Goal: Task Accomplishment & Management: Use online tool/utility

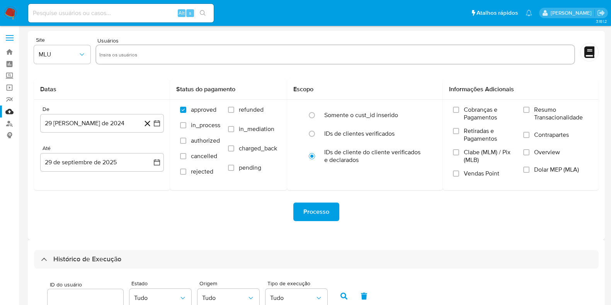
select select "10"
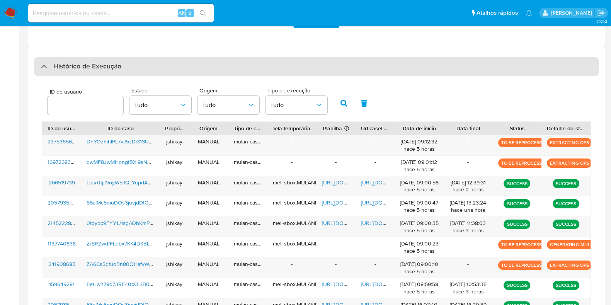
click at [69, 58] on div "Histórico de Execução" at bounding box center [316, 66] width 565 height 19
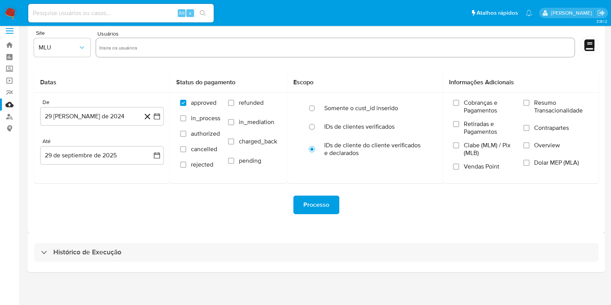
scroll to position [7, 0]
click at [91, 262] on div "Histórico de Execução" at bounding box center [316, 252] width 577 height 39
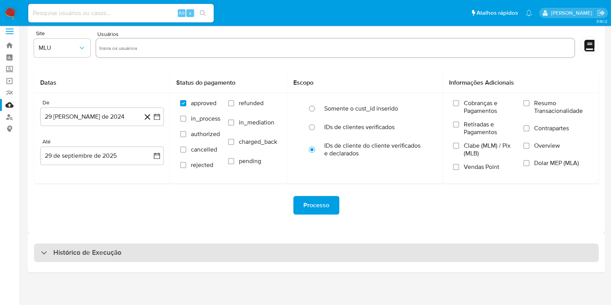
click at [90, 255] on h3 "Histórico de Execução" at bounding box center [87, 252] width 68 height 9
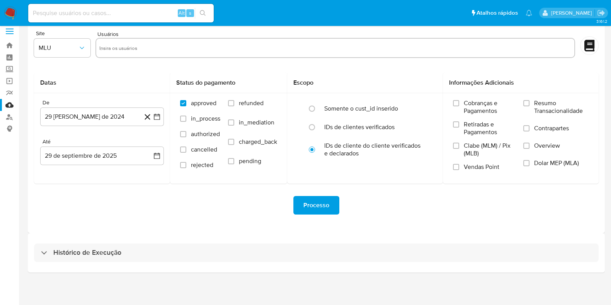
select select "10"
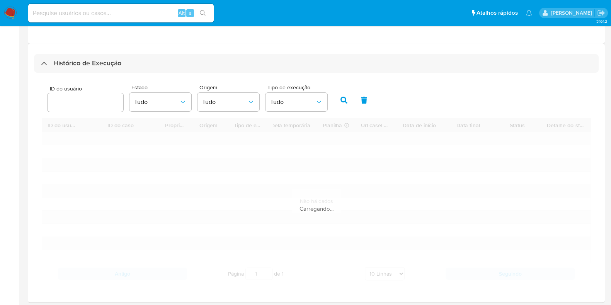
scroll to position [224, 0]
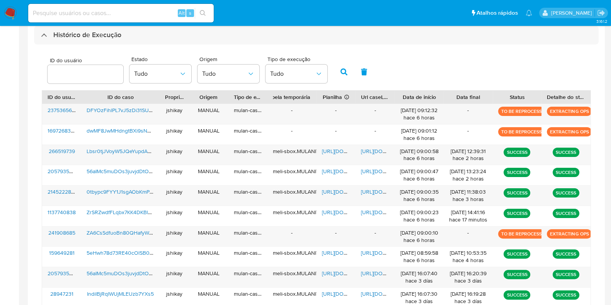
click at [431, 62] on div "ID do usuário Estado Tudo Origem Tudo Tipo de execução Tudo" at bounding box center [316, 71] width 549 height 38
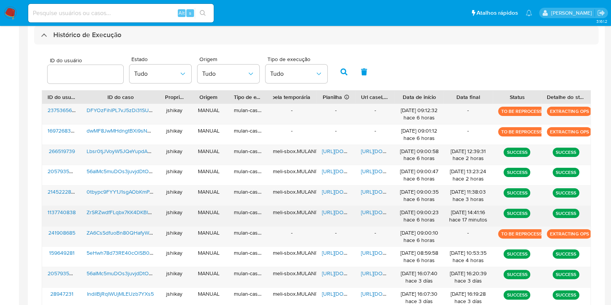
click at [332, 211] on span "https://docs.google.com/spreadsheets/d/1ZwZ-g0Saa1YJgKEPGDIqyDxckUPVEIJ3l0njt9_…" at bounding box center [348, 212] width 53 height 8
click at [369, 209] on span "https://docs.google.com/document/d/1rCdvdJ_x-NuMluYBGG6zbGQkuwBohsb7JMGWxoURhsE…" at bounding box center [387, 212] width 53 height 8
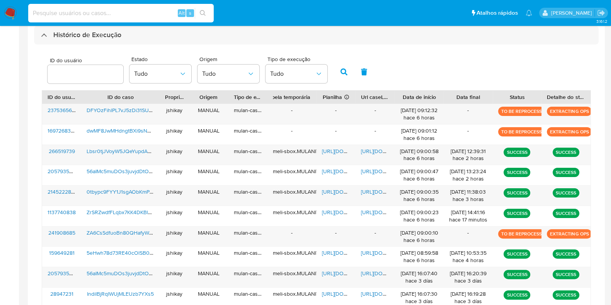
click at [87, 12] on input at bounding box center [121, 13] width 186 height 10
paste input "584683342"
type input "584683342"
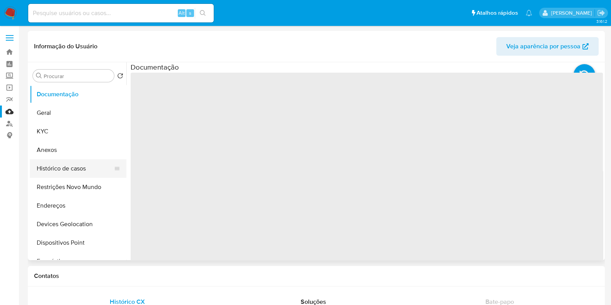
click at [67, 166] on button "Histórico de casos" at bounding box center [75, 168] width 90 height 19
select select "10"
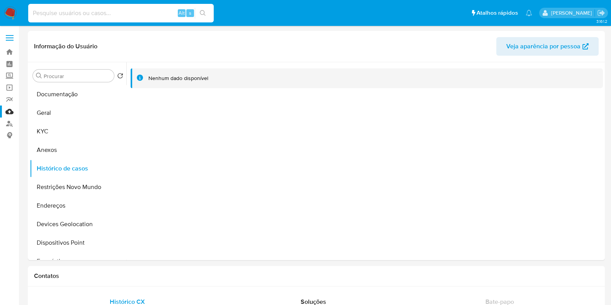
click at [108, 17] on input at bounding box center [121, 13] width 186 height 10
paste input "2489872441"
type input "2489872441"
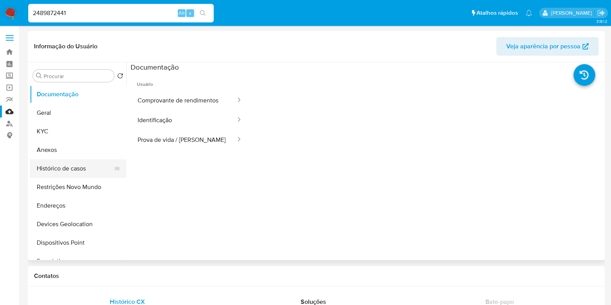
click at [58, 172] on button "Histórico de casos" at bounding box center [75, 168] width 90 height 19
select select "10"
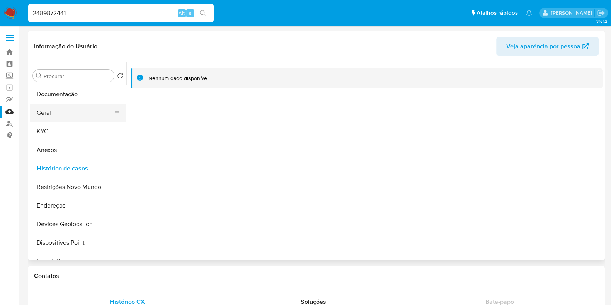
click at [64, 116] on button "Geral" at bounding box center [75, 113] width 90 height 19
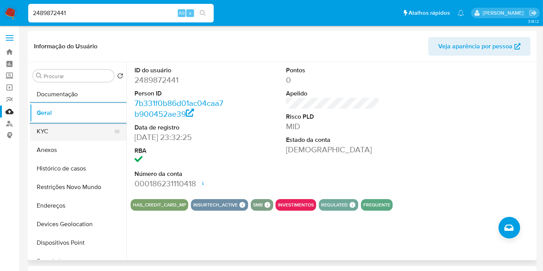
click at [44, 135] on button "KYC" at bounding box center [75, 131] width 90 height 19
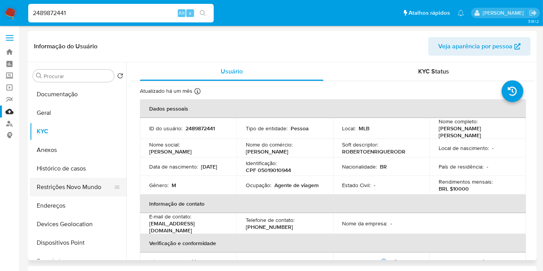
drag, startPoint x: 58, startPoint y: 203, endPoint x: 100, endPoint y: 191, distance: 42.8
click at [58, 203] on button "Endereços" at bounding box center [78, 205] width 97 height 19
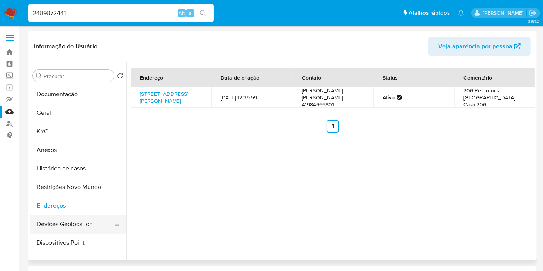
click at [79, 221] on button "Devices Geolocation" at bounding box center [75, 224] width 90 height 19
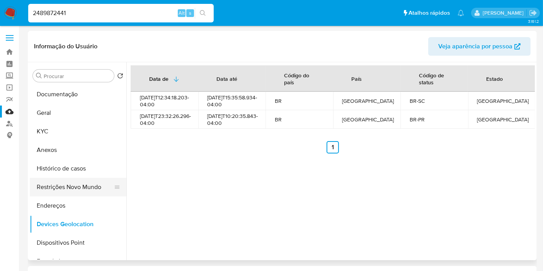
click at [63, 187] on button "Restrições Novo Mundo" at bounding box center [75, 187] width 90 height 19
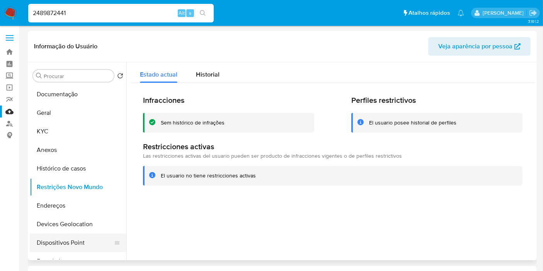
click at [80, 240] on button "Dispositivos Point" at bounding box center [75, 242] width 90 height 19
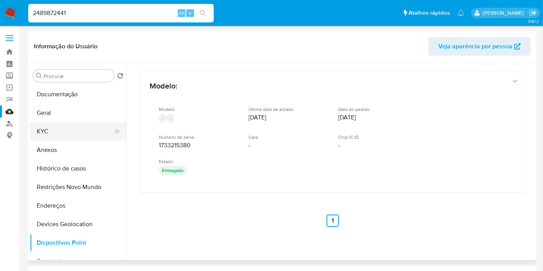
click at [67, 124] on button "KYC" at bounding box center [75, 131] width 90 height 19
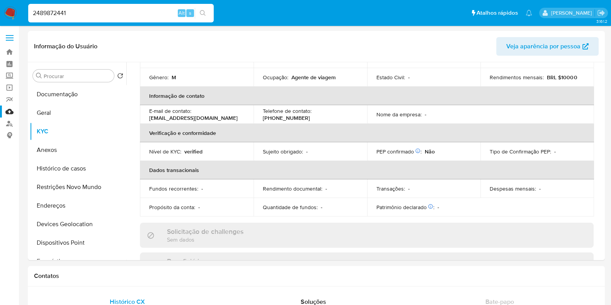
scroll to position [54, 0]
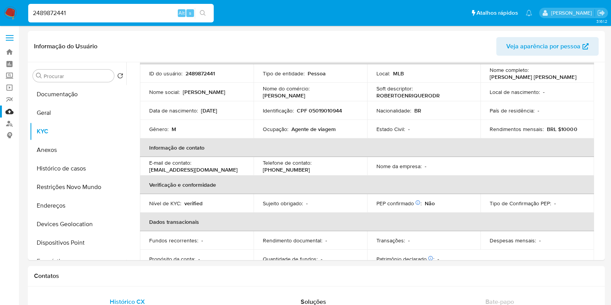
click at [8, 9] on img at bounding box center [10, 13] width 13 height 13
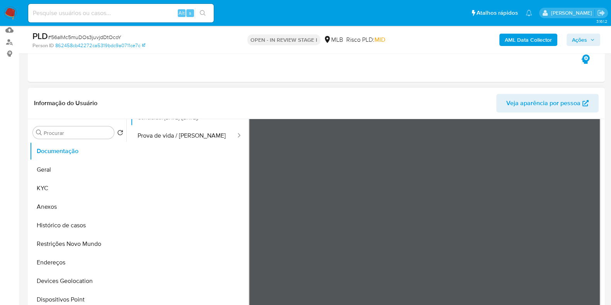
scroll to position [96, 0]
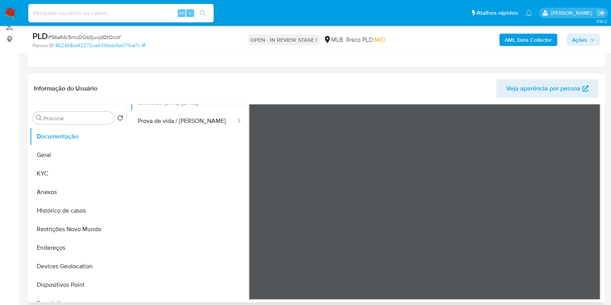
click at [201, 142] on ul "Usuário Identificação Comprovante de rendimentos Concluído: 21/07/2025 (hace 2 …" at bounding box center [190, 158] width 118 height 223
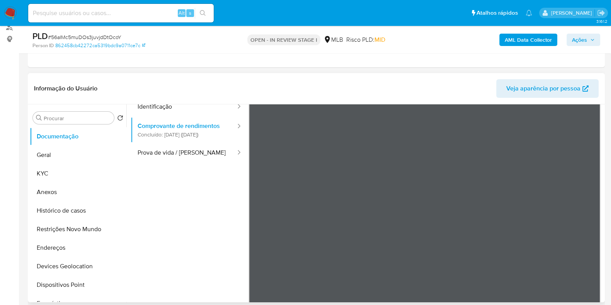
scroll to position [0, 0]
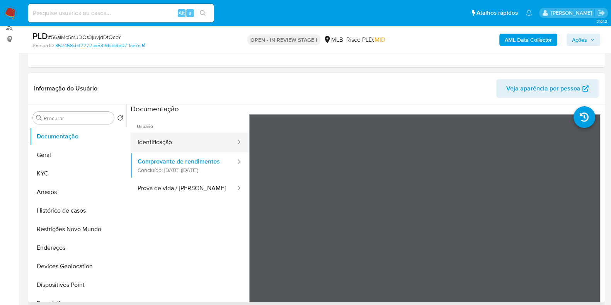
click at [176, 150] on button "Identificação" at bounding box center [184, 143] width 106 height 20
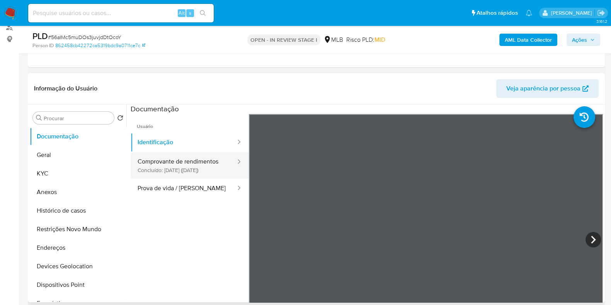
click at [184, 177] on button "Comprovante de rendimentos Concluído: 21/07/2025 (hace 2 meses)" at bounding box center [184, 165] width 106 height 26
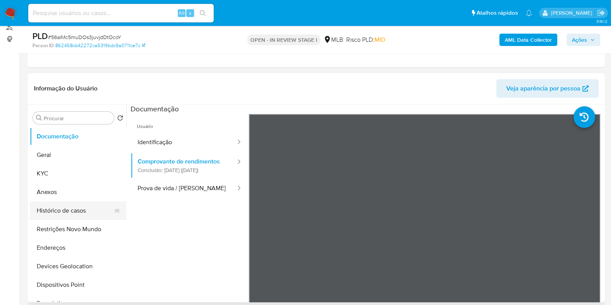
click at [68, 211] on button "Histórico de casos" at bounding box center [75, 210] width 90 height 19
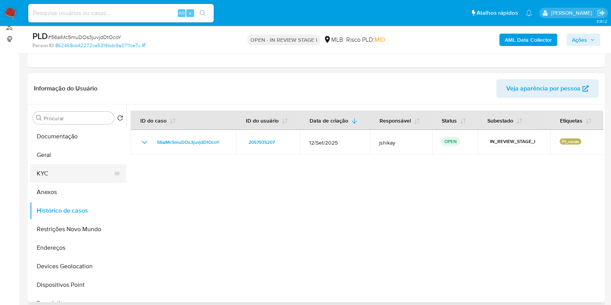
click at [66, 175] on button "KYC" at bounding box center [75, 173] width 90 height 19
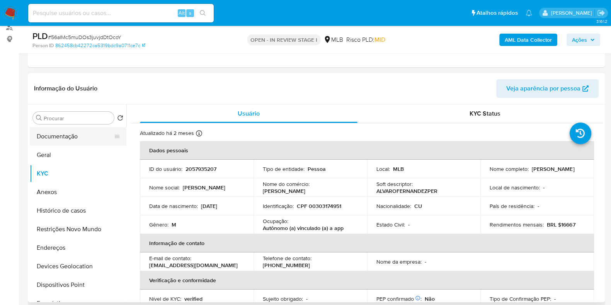
click at [70, 144] on button "Documentação" at bounding box center [75, 136] width 90 height 19
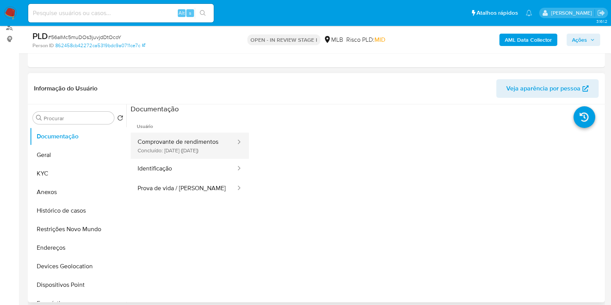
click at [214, 148] on button "Comprovante de rendimentos Concluído: 21/07/2025 (hace 2 meses)" at bounding box center [184, 146] width 106 height 26
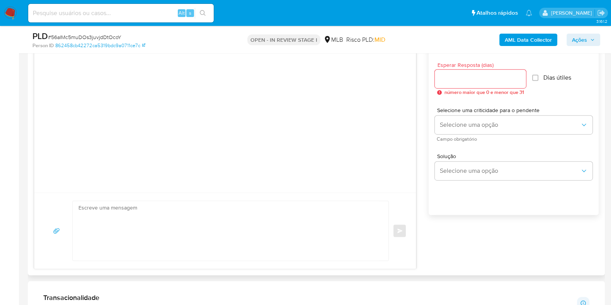
scroll to position [483, 0]
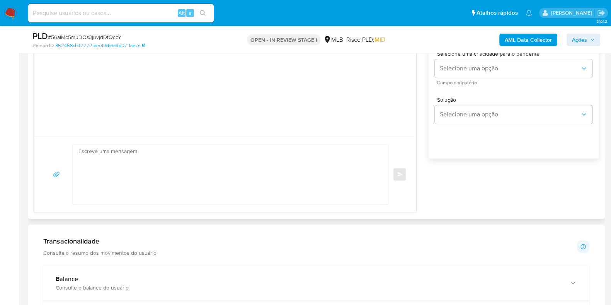
click at [461, 203] on div "common.send Configurações para envio de chat Esperar Resposta (dias) número mai…" at bounding box center [316, 93] width 565 height 240
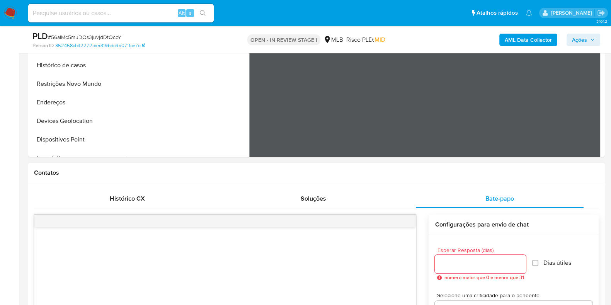
scroll to position [193, 0]
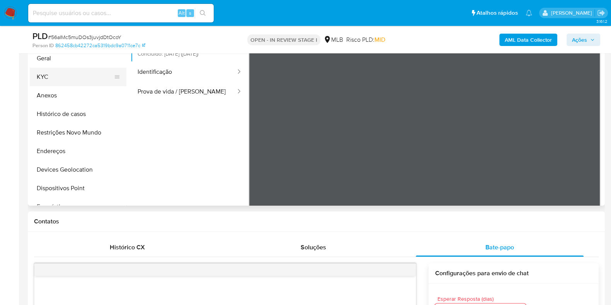
click at [48, 82] on button "KYC" at bounding box center [75, 77] width 90 height 19
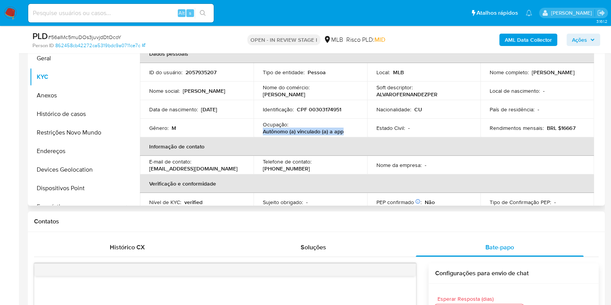
drag, startPoint x: 255, startPoint y: 131, endPoint x: 341, endPoint y: 135, distance: 86.6
click at [341, 135] on td "Ocupação : Autônomo (a) vinculado (a) a app" at bounding box center [311, 128] width 114 height 19
copy p "Autônomo (a) vinculado (a) a app"
click at [56, 59] on button "Geral" at bounding box center [75, 58] width 90 height 19
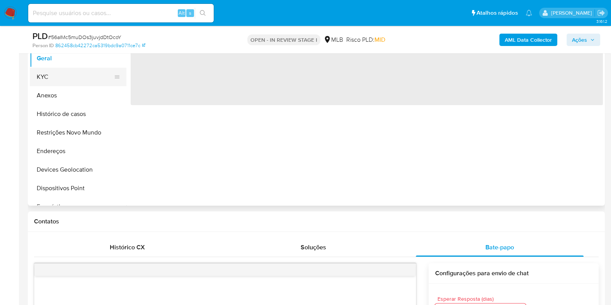
scroll to position [145, 0]
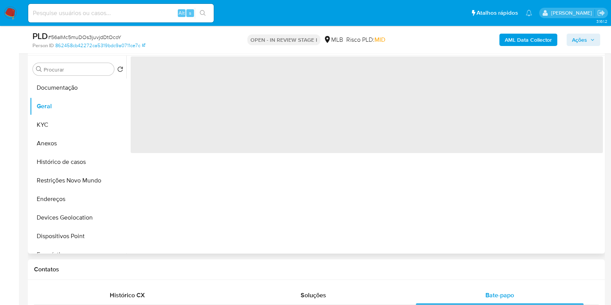
click at [85, 76] on div "Procurar Retornar ao pedido padrão Documentação Geral KYC Anexos Histórico de c…" at bounding box center [78, 155] width 97 height 197
click at [83, 90] on button "Documentação" at bounding box center [75, 87] width 90 height 19
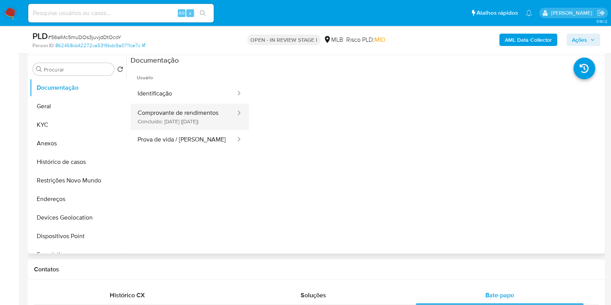
click at [201, 117] on button "Comprovante de rendimentos Concluído: 21/07/2025 (hace 2 meses)" at bounding box center [184, 117] width 106 height 26
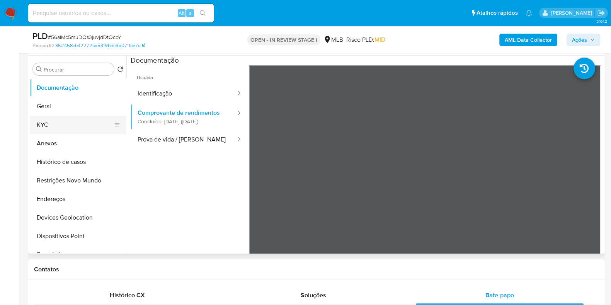
click at [75, 126] on button "KYC" at bounding box center [75, 125] width 90 height 19
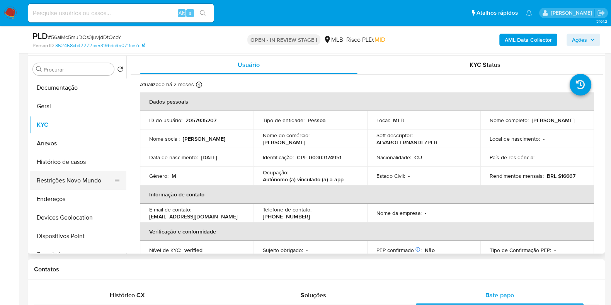
click at [78, 182] on button "Restrições Novo Mundo" at bounding box center [75, 180] width 90 height 19
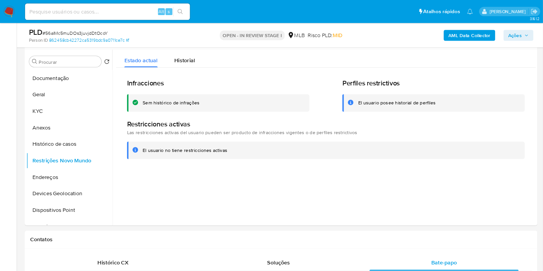
scroll to position [145, 0]
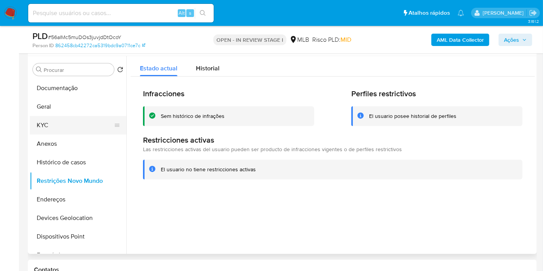
click at [43, 117] on button "KYC" at bounding box center [75, 125] width 90 height 19
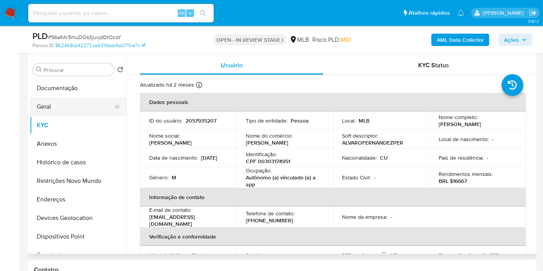
click at [61, 113] on button "Geral" at bounding box center [75, 106] width 90 height 19
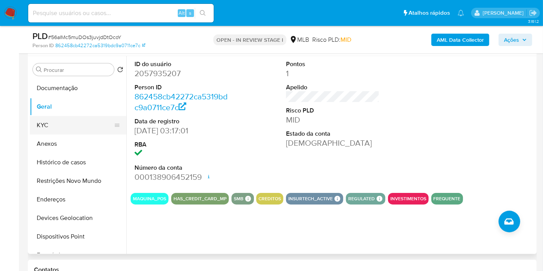
click at [59, 118] on button "KYC" at bounding box center [75, 125] width 90 height 19
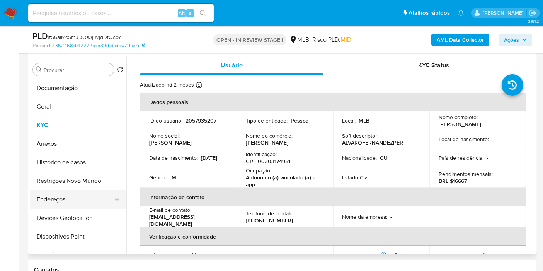
drag, startPoint x: 52, startPoint y: 199, endPoint x: 60, endPoint y: 199, distance: 8.1
click at [52, 199] on button "Endereços" at bounding box center [75, 199] width 90 height 19
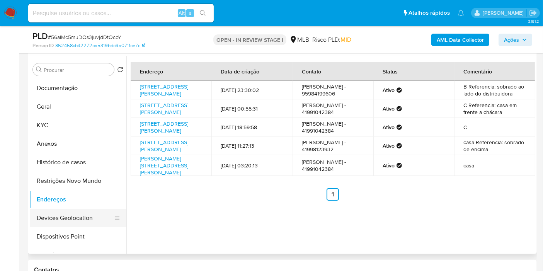
click at [63, 220] on button "Devices Geolocation" at bounding box center [75, 218] width 90 height 19
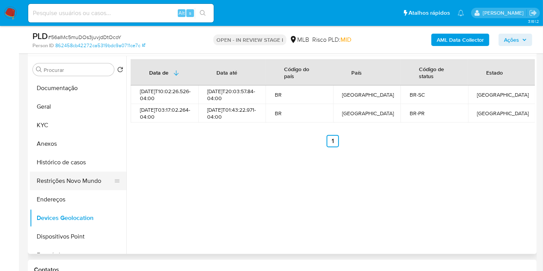
click at [65, 179] on button "Restrições Novo Mundo" at bounding box center [75, 181] width 90 height 19
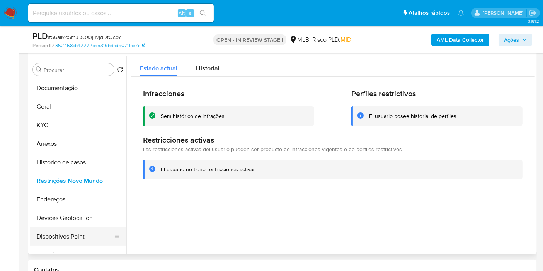
click at [73, 239] on button "Dispositivos Point" at bounding box center [75, 236] width 90 height 19
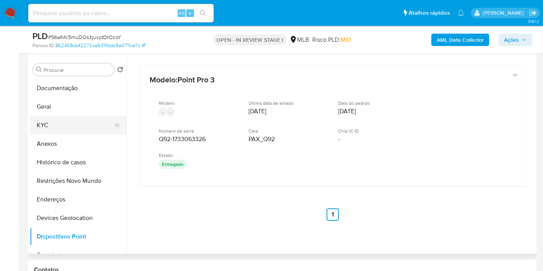
drag, startPoint x: 61, startPoint y: 123, endPoint x: 124, endPoint y: 123, distance: 63.0
click at [61, 123] on button "KYC" at bounding box center [78, 125] width 97 height 19
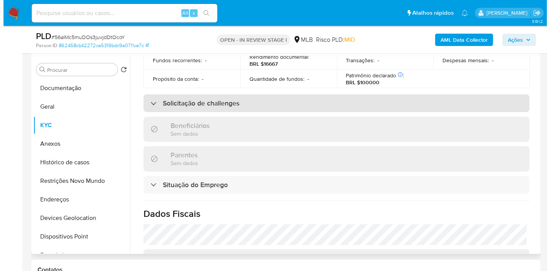
scroll to position [361, 0]
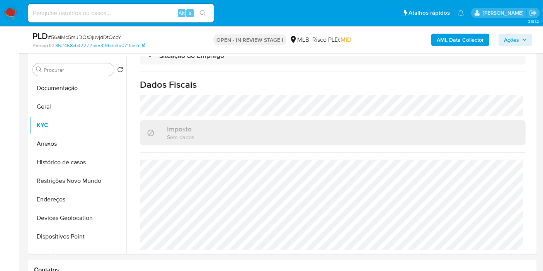
click at [460, 41] on b "AML Data Collector" at bounding box center [460, 40] width 47 height 12
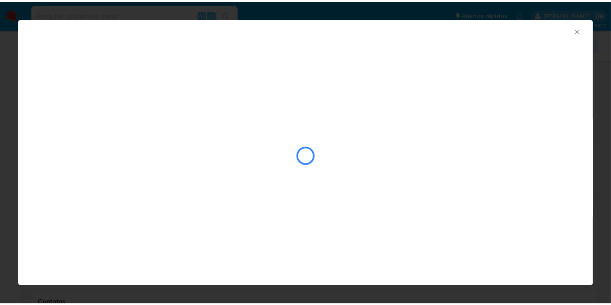
scroll to position [343, 0]
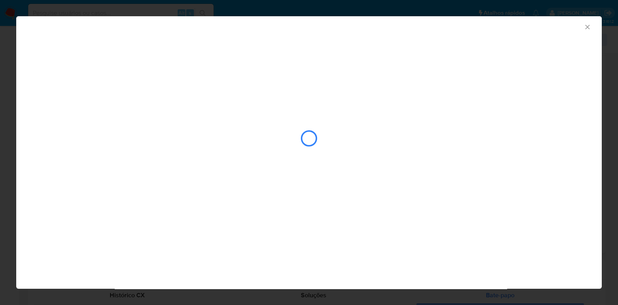
click at [588, 24] on icon "Fechar a janela" at bounding box center [588, 27] width 8 height 8
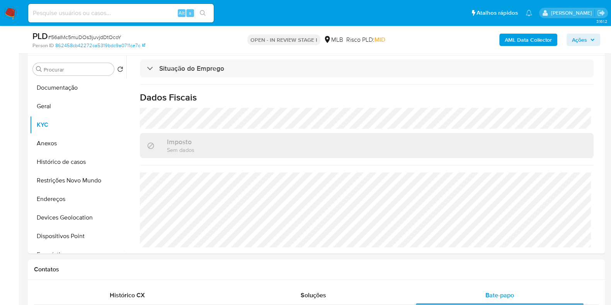
click at [518, 37] on b "AML Data Collector" at bounding box center [528, 40] width 47 height 12
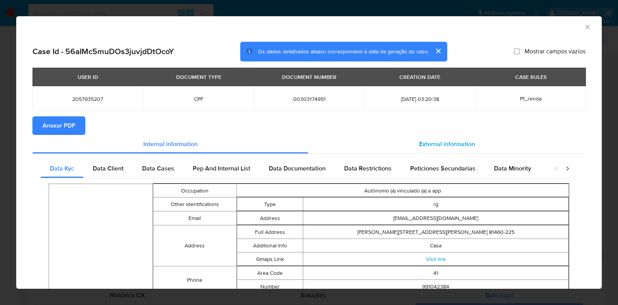
click at [436, 150] on div "External information" at bounding box center [447, 144] width 278 height 19
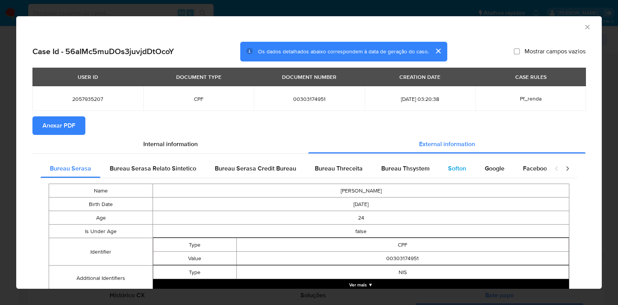
click at [439, 163] on div "Softon" at bounding box center [457, 168] width 37 height 19
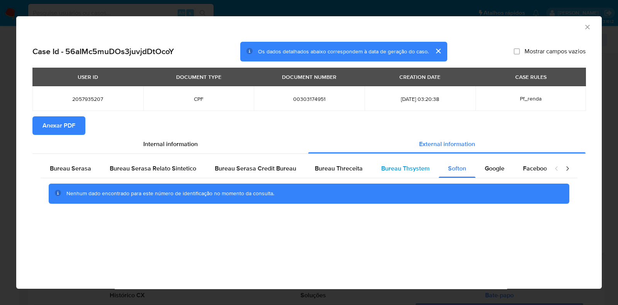
drag, startPoint x: 426, startPoint y: 164, endPoint x: 406, endPoint y: 162, distance: 20.7
click at [426, 165] on div "Bureau Thsystem" at bounding box center [405, 168] width 67 height 19
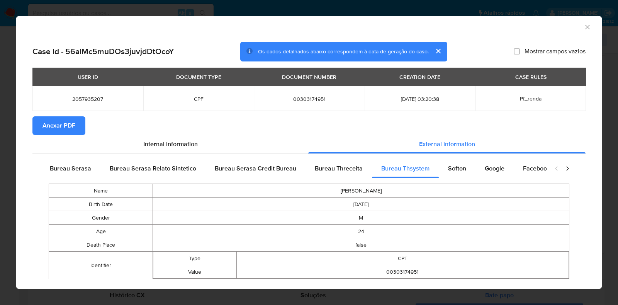
click at [75, 127] on button "Anexar PDF" at bounding box center [58, 125] width 53 height 19
click at [586, 27] on icon "Fechar a janela" at bounding box center [588, 27] width 4 height 4
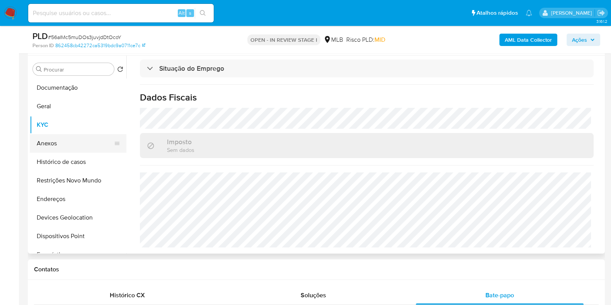
click at [78, 135] on button "Anexos" at bounding box center [75, 143] width 90 height 19
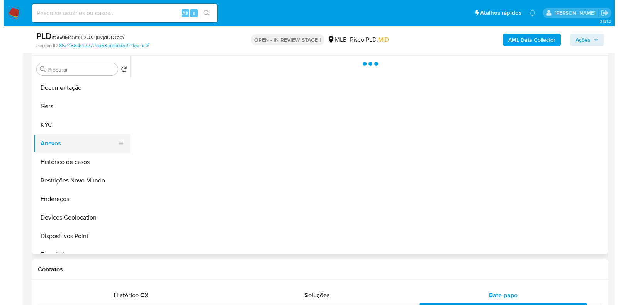
scroll to position [0, 0]
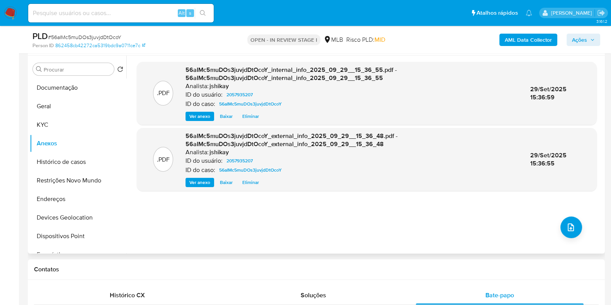
click at [579, 216] on div ".PDF 56aIMc5muDOs3juvjdDtOcoY_internal_info_2025_09_29__15_36_55.pdf - 56aIMc5m…" at bounding box center [367, 155] width 460 height 186
click at [570, 219] on button "upload-file" at bounding box center [571, 227] width 22 height 22
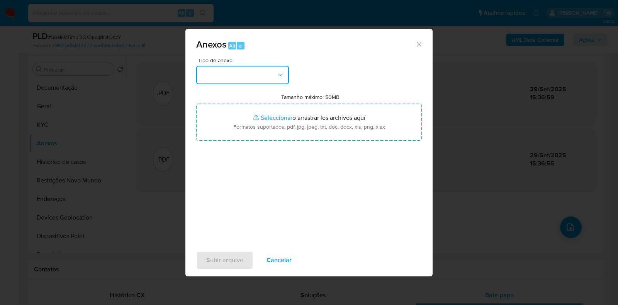
click at [257, 80] on button "button" at bounding box center [242, 75] width 93 height 19
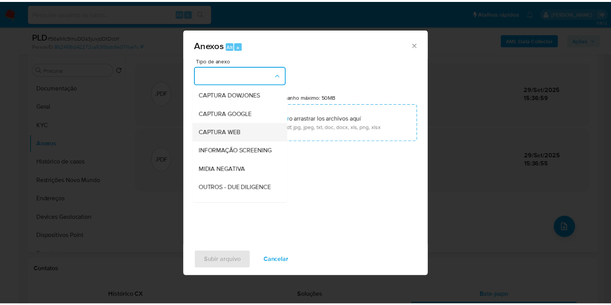
scroll to position [48, 0]
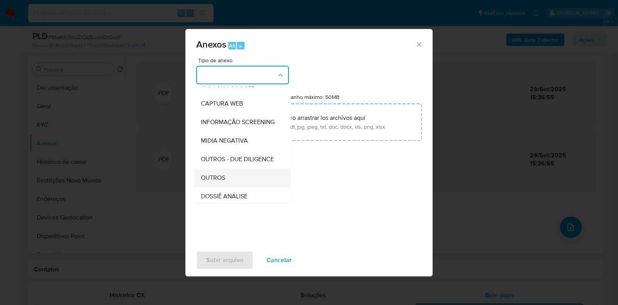
click at [238, 187] on div "OUTROS" at bounding box center [240, 178] width 79 height 19
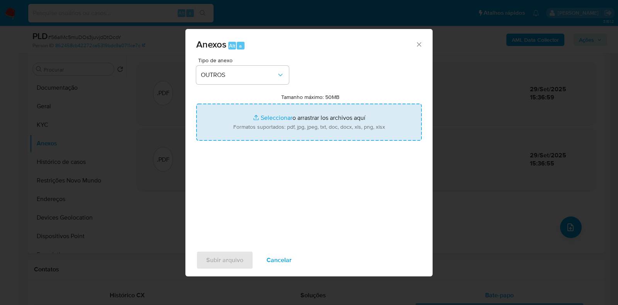
click at [272, 118] on input "Tamanho máximo: 50MB Seleccionar archivos" at bounding box center [309, 122] width 226 height 37
type input "C:\fakepath\SAR - XXXX - CPF 00303174951 - ALVARO FERNANDEZ PEREZ.pdf"
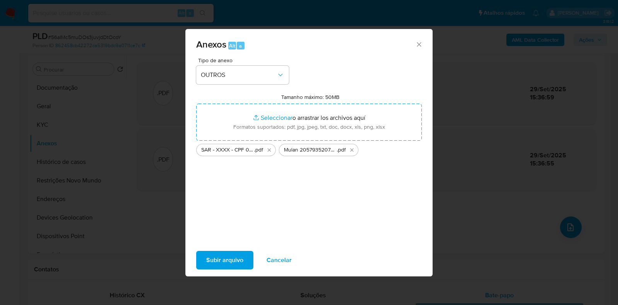
click at [235, 259] on span "Subir arquivo" at bounding box center [224, 260] width 37 height 17
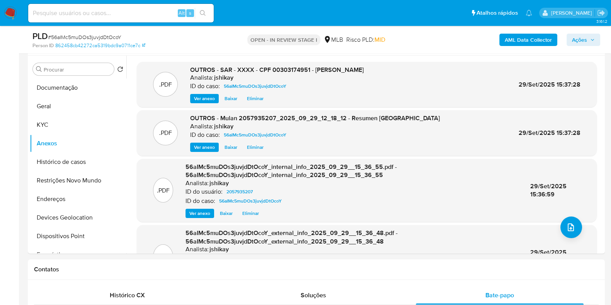
click at [572, 41] on span "Ações" at bounding box center [579, 40] width 15 height 12
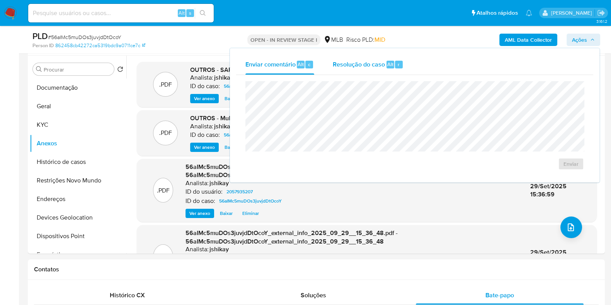
click at [400, 63] on div "r" at bounding box center [399, 65] width 8 height 8
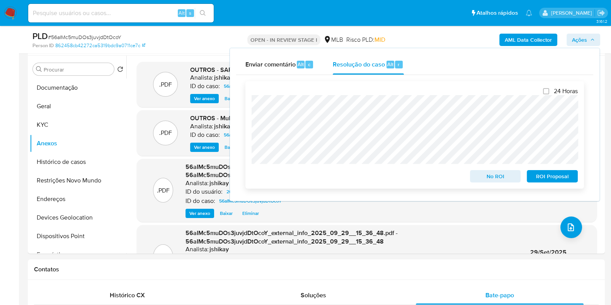
click at [545, 172] on span "ROI Proposal" at bounding box center [552, 176] width 40 height 11
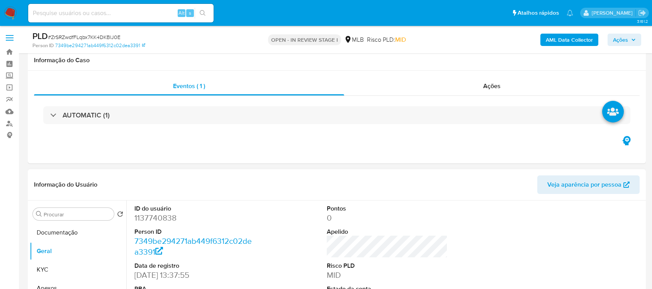
scroll to position [106, 0]
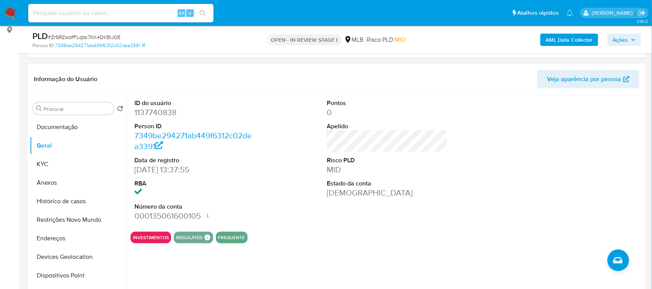
click at [162, 115] on dd "1137740838" at bounding box center [195, 112] width 121 height 11
copy dd "1137740838"
click at [79, 126] on button "Documentação" at bounding box center [75, 127] width 90 height 19
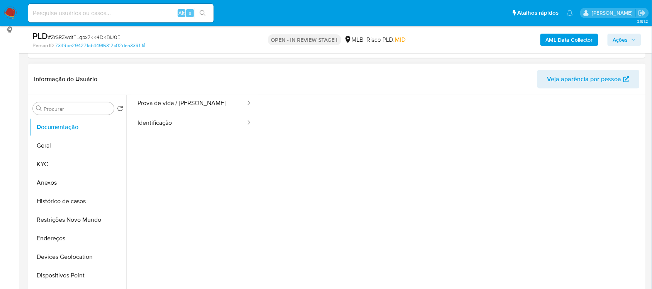
scroll to position [63, 0]
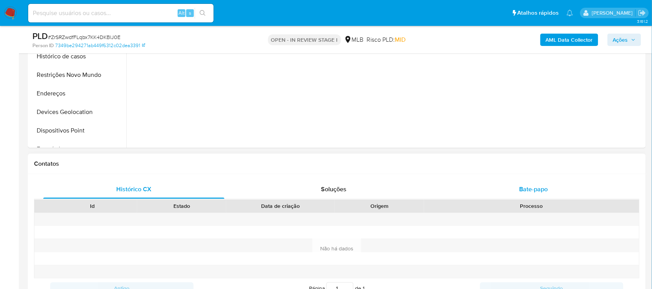
click at [551, 192] on div "Bate-papo" at bounding box center [533, 190] width 181 height 19
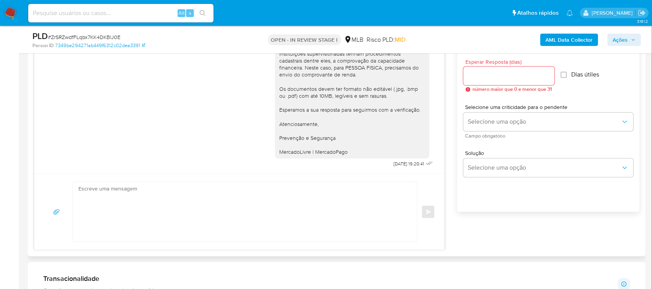
scroll to position [444, 0]
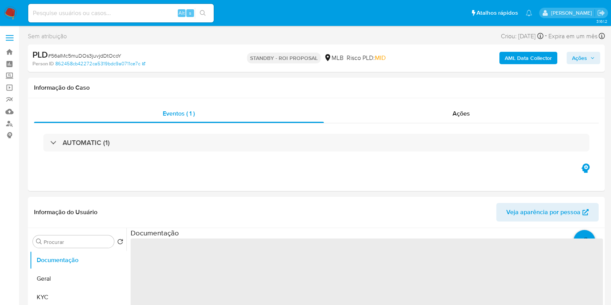
select select "10"
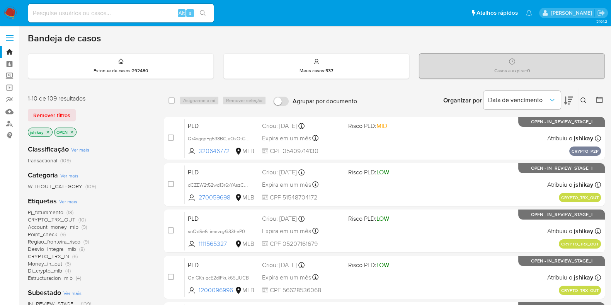
click at [47, 130] on icon "close-filter" at bounding box center [48, 132] width 5 height 5
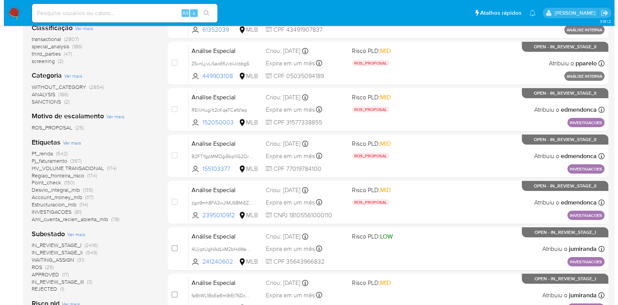
scroll to position [193, 0]
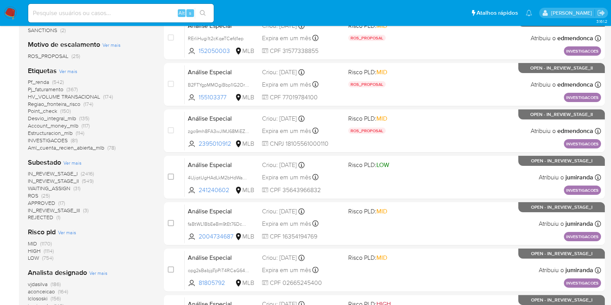
click at [93, 274] on span "Ver mais" at bounding box center [98, 272] width 18 height 7
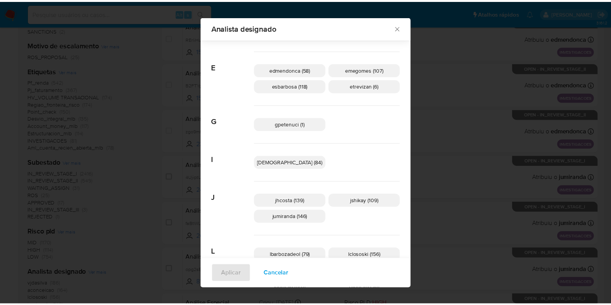
scroll to position [187, 0]
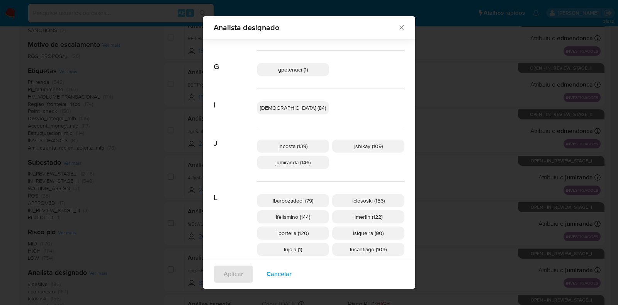
click at [398, 24] on icon "Fechar" at bounding box center [402, 28] width 8 height 8
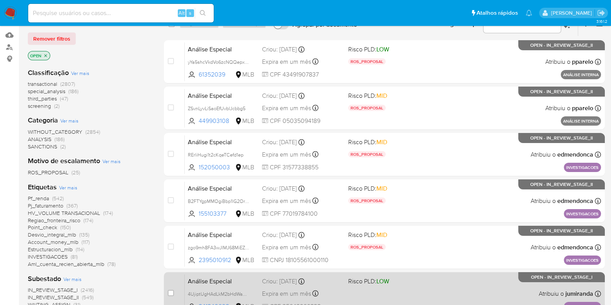
scroll to position [0, 0]
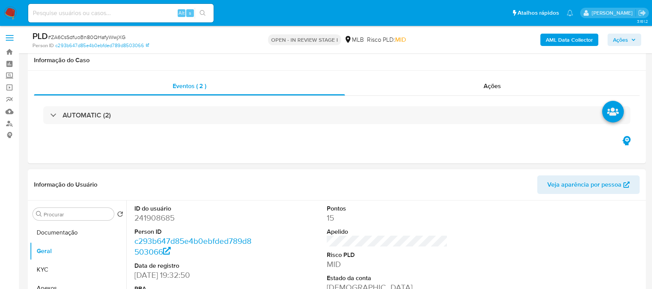
scroll to position [97, 0]
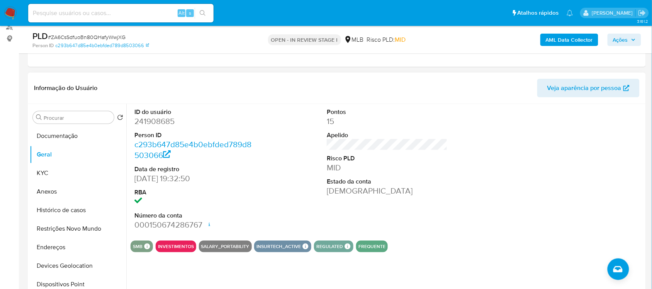
click at [165, 122] on dd "241908685" at bounding box center [195, 121] width 121 height 11
copy dd "241908685"
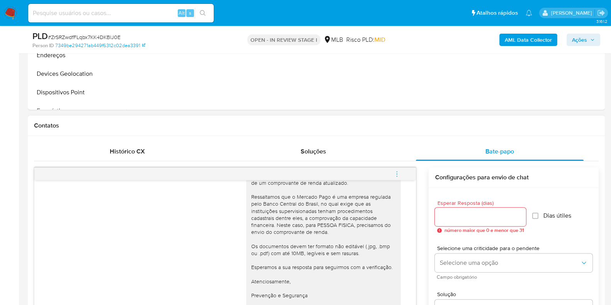
scroll to position [154, 0]
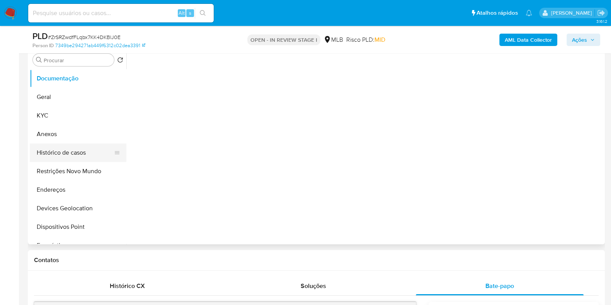
click at [66, 149] on button "Histórico de casos" at bounding box center [75, 152] width 90 height 19
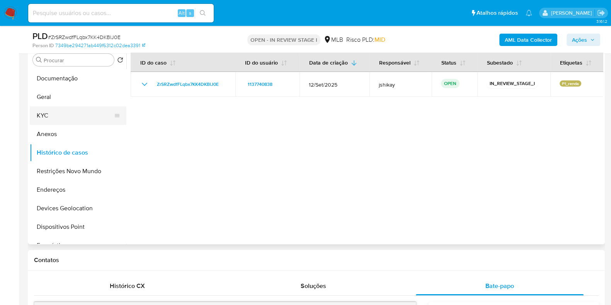
click at [50, 112] on button "KYC" at bounding box center [75, 115] width 90 height 19
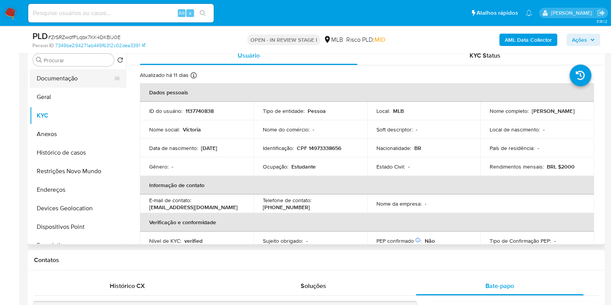
click at [78, 82] on button "Documentação" at bounding box center [75, 78] width 90 height 19
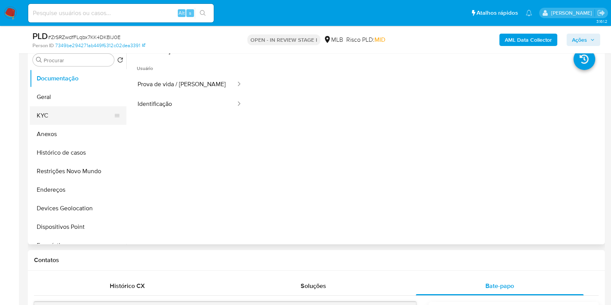
click at [59, 118] on button "KYC" at bounding box center [75, 115] width 90 height 19
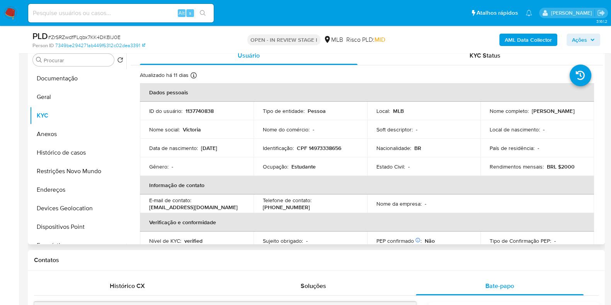
click at [300, 165] on p "Estudante" at bounding box center [303, 166] width 24 height 7
copy p "Estudante"
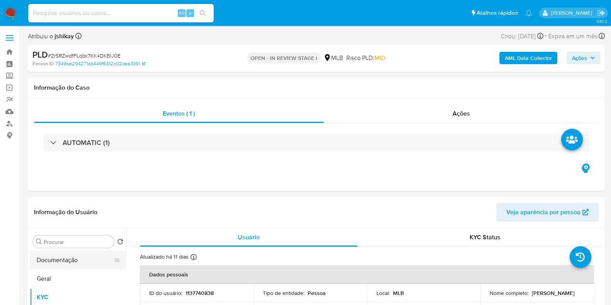
click at [64, 256] on button "Documentação" at bounding box center [75, 260] width 90 height 19
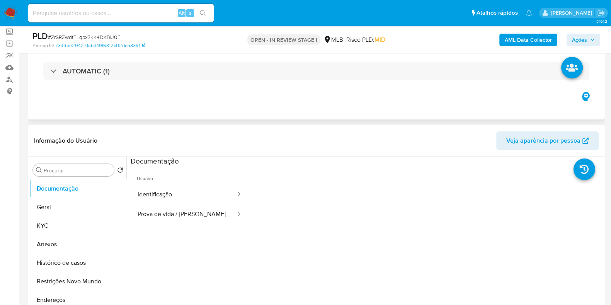
scroll to position [96, 0]
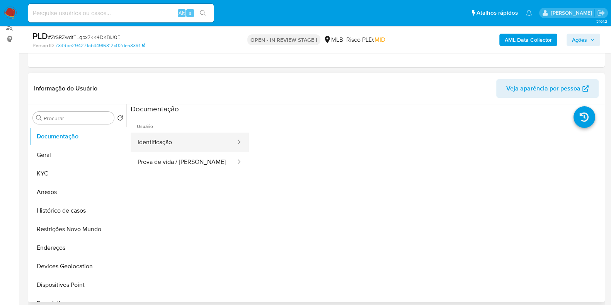
click at [172, 146] on button "Identificação" at bounding box center [184, 143] width 106 height 20
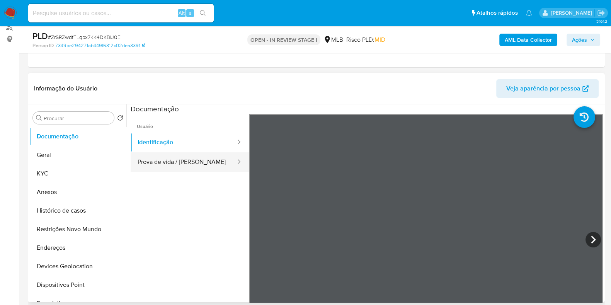
click at [184, 163] on button "Prova de vida / [PERSON_NAME]" at bounding box center [184, 162] width 106 height 20
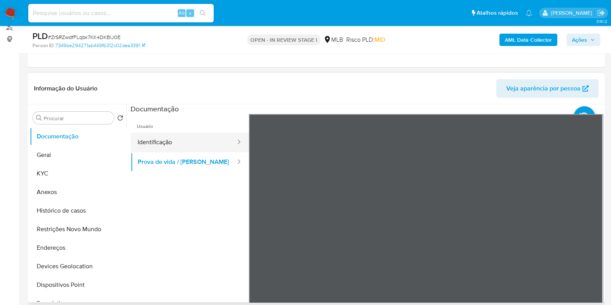
click at [215, 140] on button "Identificação" at bounding box center [184, 143] width 106 height 20
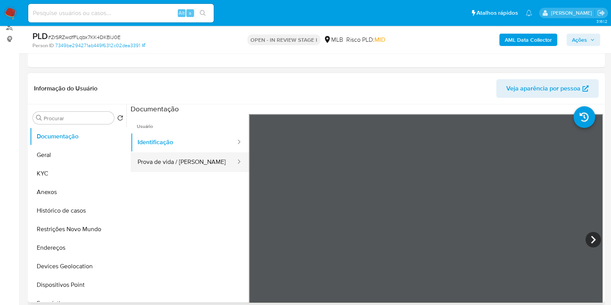
click at [205, 160] on button "Prova de vida / [PERSON_NAME]" at bounding box center [184, 162] width 106 height 20
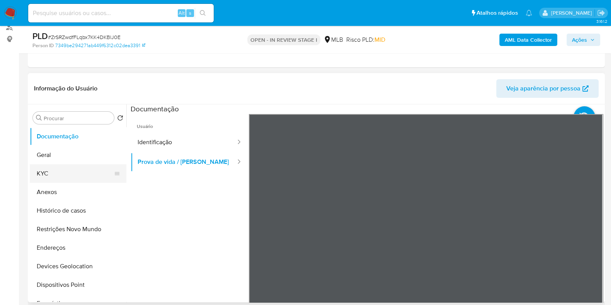
click at [56, 164] on button "KYC" at bounding box center [75, 173] width 90 height 19
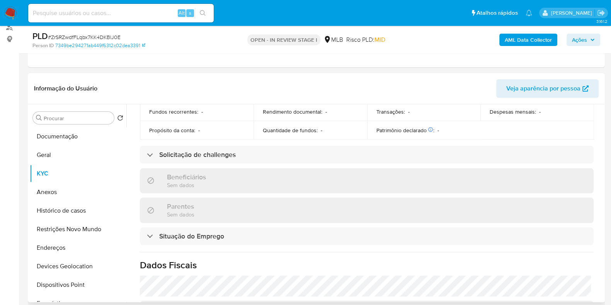
scroll to position [351, 0]
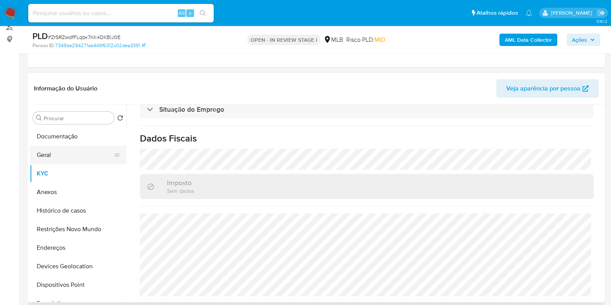
click at [58, 150] on button "Geral" at bounding box center [75, 155] width 90 height 19
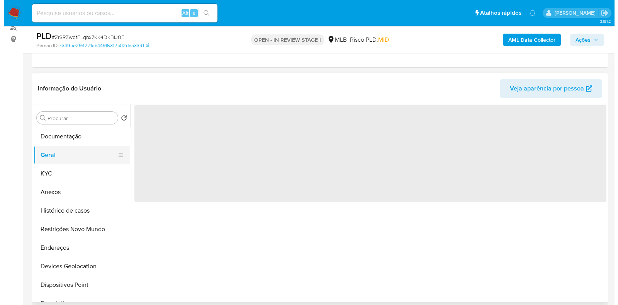
scroll to position [0, 0]
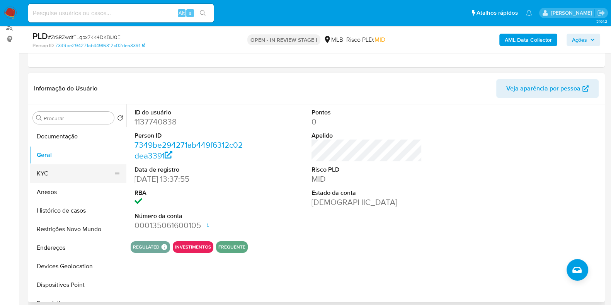
click at [46, 169] on button "KYC" at bounding box center [75, 173] width 90 height 19
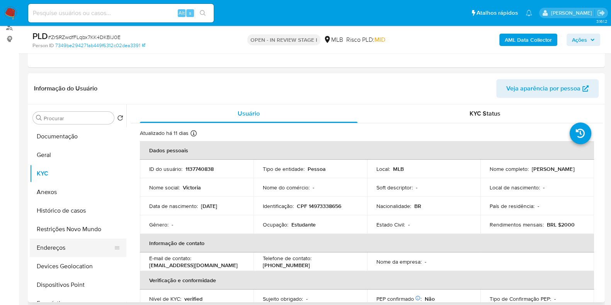
click at [65, 249] on button "Endereços" at bounding box center [75, 247] width 90 height 19
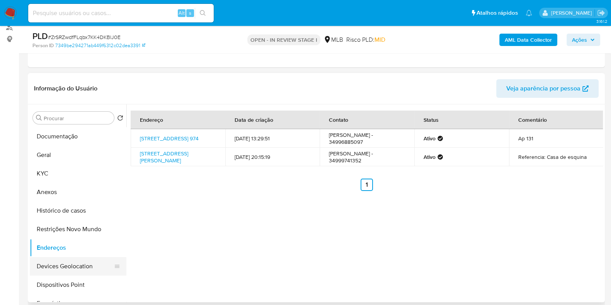
click at [61, 258] on button "Devices Geolocation" at bounding box center [75, 266] width 90 height 19
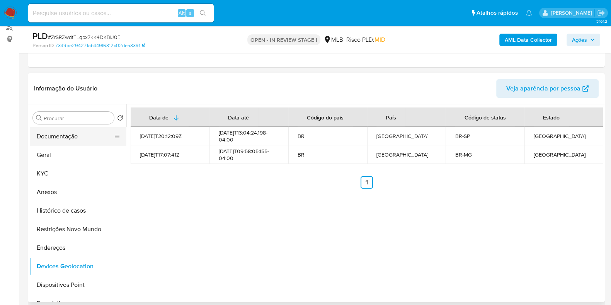
click at [61, 137] on button "Documentação" at bounding box center [75, 136] width 90 height 19
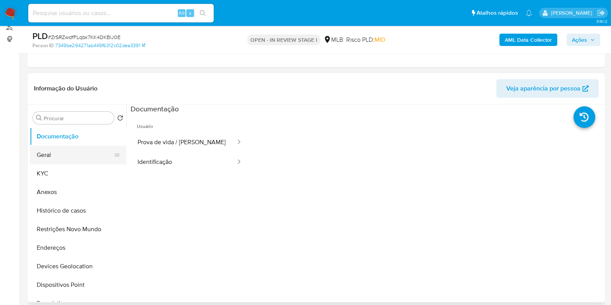
click at [193, 153] on button "Identificação" at bounding box center [184, 162] width 106 height 20
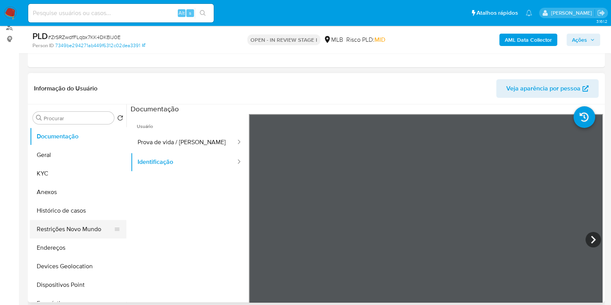
click at [68, 228] on button "Restrições Novo Mundo" at bounding box center [75, 229] width 90 height 19
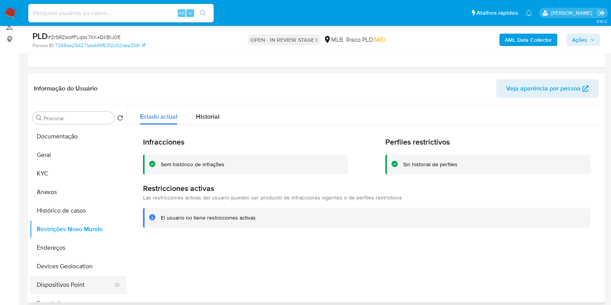
click at [79, 281] on button "Dispositivos Point" at bounding box center [75, 285] width 90 height 19
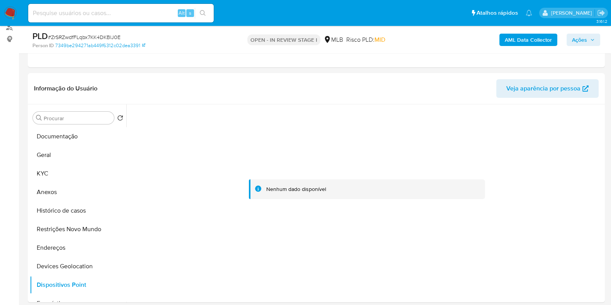
click at [530, 38] on b "AML Data Collector" at bounding box center [528, 40] width 47 height 12
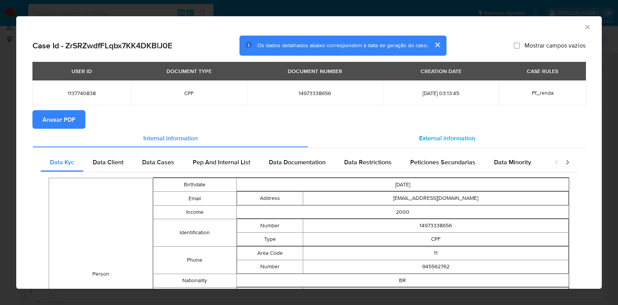
click at [392, 143] on div "External information" at bounding box center [447, 138] width 278 height 19
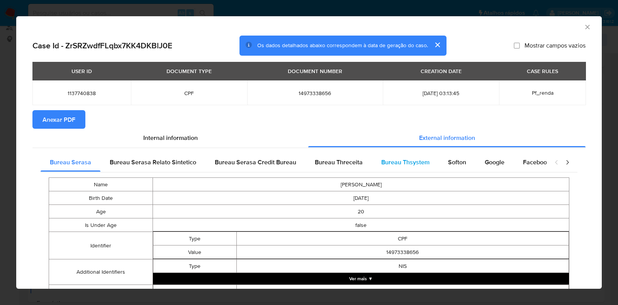
click at [382, 160] on span "Bureau Thsystem" at bounding box center [405, 162] width 48 height 9
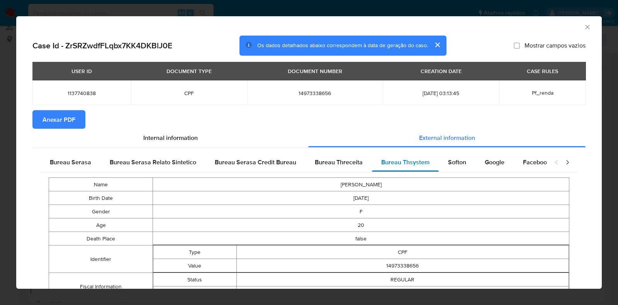
drag, startPoint x: 444, startPoint y: 162, endPoint x: 434, endPoint y: 163, distance: 10.5
click at [448, 162] on span "Softon" at bounding box center [457, 162] width 18 height 9
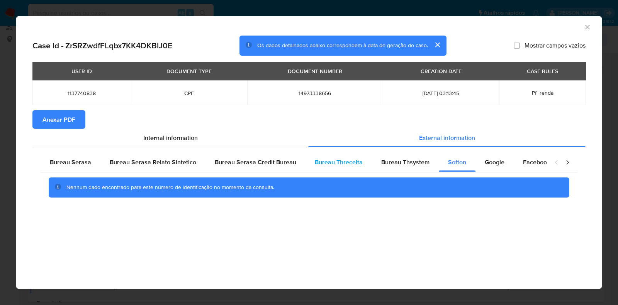
click at [306, 158] on div "Bureau Threceita" at bounding box center [339, 162] width 66 height 19
click at [60, 116] on span "Anexar PDF" at bounding box center [59, 119] width 33 height 17
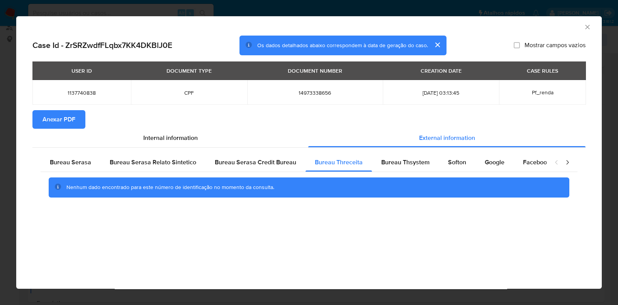
click at [588, 27] on icon "Fechar a janela" at bounding box center [588, 27] width 4 height 4
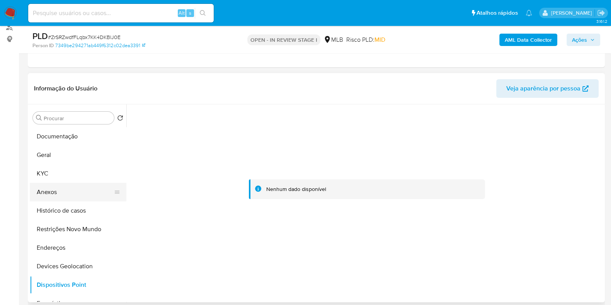
click at [58, 189] on button "Anexos" at bounding box center [75, 192] width 90 height 19
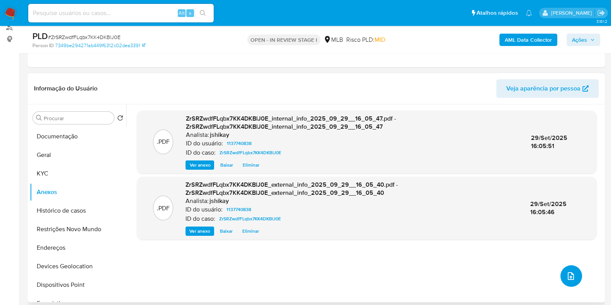
click at [574, 277] on button "upload-file" at bounding box center [571, 276] width 22 height 22
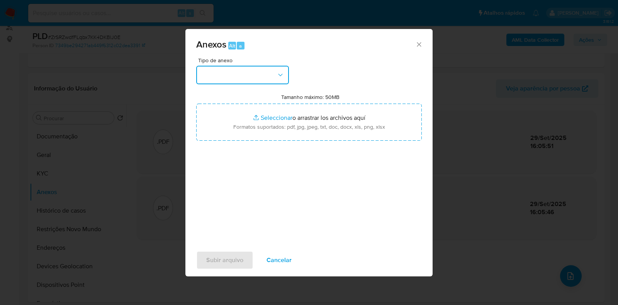
click at [229, 70] on button "button" at bounding box center [242, 75] width 93 height 19
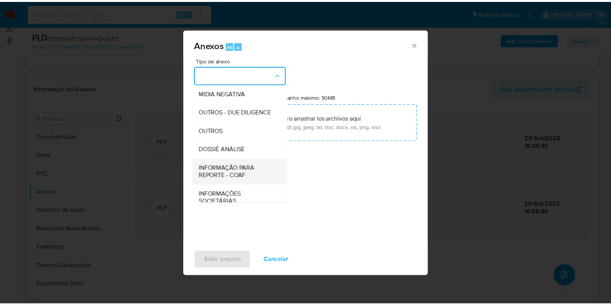
scroll to position [96, 0]
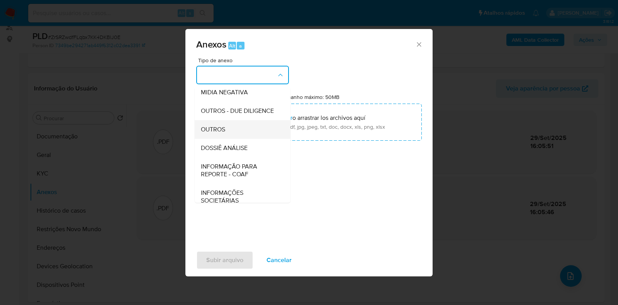
click at [228, 139] on div "OUTROS" at bounding box center [240, 129] width 79 height 19
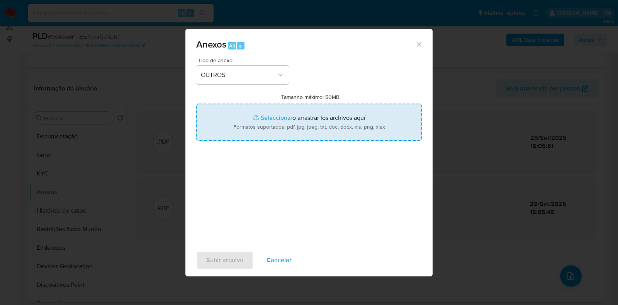
click at [271, 116] on input "Tamanho máximo: 50MB Seleccionar archivos" at bounding box center [309, 122] width 226 height 37
type input "C:\fakepath\SAR - XXXX - CPF 14973338656 - VICTORIA COUTO ATANES.pdf"
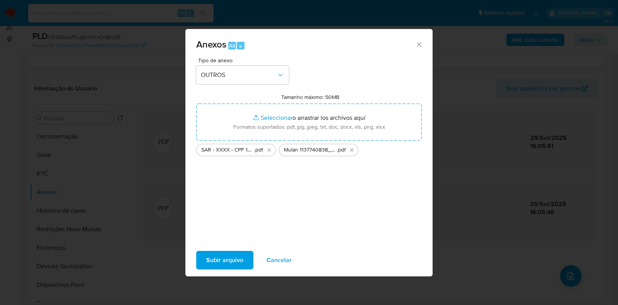
click at [217, 262] on span "Subir arquivo" at bounding box center [224, 260] width 37 height 17
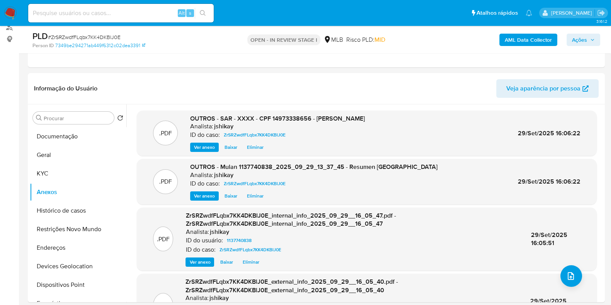
click at [580, 41] on span "Ações" at bounding box center [579, 40] width 15 height 12
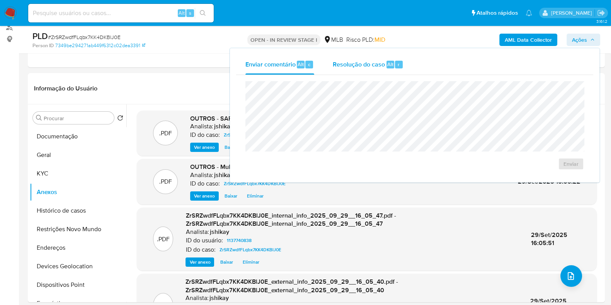
click at [367, 59] on div "Resolução do caso Alt r" at bounding box center [368, 64] width 71 height 20
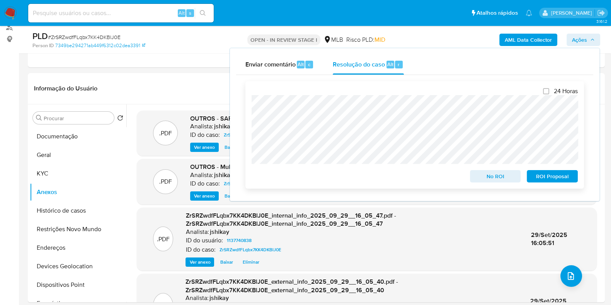
click at [564, 179] on span "ROI Proposal" at bounding box center [552, 176] width 40 height 11
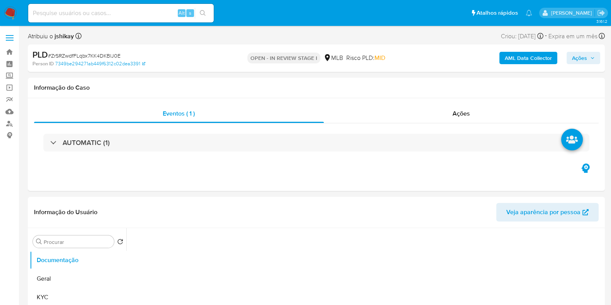
select select "10"
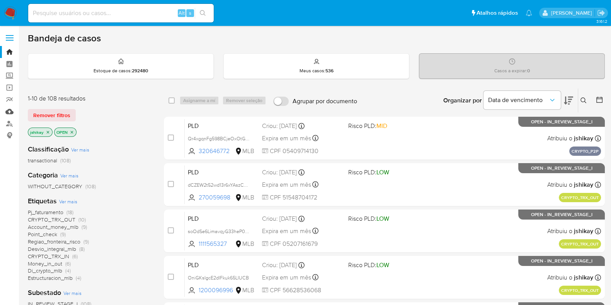
click at [10, 110] on link "Mulan" at bounding box center [46, 112] width 92 height 12
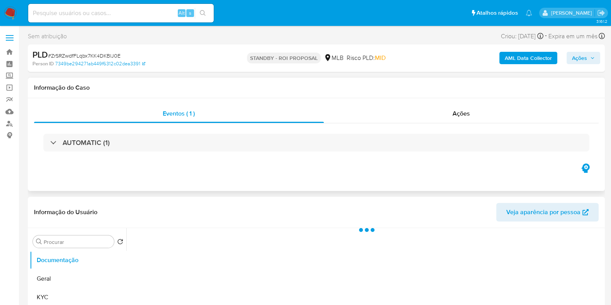
select select "10"
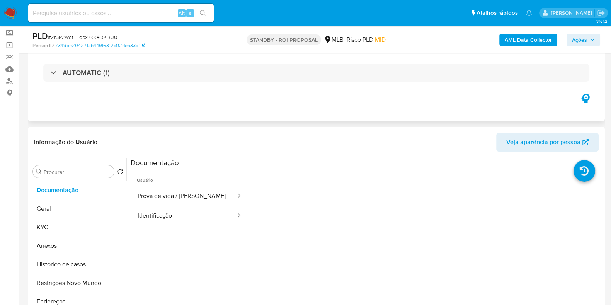
scroll to position [96, 0]
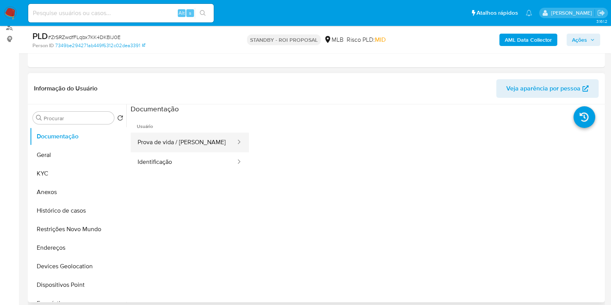
click at [191, 145] on button "Prova de vida / [PERSON_NAME]" at bounding box center [184, 143] width 106 height 20
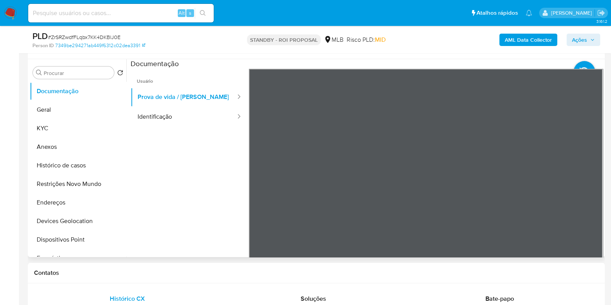
scroll to position [193, 0]
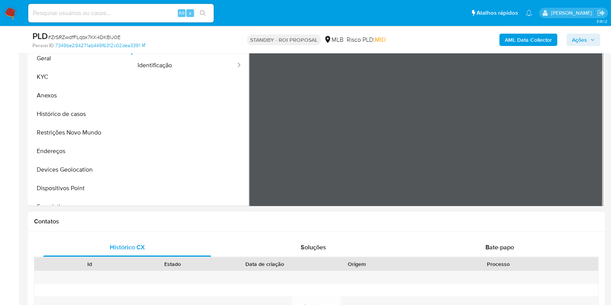
click at [185, 62] on button "Identificação" at bounding box center [184, 66] width 106 height 20
click at [587, 138] on icon at bounding box center [593, 142] width 15 height 15
click at [255, 136] on icon at bounding box center [258, 142] width 15 height 15
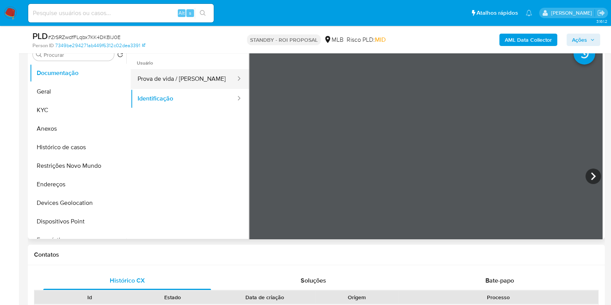
scroll to position [145, 0]
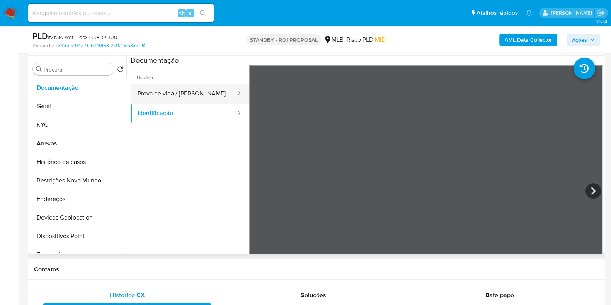
click at [180, 97] on button "Prova de vida / [PERSON_NAME]" at bounding box center [184, 94] width 106 height 20
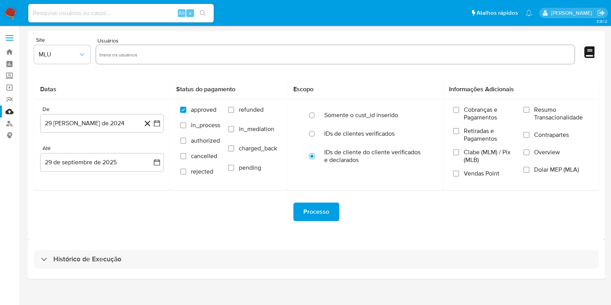
click at [59, 270] on div "Histórico de Execução" at bounding box center [316, 259] width 577 height 39
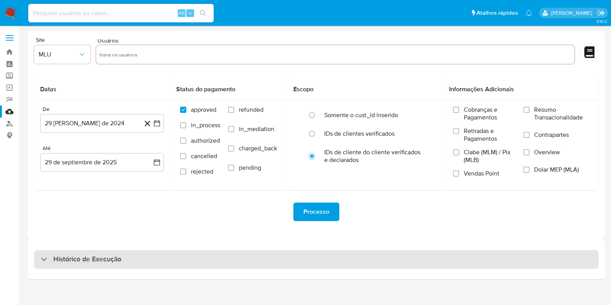
click at [63, 258] on h3 "Histórico de Execução" at bounding box center [87, 259] width 68 height 9
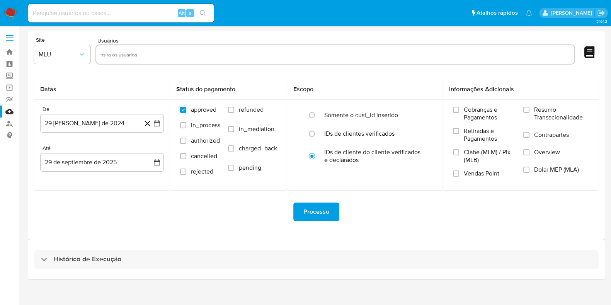
select select "10"
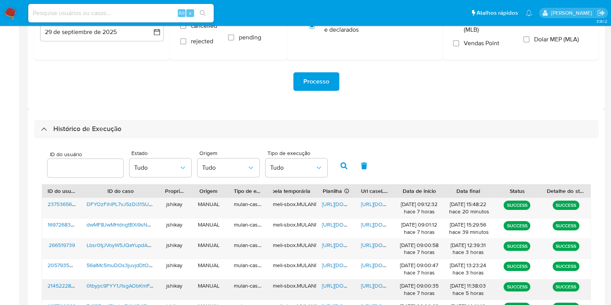
scroll to position [242, 0]
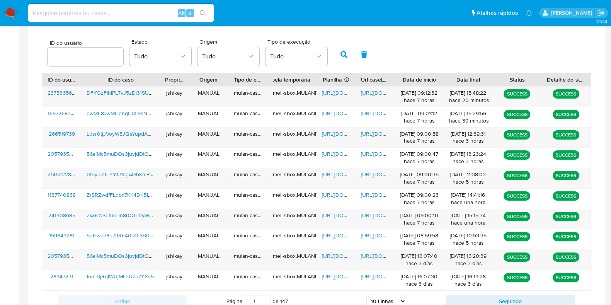
click at [412, 49] on div "ID do usuário Estado Tudo Origem Tudo Tipo de execução Tudo" at bounding box center [316, 54] width 549 height 38
click at [332, 211] on span "[URL][DOMAIN_NAME]" at bounding box center [348, 215] width 53 height 8
click at [379, 213] on span "[URL][DOMAIN_NAME]" at bounding box center [387, 215] width 53 height 8
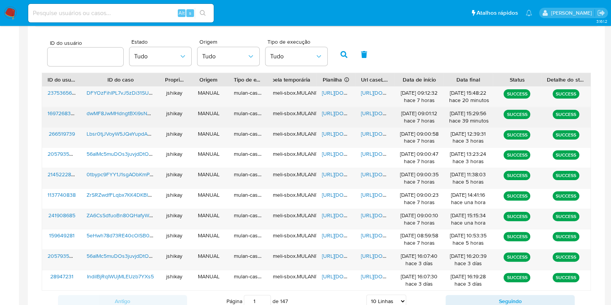
drag, startPoint x: 339, startPoint y: 109, endPoint x: 347, endPoint y: 111, distance: 7.6
click at [339, 109] on span "[URL][DOMAIN_NAME]" at bounding box center [348, 113] width 53 height 8
click at [367, 111] on span "[URL][DOMAIN_NAME]" at bounding box center [387, 113] width 53 height 8
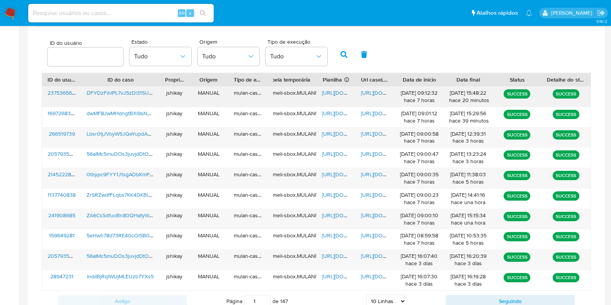
click at [330, 90] on span "[URL][DOMAIN_NAME]" at bounding box center [348, 93] width 53 height 8
click at [369, 92] on span "[URL][DOMAIN_NAME]" at bounding box center [387, 93] width 53 height 8
click at [99, 15] on input at bounding box center [121, 13] width 186 height 10
paste input "1578038702"
type input "1578038702"
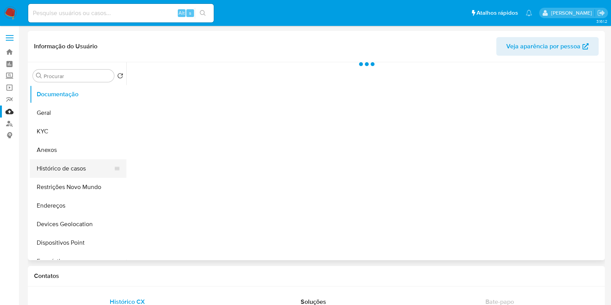
click at [62, 176] on button "Histórico de casos" at bounding box center [75, 168] width 90 height 19
select select "10"
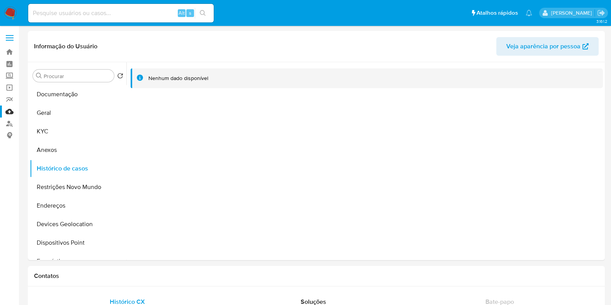
click at [8, 14] on img at bounding box center [10, 13] width 13 height 13
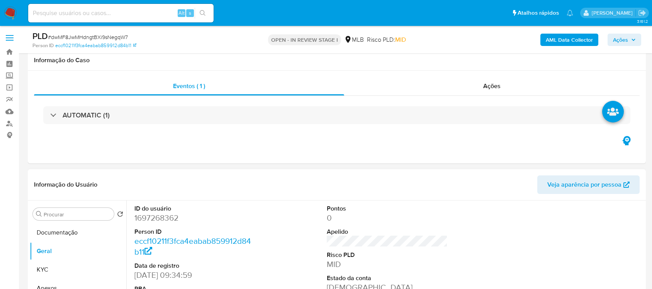
scroll to position [128, 0]
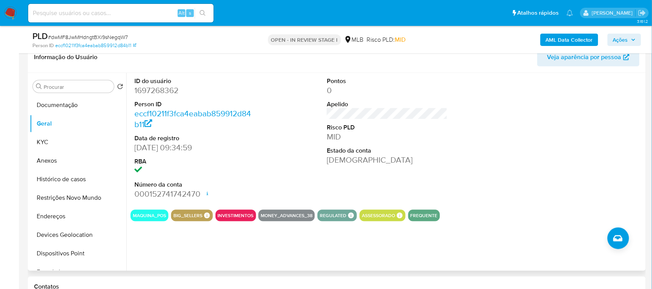
click at [167, 95] on dd "1697268362" at bounding box center [195, 90] width 121 height 11
copy dd "1697268362"
click at [75, 105] on button "Documentação" at bounding box center [75, 105] width 90 height 19
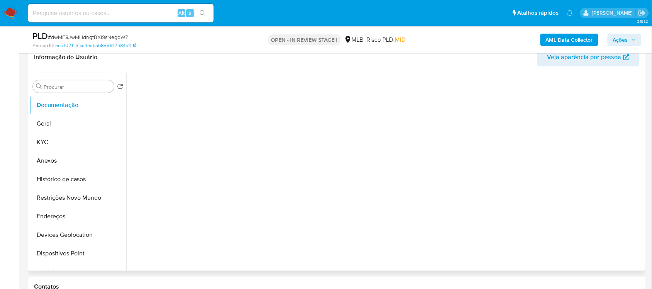
scroll to position [63, 0]
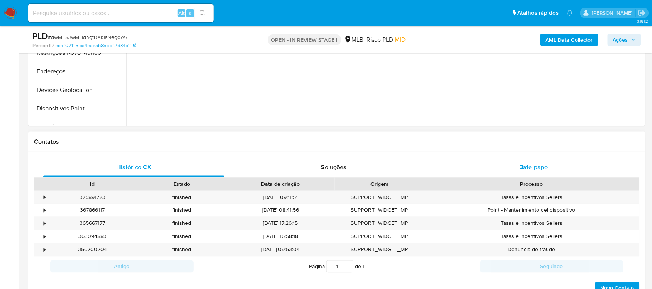
click at [548, 169] on span "Bate-papo" at bounding box center [534, 167] width 29 height 9
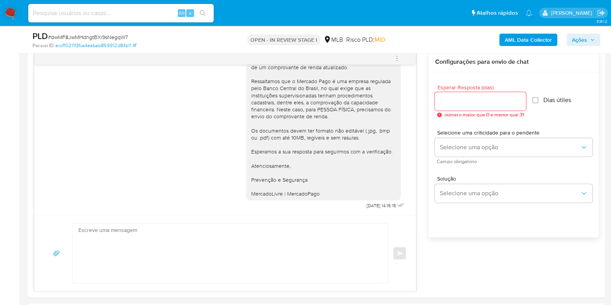
scroll to position [175, 0]
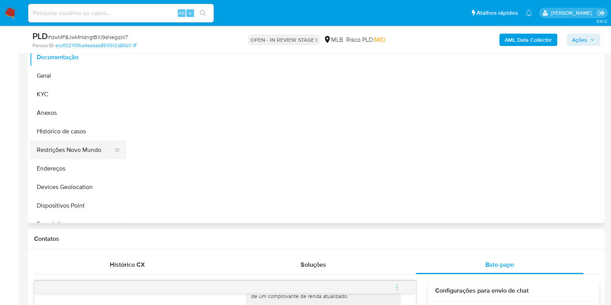
click at [84, 141] on button "Restrições Novo Mundo" at bounding box center [75, 150] width 90 height 19
click at [84, 130] on button "Histórico de casos" at bounding box center [75, 131] width 90 height 19
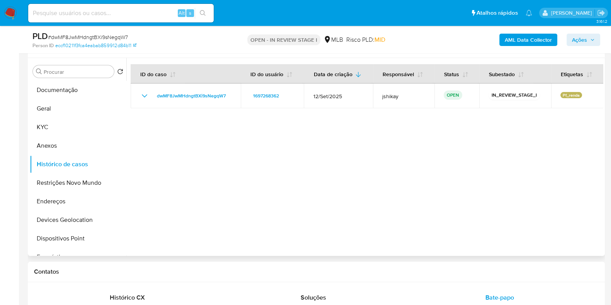
scroll to position [128, 0]
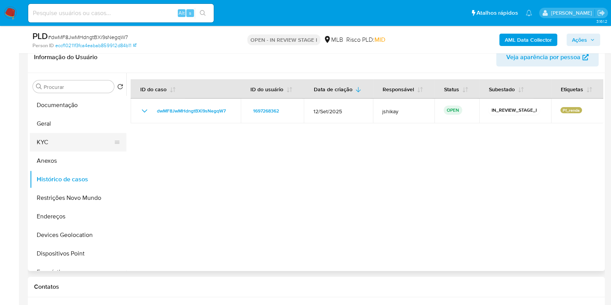
click at [65, 144] on button "KYC" at bounding box center [75, 142] width 90 height 19
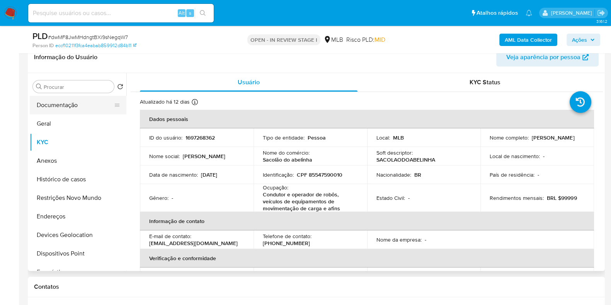
click at [86, 113] on button "Documentação" at bounding box center [75, 105] width 90 height 19
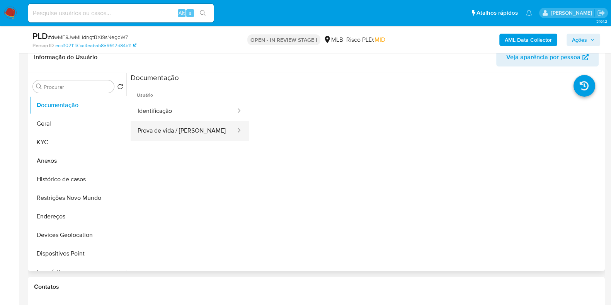
click at [193, 130] on button "Prova de vida / [PERSON_NAME]" at bounding box center [184, 131] width 106 height 20
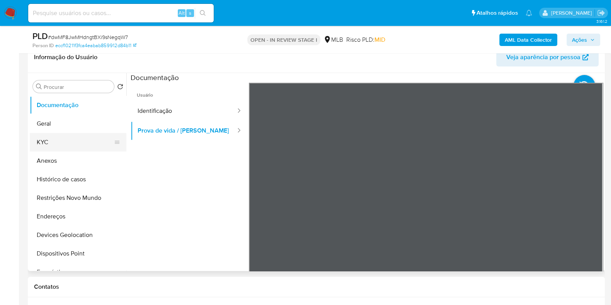
click at [66, 145] on button "KYC" at bounding box center [75, 142] width 90 height 19
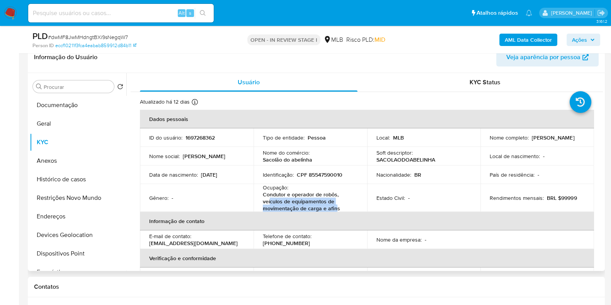
drag, startPoint x: 335, startPoint y: 208, endPoint x: 269, endPoint y: 198, distance: 67.6
click at [269, 198] on p "Condutor e operador de robôs, veículos de equipamentos de movimentação de carga…" at bounding box center [309, 201] width 92 height 21
click at [259, 194] on td "Ocupação : Condutor e operador de robôs, veículos de equipamentos de movimentaç…" at bounding box center [311, 198] width 114 height 28
drag, startPoint x: 259, startPoint y: 194, endPoint x: 337, endPoint y: 209, distance: 79.2
click at [337, 209] on td "Ocupação : Condutor e operador de robôs, veículos de equipamentos de movimentaç…" at bounding box center [311, 198] width 114 height 28
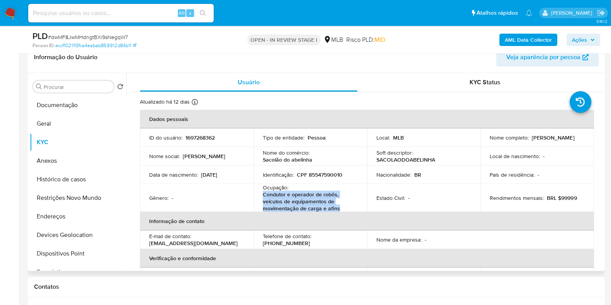
copy p "Condutor e operador de robôs, veículos de equipamentos de movimentação de carga…"
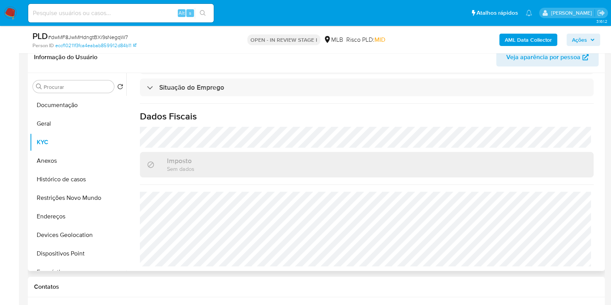
scroll to position [345, 0]
click at [73, 105] on button "Documentação" at bounding box center [75, 105] width 90 height 19
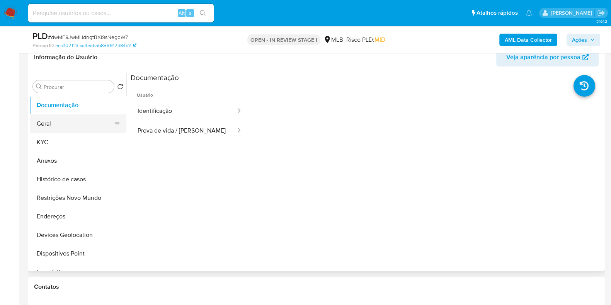
click at [59, 130] on button "Geral" at bounding box center [75, 123] width 90 height 19
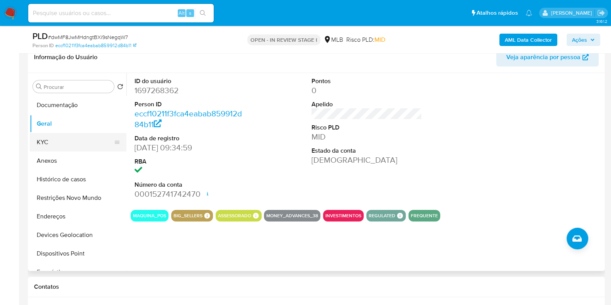
click at [64, 142] on button "KYC" at bounding box center [75, 142] width 90 height 19
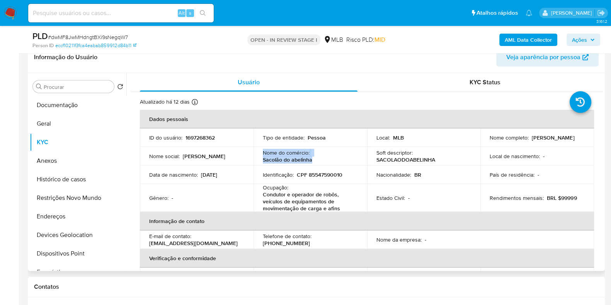
drag, startPoint x: 316, startPoint y: 159, endPoint x: 249, endPoint y: 160, distance: 66.9
click at [249, 160] on tr "Nome social : Tamires Rocha Nome do comércio : Sacolão do abelinha Soft descrip…" at bounding box center [367, 156] width 454 height 19
click at [473, 173] on td "Nacionalidade : BR" at bounding box center [424, 174] width 114 height 19
drag, startPoint x: 307, startPoint y: 165, endPoint x: 311, endPoint y: 157, distance: 8.3
click at [311, 157] on div "Nome do comércio : Sacolão do abelinha" at bounding box center [310, 156] width 95 height 14
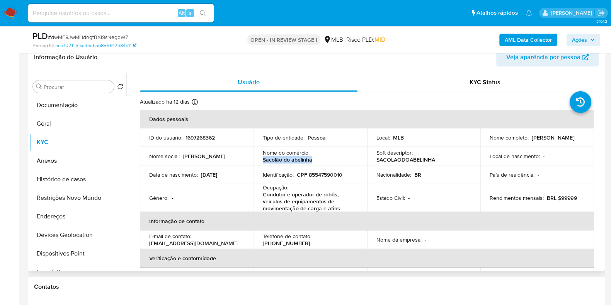
copy p "Sacolão do abelinha"
click at [54, 121] on button "Geral" at bounding box center [75, 123] width 90 height 19
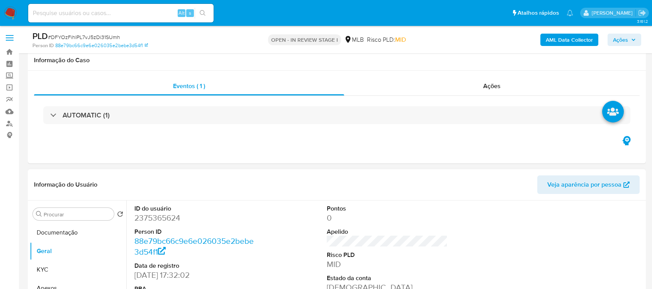
scroll to position [124, 0]
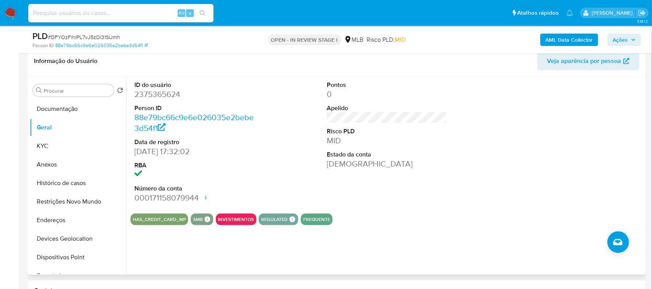
click at [157, 90] on dd "2375365624" at bounding box center [195, 94] width 121 height 11
copy dd "2375365624"
click at [74, 107] on button "Documentação" at bounding box center [75, 109] width 90 height 19
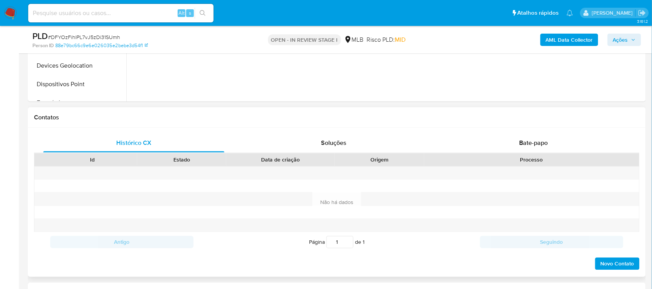
scroll to position [317, 0]
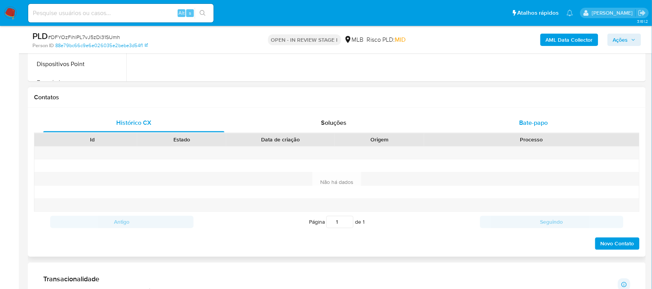
click at [521, 123] on span "Bate-papo" at bounding box center [534, 123] width 29 height 9
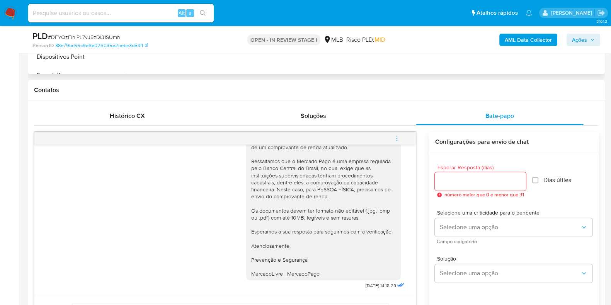
scroll to position [172, 0]
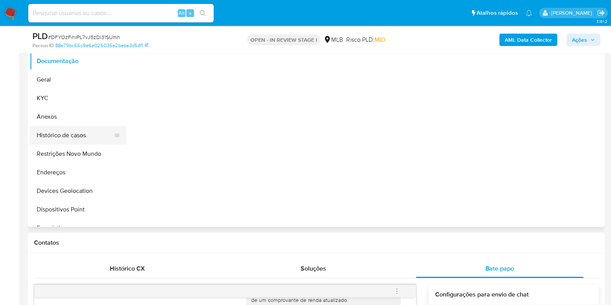
drag, startPoint x: 51, startPoint y: 124, endPoint x: 53, endPoint y: 129, distance: 4.5
click at [53, 128] on ul "Documentação Geral KYC Anexos Histórico de casos Restrições Novo Mundo Endereço…" at bounding box center [78, 139] width 97 height 174
click at [53, 129] on button "Histórico de casos" at bounding box center [75, 135] width 90 height 19
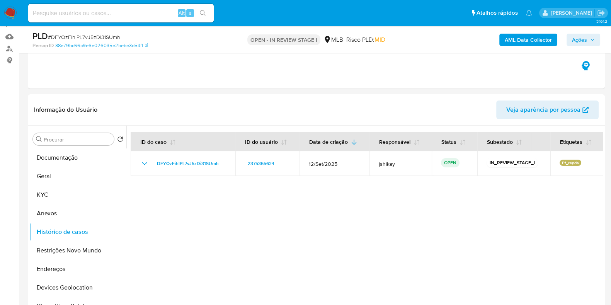
scroll to position [124, 0]
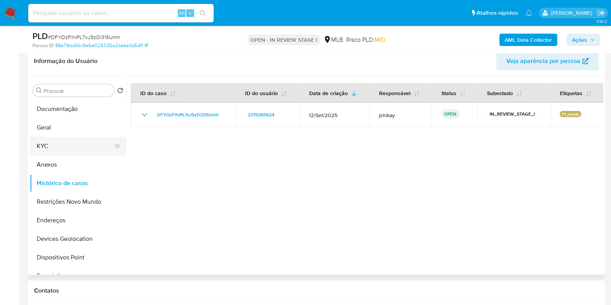
click at [48, 145] on button "KYC" at bounding box center [75, 146] width 90 height 19
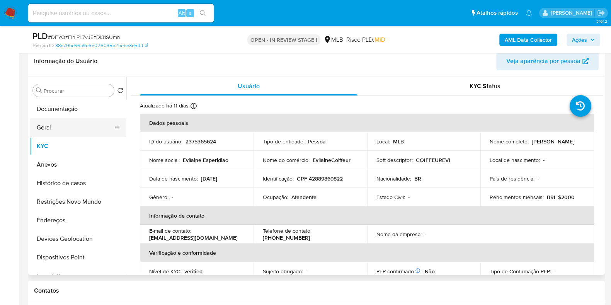
click at [57, 118] on button "Geral" at bounding box center [75, 127] width 90 height 19
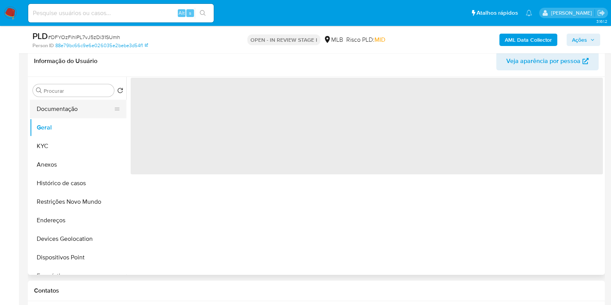
click at [62, 112] on button "Documentação" at bounding box center [75, 109] width 90 height 19
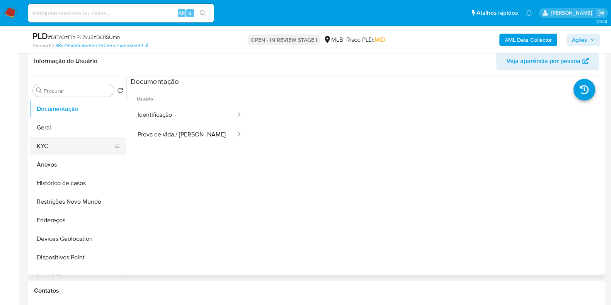
click at [58, 144] on button "KYC" at bounding box center [75, 146] width 90 height 19
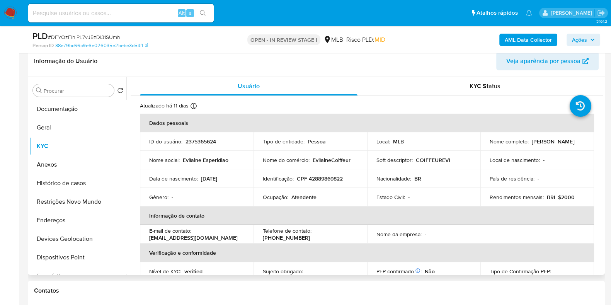
click at [310, 198] on p "Atendente" at bounding box center [303, 197] width 25 height 7
copy p "Atendente"
click at [49, 131] on button "Geral" at bounding box center [75, 127] width 90 height 19
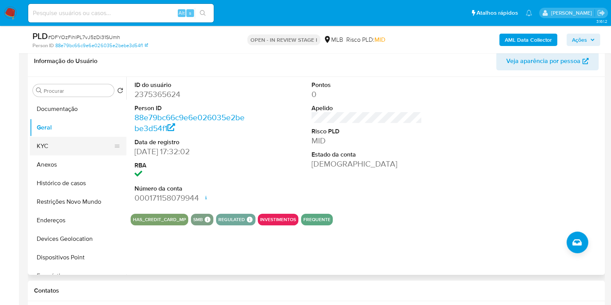
drag, startPoint x: 56, startPoint y: 143, endPoint x: 81, endPoint y: 143, distance: 25.5
click at [56, 143] on button "KYC" at bounding box center [75, 146] width 90 height 19
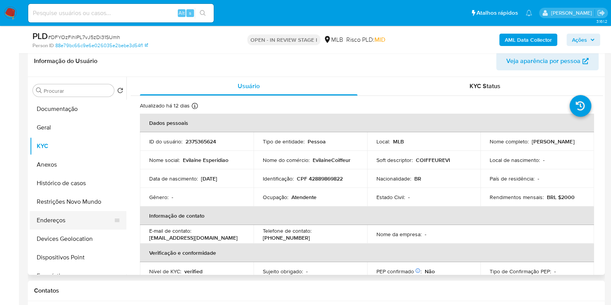
click at [56, 216] on button "Endereços" at bounding box center [75, 220] width 90 height 19
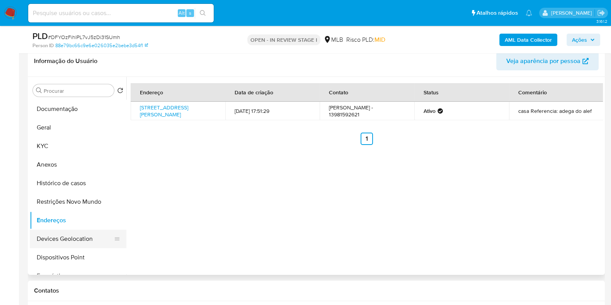
click at [58, 231] on button "Devices Geolocation" at bounding box center [75, 239] width 90 height 19
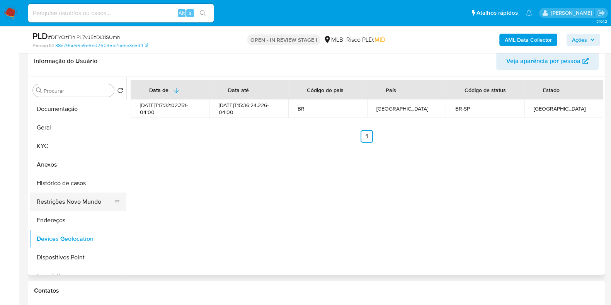
click at [71, 202] on button "Restrições Novo Mundo" at bounding box center [75, 201] width 90 height 19
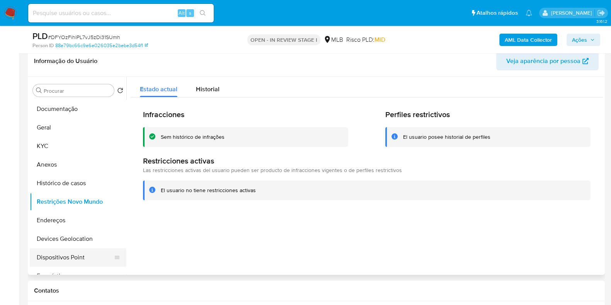
click at [73, 258] on button "Dispositivos Point" at bounding box center [75, 257] width 90 height 19
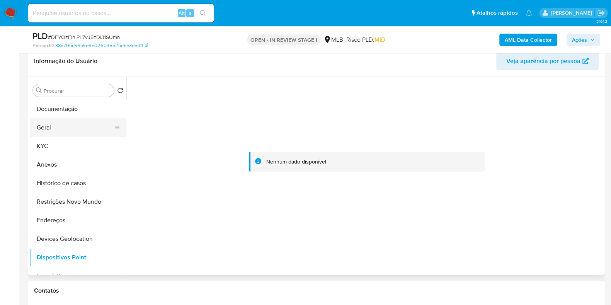
click at [71, 133] on button "Geral" at bounding box center [75, 127] width 90 height 19
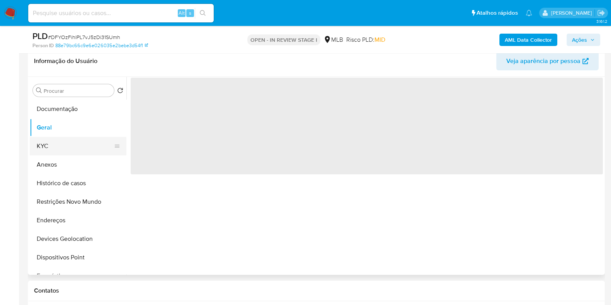
click at [62, 148] on button "KYC" at bounding box center [75, 146] width 90 height 19
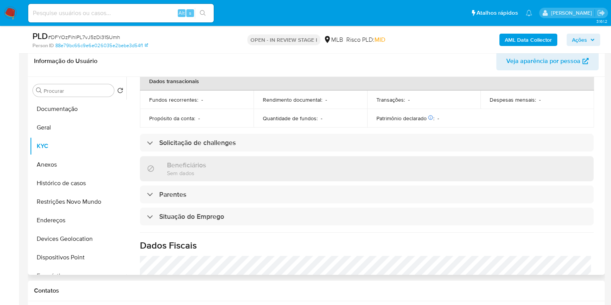
scroll to position [336, 0]
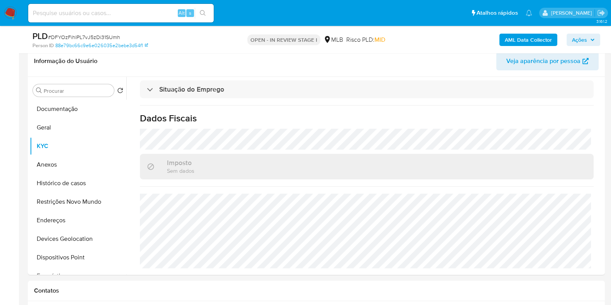
click at [537, 41] on b "AML Data Collector" at bounding box center [528, 40] width 47 height 12
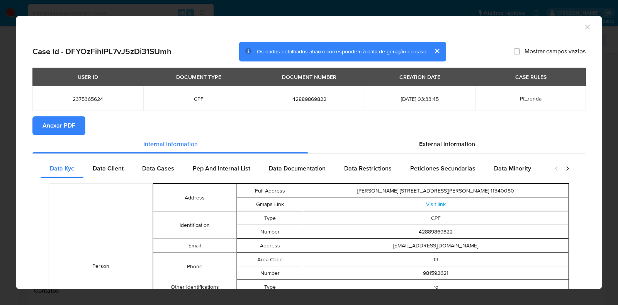
click at [458, 129] on section "Anexar PDF" at bounding box center [308, 125] width 553 height 19
click at [456, 142] on span "External information" at bounding box center [447, 144] width 56 height 9
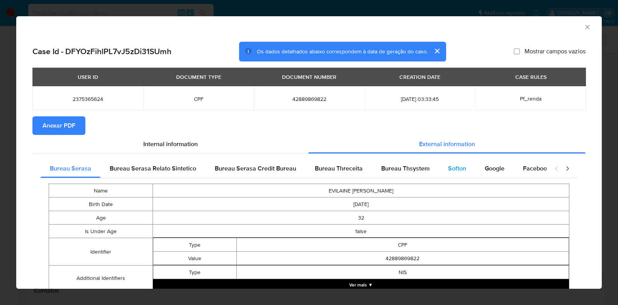
click at [448, 172] on span "Softon" at bounding box center [457, 168] width 18 height 9
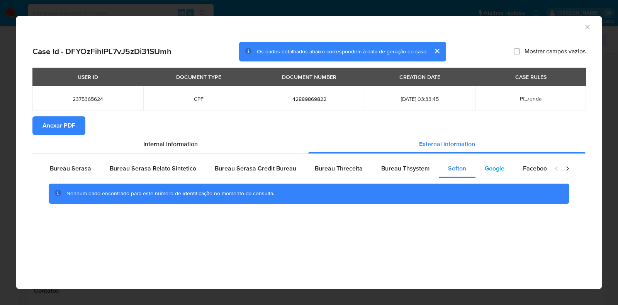
click at [496, 171] on span "Google" at bounding box center [495, 168] width 20 height 9
click at [375, 168] on div "Bureau Thsystem" at bounding box center [405, 168] width 67 height 19
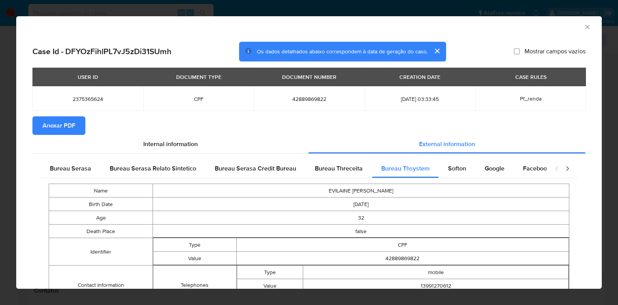
click at [56, 126] on span "Anexar PDF" at bounding box center [59, 125] width 33 height 17
drag, startPoint x: 582, startPoint y: 31, endPoint x: 576, endPoint y: 32, distance: 5.9
click at [584, 31] on icon "Fechar a janela" at bounding box center [588, 27] width 8 height 8
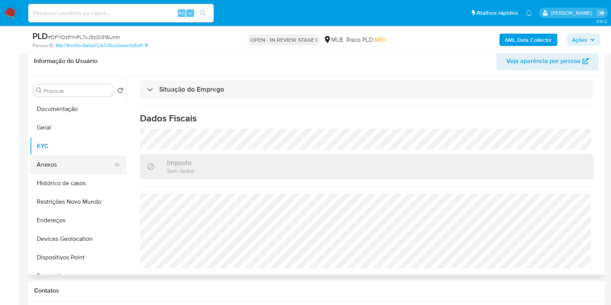
click at [74, 157] on button "Anexos" at bounding box center [75, 164] width 90 height 19
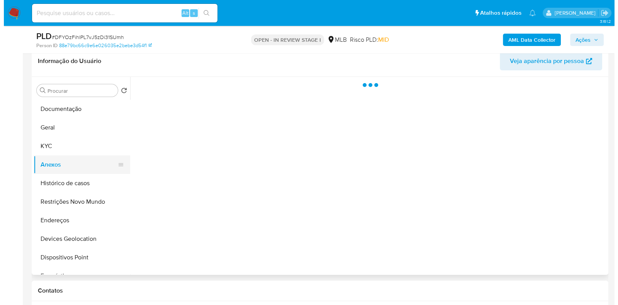
scroll to position [0, 0]
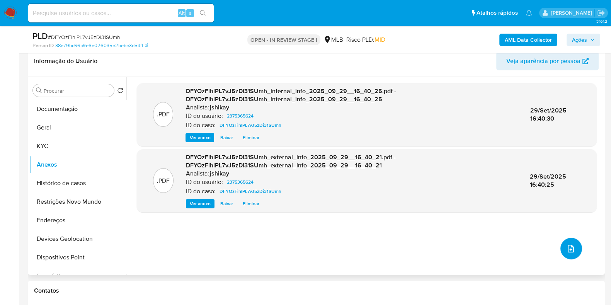
click at [567, 248] on icon "upload-file" at bounding box center [570, 248] width 9 height 9
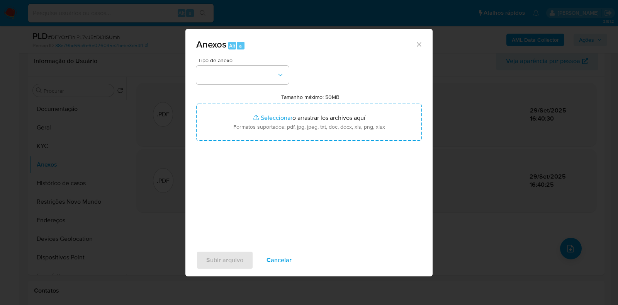
click at [235, 86] on div "Tipo de anexo Tamanho máximo: 50MB Seleccionar archivos Seleccionar o arrastrar…" at bounding box center [309, 149] width 226 height 182
click at [235, 81] on button "button" at bounding box center [242, 75] width 93 height 19
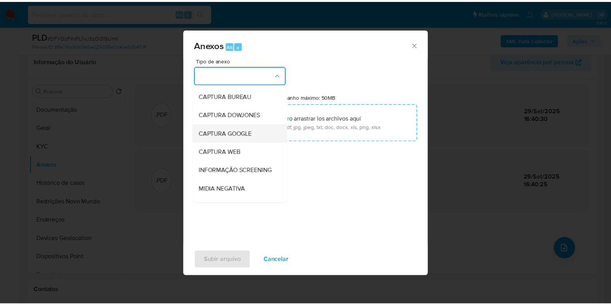
scroll to position [48, 0]
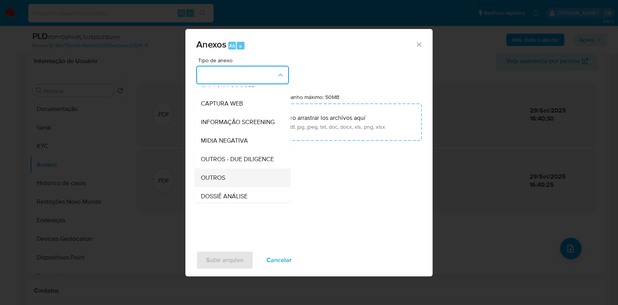
click at [220, 182] on span "OUTROS" at bounding box center [213, 178] width 24 height 8
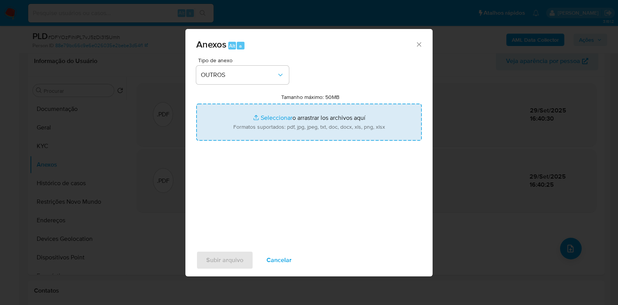
click at [245, 130] on input "Tamanho máximo: 50MB Seleccionar archivos" at bounding box center [309, 122] width 226 height 37
type input "C:\fakepath\SAR - XXXX - CPF 42889869822 - EVILAINE ESPERIDIAO DA SILVA.pdf"
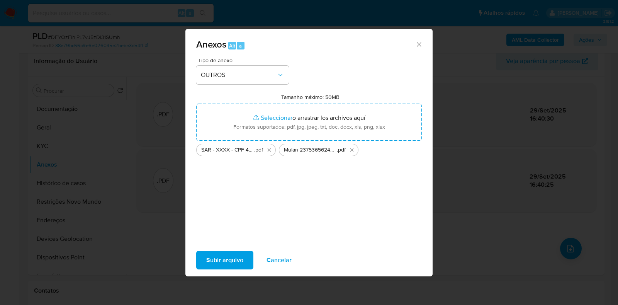
click at [224, 259] on span "Subir arquivo" at bounding box center [224, 260] width 37 height 17
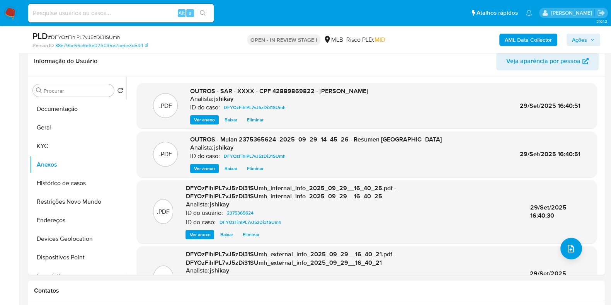
drag, startPoint x: 580, startPoint y: 38, endPoint x: 561, endPoint y: 39, distance: 19.0
click at [580, 38] on span "Ações" at bounding box center [579, 40] width 15 height 12
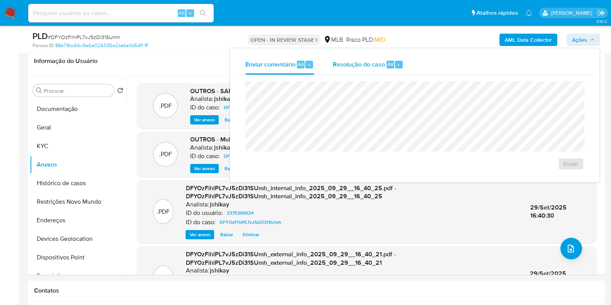
click at [354, 61] on span "Resolução do caso" at bounding box center [359, 64] width 52 height 9
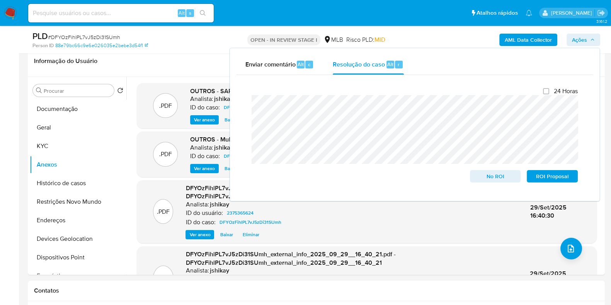
scroll to position [317, 0]
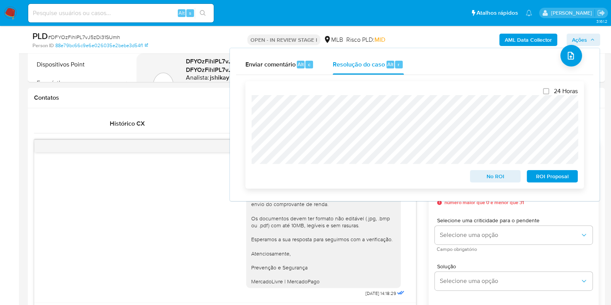
click at [558, 179] on span "ROI Proposal" at bounding box center [552, 176] width 40 height 11
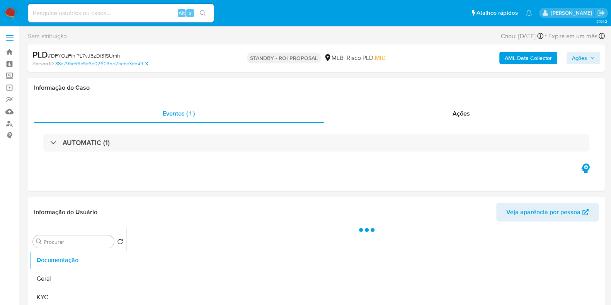
select select "10"
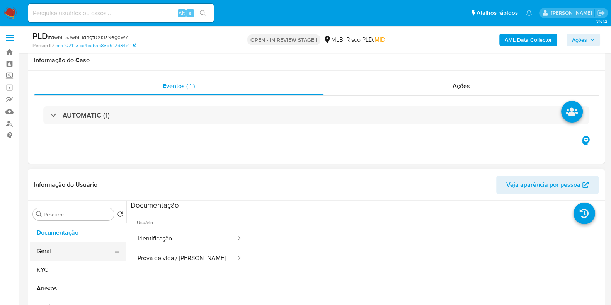
scroll to position [48, 0]
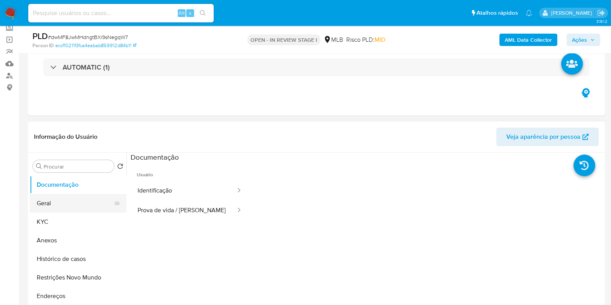
click at [61, 207] on button "Geral" at bounding box center [75, 203] width 90 height 19
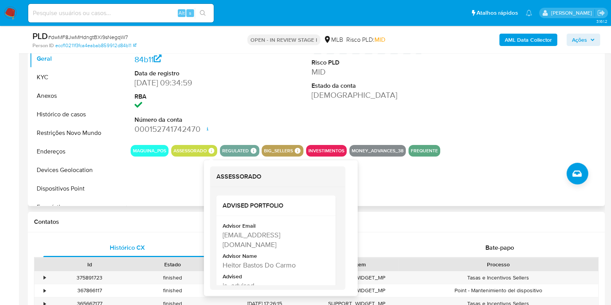
scroll to position [193, 0]
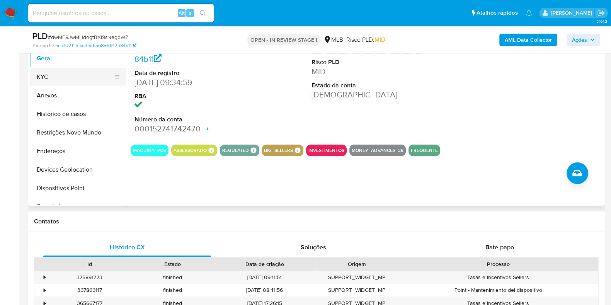
click at [74, 80] on button "KYC" at bounding box center [75, 77] width 90 height 19
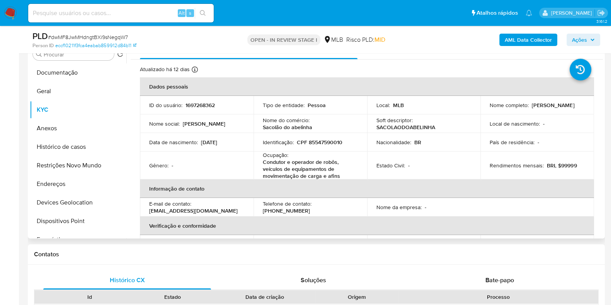
scroll to position [145, 0]
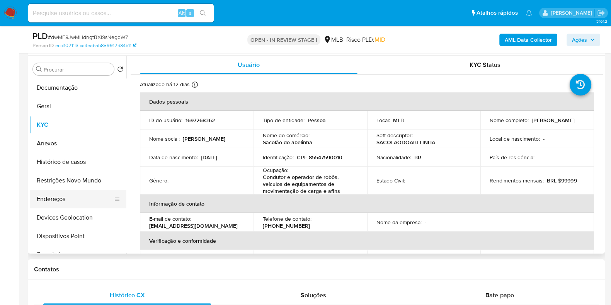
click at [56, 197] on button "Endereços" at bounding box center [75, 199] width 90 height 19
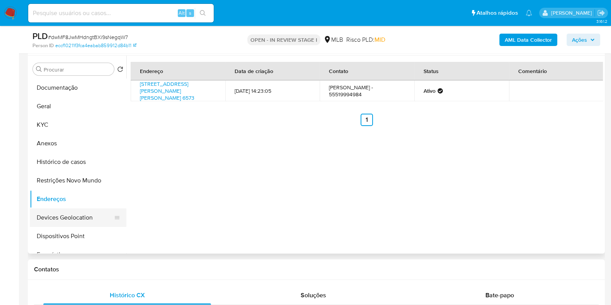
drag, startPoint x: 64, startPoint y: 220, endPoint x: 75, endPoint y: 220, distance: 10.8
click at [64, 220] on button "Devices Geolocation" at bounding box center [75, 217] width 90 height 19
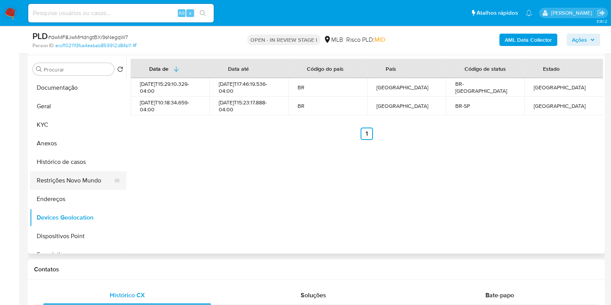
click at [67, 185] on button "Restrições Novo Mundo" at bounding box center [75, 180] width 90 height 19
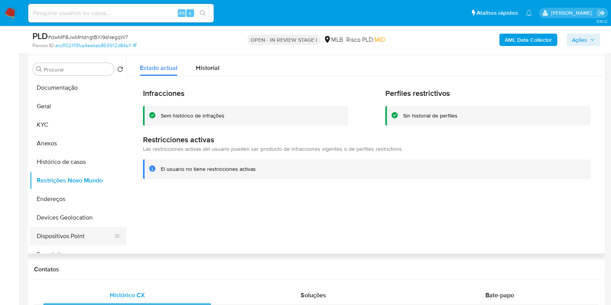
click at [78, 227] on button "Dispositivos Point" at bounding box center [75, 236] width 90 height 19
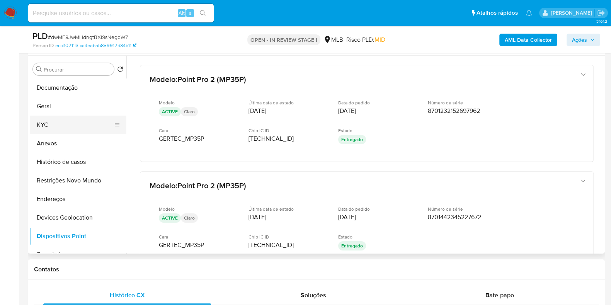
click at [58, 116] on button "KYC" at bounding box center [75, 125] width 90 height 19
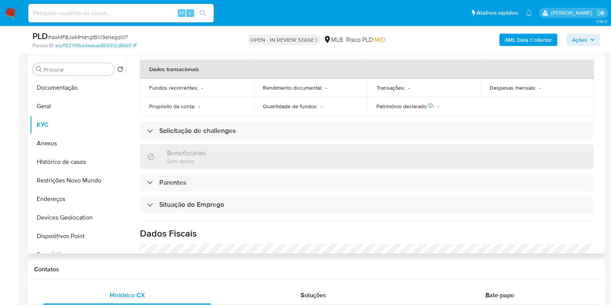
scroll to position [345, 0]
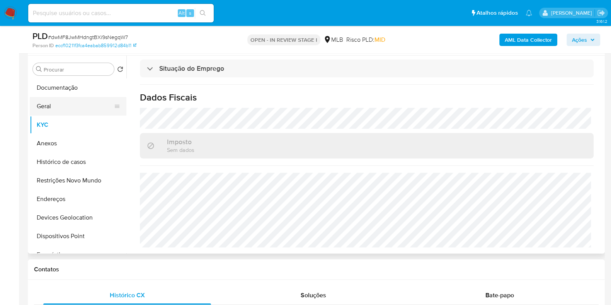
click at [66, 102] on button "Geral" at bounding box center [75, 106] width 90 height 19
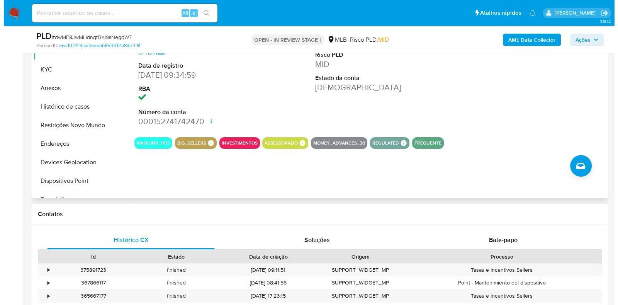
scroll to position [145, 0]
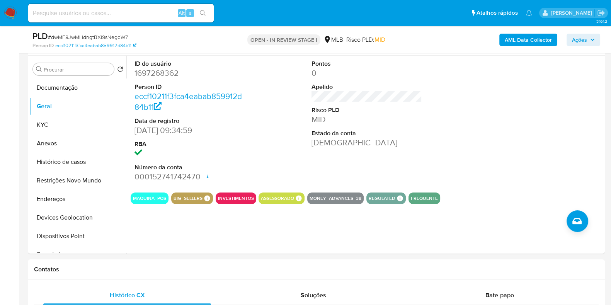
click at [518, 34] on b "AML Data Collector" at bounding box center [528, 40] width 47 height 12
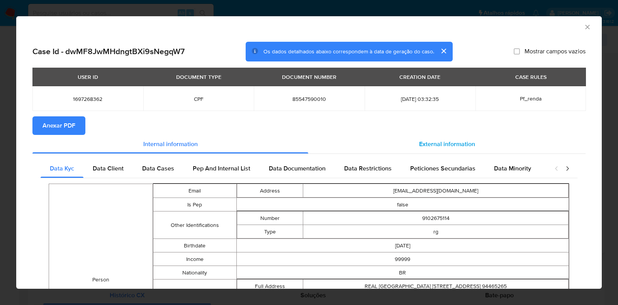
click at [429, 142] on span "External information" at bounding box center [447, 144] width 56 height 9
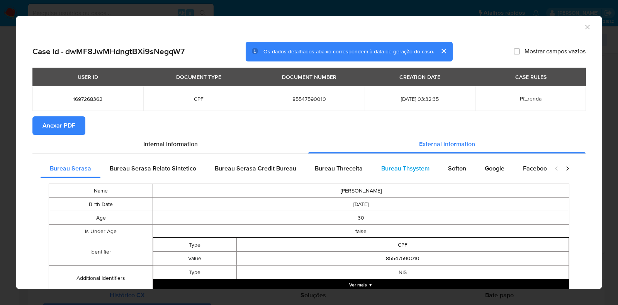
click at [425, 163] on div "Bureau Thsystem" at bounding box center [405, 168] width 67 height 19
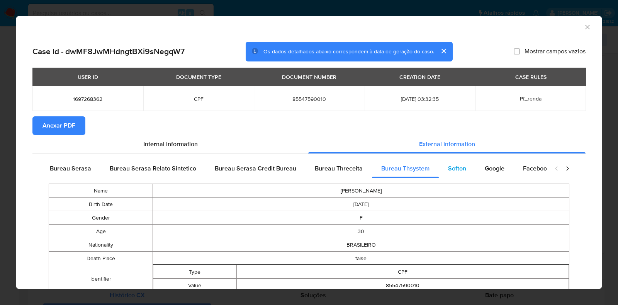
click at [455, 166] on span "Softon" at bounding box center [457, 168] width 18 height 9
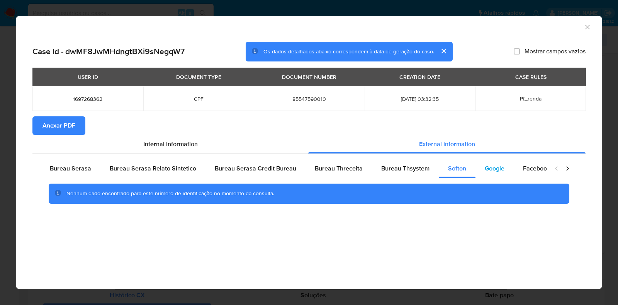
click at [485, 167] on span "Google" at bounding box center [495, 168] width 20 height 9
click at [46, 132] on span "Anexar PDF" at bounding box center [59, 125] width 33 height 17
click at [585, 26] on icon "Fechar a janela" at bounding box center [588, 27] width 8 height 8
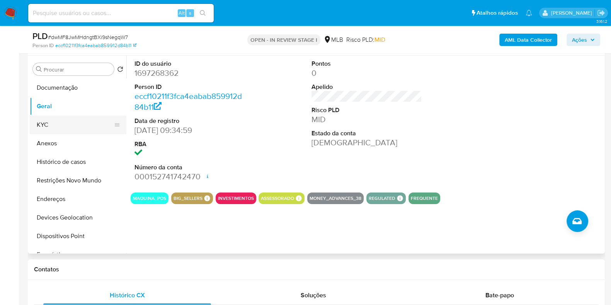
click at [60, 123] on button "KYC" at bounding box center [75, 125] width 90 height 19
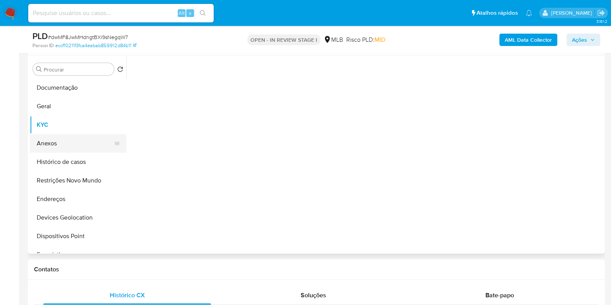
click at [61, 142] on button "Anexos" at bounding box center [75, 143] width 90 height 19
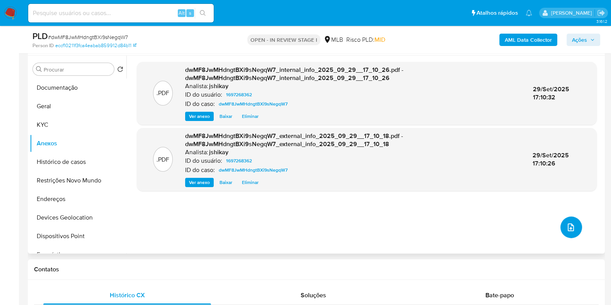
click at [566, 224] on icon "upload-file" at bounding box center [570, 227] width 9 height 9
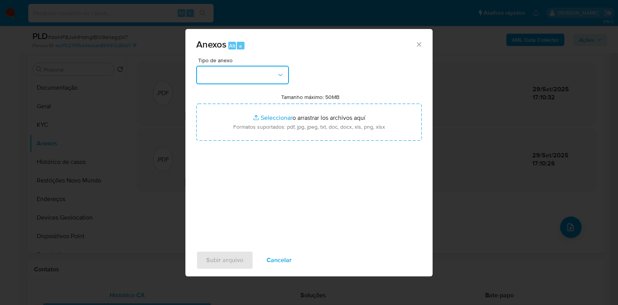
click at [243, 78] on button "button" at bounding box center [242, 75] width 93 height 19
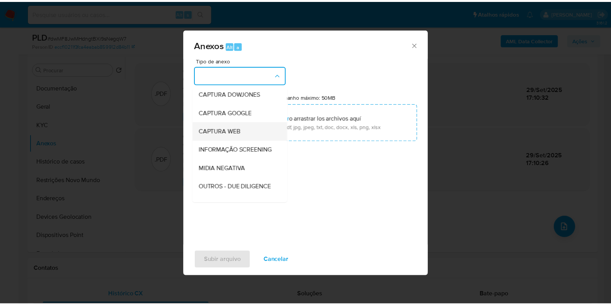
scroll to position [48, 0]
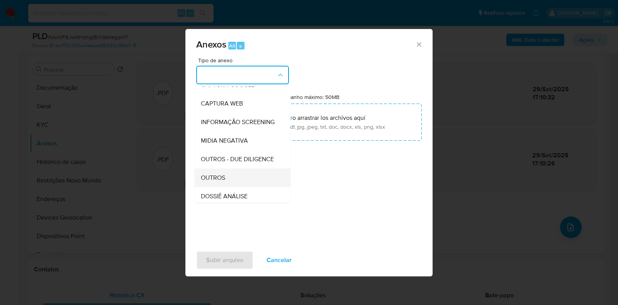
click at [220, 186] on div "OUTROS" at bounding box center [240, 178] width 79 height 19
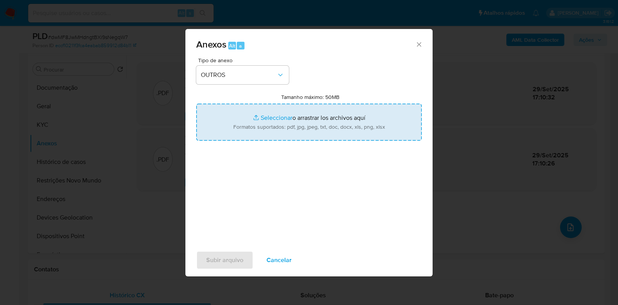
click at [269, 121] on input "Tamanho máximo: 50MB Seleccionar archivos" at bounding box center [309, 122] width 226 height 37
type input "C:\fakepath\SAR - XXXXX - CPF 85547590010 - TAMIRES ROCHA DE SOUZA.pdf"
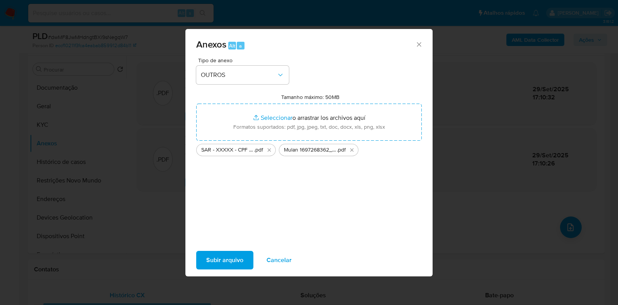
click at [215, 266] on span "Subir arquivo" at bounding box center [224, 260] width 37 height 17
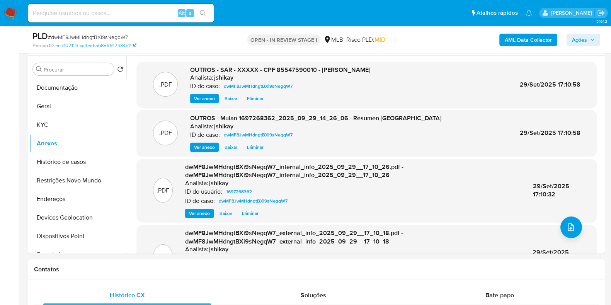
click at [579, 35] on span "Ações" at bounding box center [579, 40] width 15 height 12
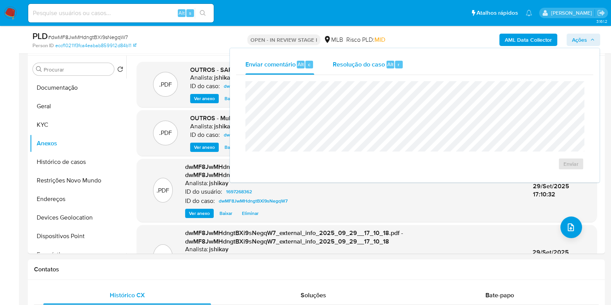
click at [392, 63] on span "Alt" at bounding box center [390, 64] width 6 height 7
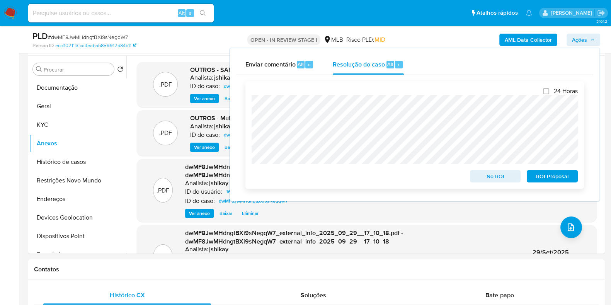
click at [542, 178] on span "ROI Proposal" at bounding box center [552, 176] width 40 height 11
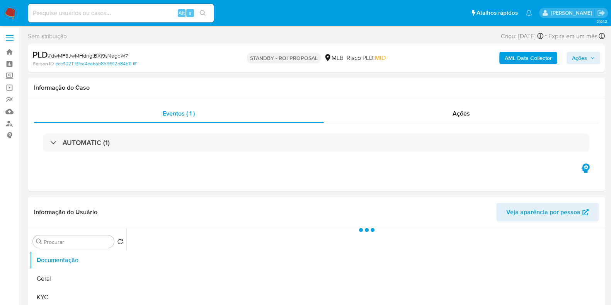
select select "10"
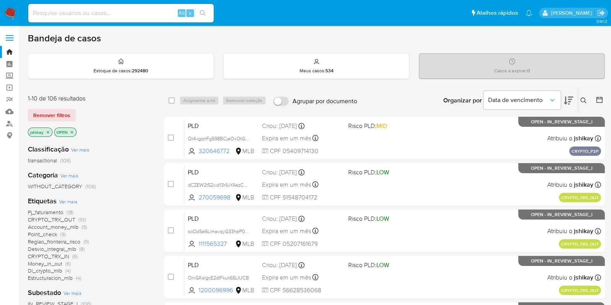
click at [137, 15] on input at bounding box center [121, 13] width 186 height 10
paste input "238724335"
type input "238724335"
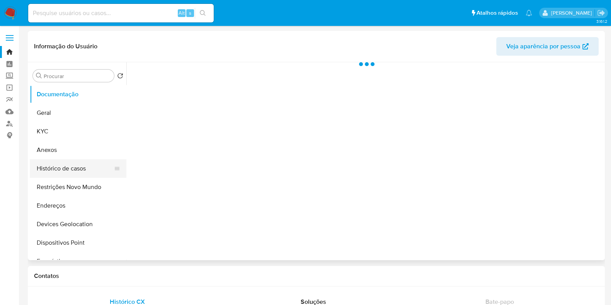
click at [56, 164] on button "Histórico de casos" at bounding box center [75, 168] width 90 height 19
select select "10"
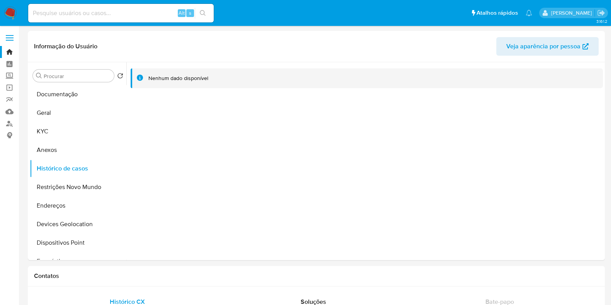
click at [129, 7] on div "Alt s" at bounding box center [121, 13] width 186 height 19
click at [128, 8] on div "Alt s" at bounding box center [121, 13] width 186 height 19
click at [125, 12] on input at bounding box center [121, 13] width 186 height 10
paste input "80684285"
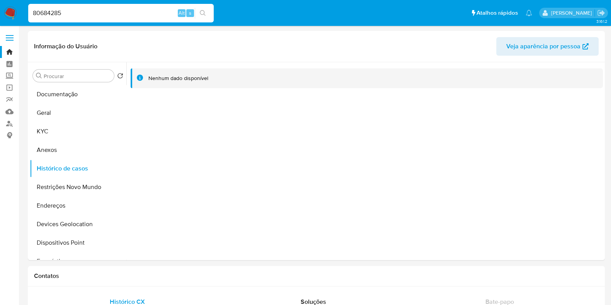
type input "80684285"
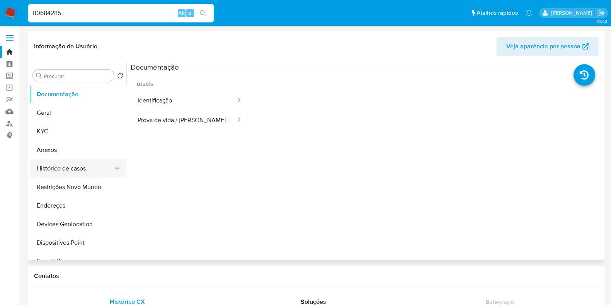
click at [80, 163] on button "Histórico de casos" at bounding box center [75, 168] width 90 height 19
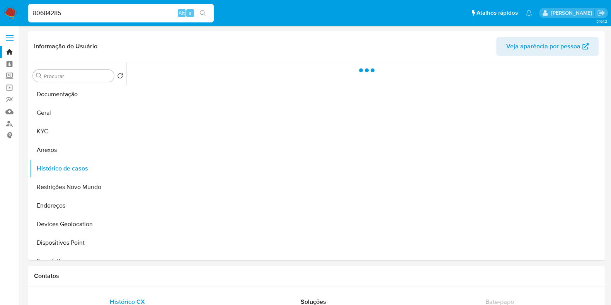
select select "10"
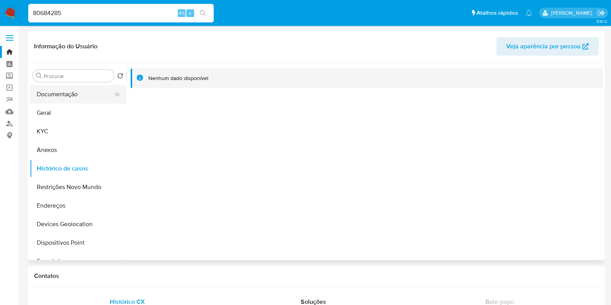
click at [73, 95] on button "Documentação" at bounding box center [75, 94] width 90 height 19
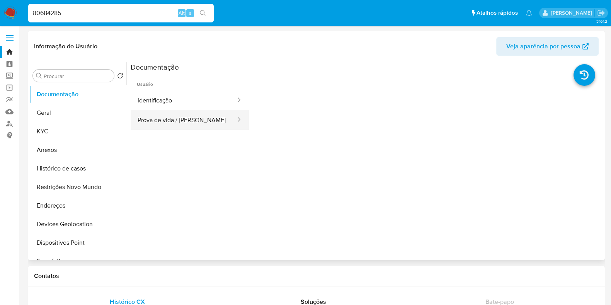
click at [168, 112] on button "Prova de vida / [PERSON_NAME]" at bounding box center [184, 120] width 106 height 20
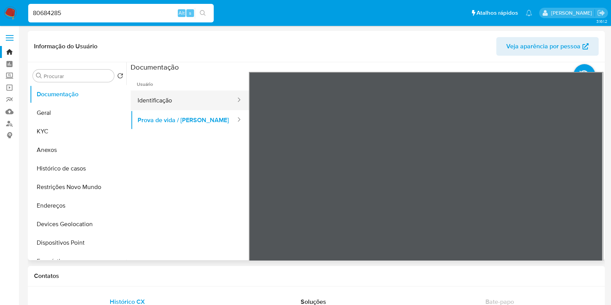
click at [178, 103] on button "Identificação" at bounding box center [184, 100] width 106 height 20
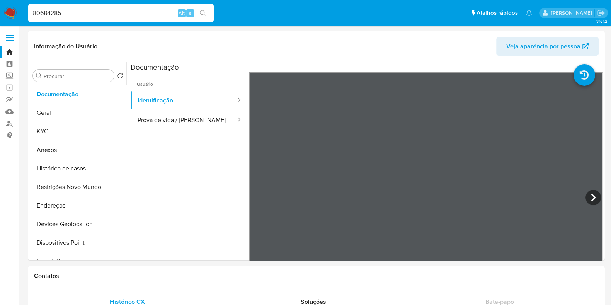
click at [13, 12] on img at bounding box center [10, 13] width 13 height 13
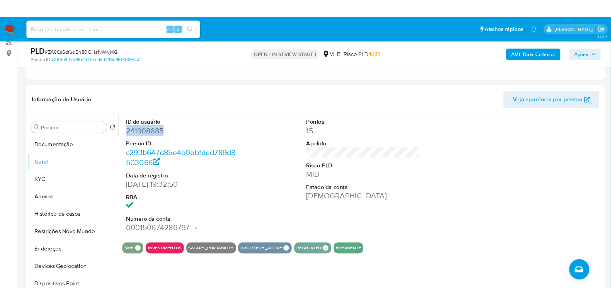
scroll to position [96, 0]
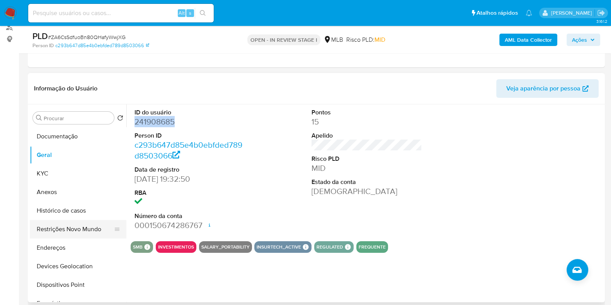
click at [59, 221] on button "Restrições Novo Mundo" at bounding box center [75, 229] width 90 height 19
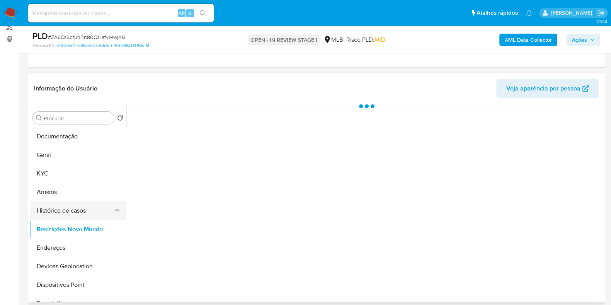
click at [61, 209] on button "Histórico de casos" at bounding box center [75, 210] width 90 height 19
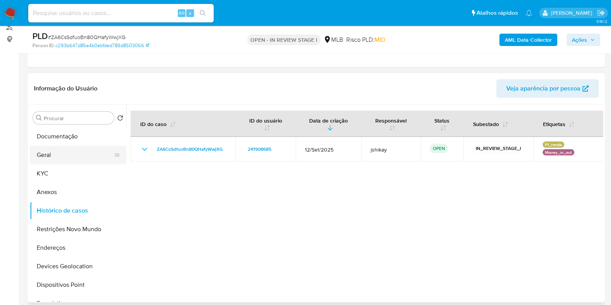
click at [58, 162] on button "Geral" at bounding box center [75, 155] width 90 height 19
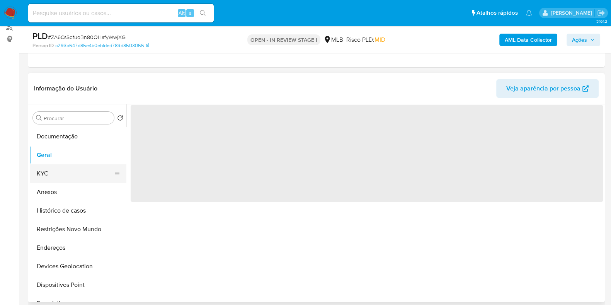
click at [75, 165] on button "KYC" at bounding box center [75, 173] width 90 height 19
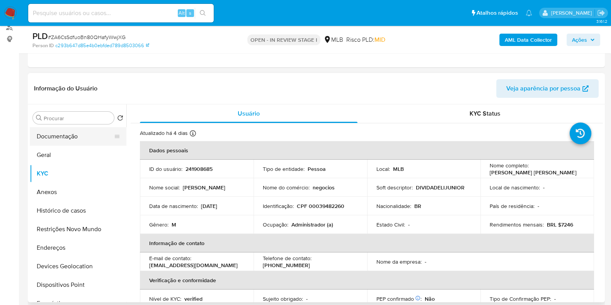
click at [63, 138] on button "Documentação" at bounding box center [75, 136] width 90 height 19
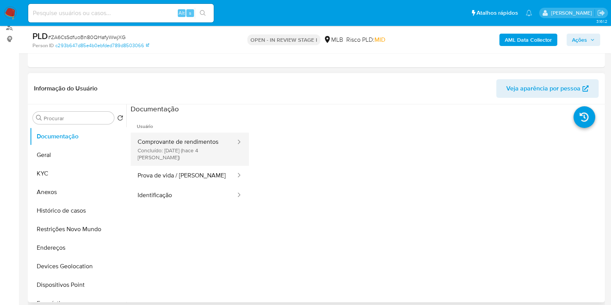
click at [197, 150] on button "Comprovante de rendimentos Concluído: [DATE] (hace 4 [PERSON_NAME])" at bounding box center [184, 149] width 106 height 33
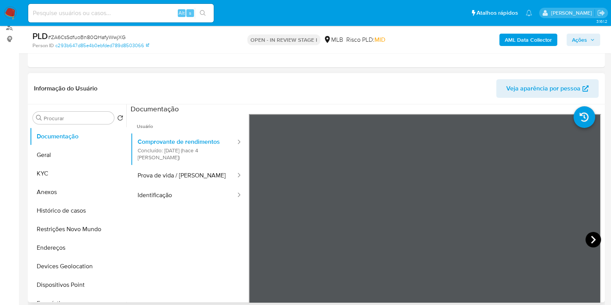
click at [594, 238] on icon at bounding box center [593, 239] width 15 height 15
click at [258, 234] on icon at bounding box center [258, 239] width 15 height 15
click at [59, 172] on button "KYC" at bounding box center [75, 173] width 90 height 19
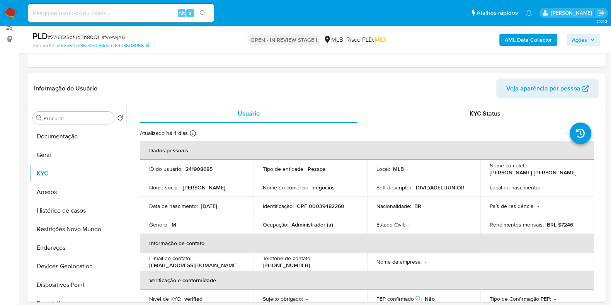
click at [296, 223] on p "Administrador (a)" at bounding box center [312, 224] width 42 height 7
copy p "Administrador"
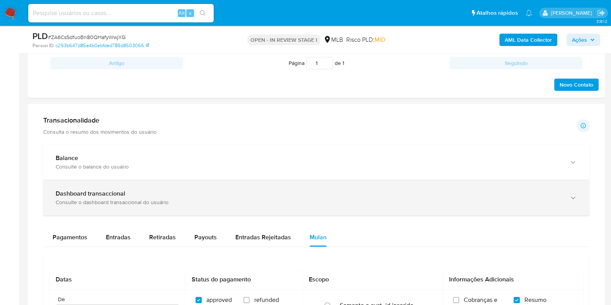
scroll to position [483, 0]
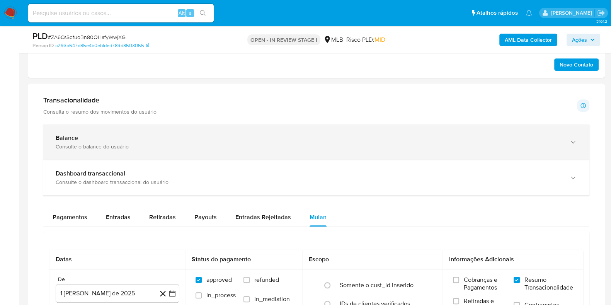
click at [194, 144] on div "Consulte o balance do usuário" at bounding box center [309, 146] width 506 height 7
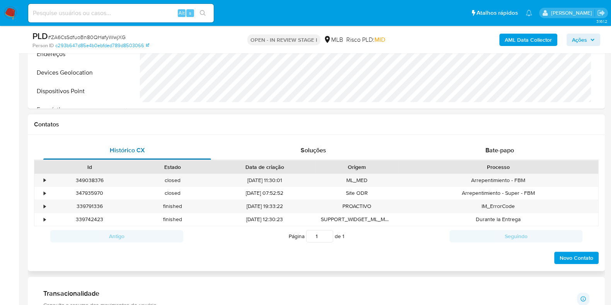
scroll to position [145, 0]
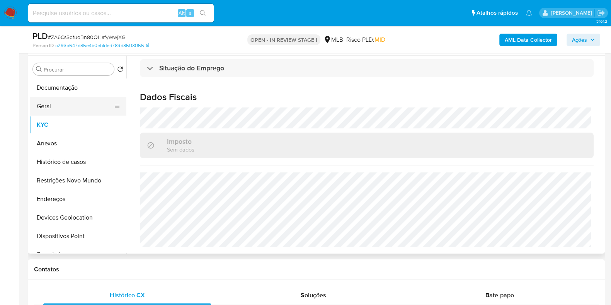
click at [60, 102] on button "Geral" at bounding box center [75, 106] width 90 height 19
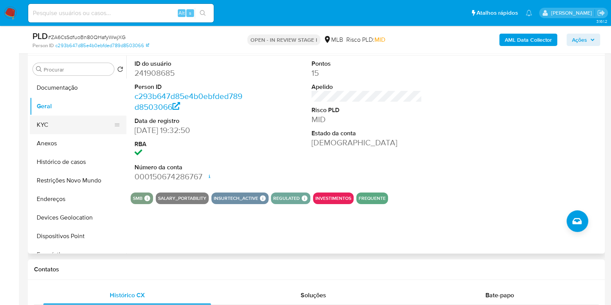
click at [66, 131] on button "KYC" at bounding box center [75, 125] width 90 height 19
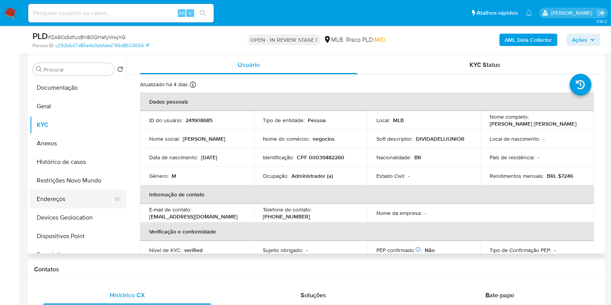
click at [77, 194] on button "Endereços" at bounding box center [75, 199] width 90 height 19
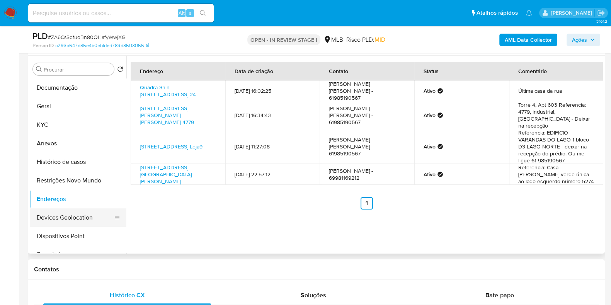
click at [67, 209] on button "Devices Geolocation" at bounding box center [75, 217] width 90 height 19
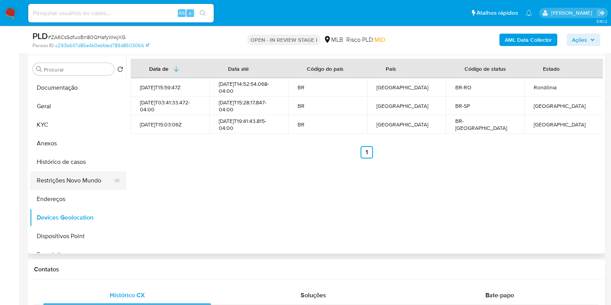
drag, startPoint x: 63, startPoint y: 181, endPoint x: 77, endPoint y: 185, distance: 14.8
click at [63, 181] on button "Restrições Novo Mundo" at bounding box center [75, 180] width 90 height 19
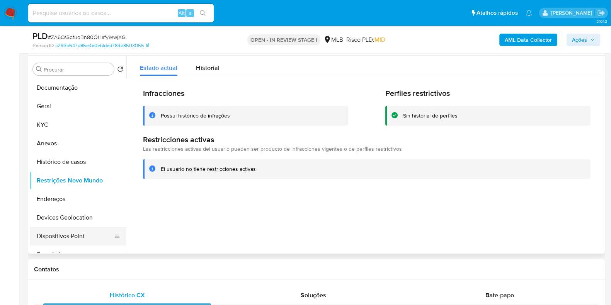
click at [70, 234] on button "Dispositivos Point" at bounding box center [75, 236] width 90 height 19
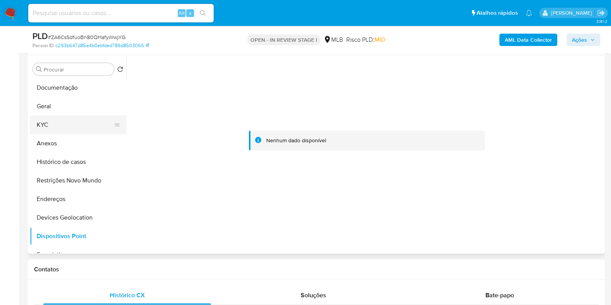
click at [42, 127] on button "KYC" at bounding box center [75, 125] width 90 height 19
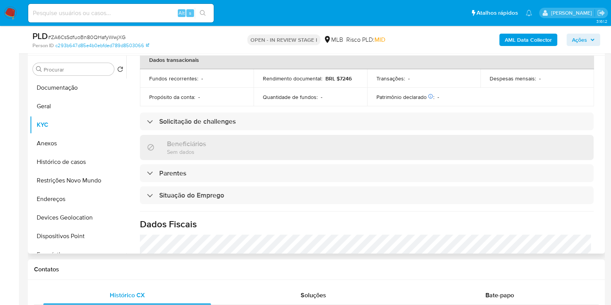
scroll to position [336, 0]
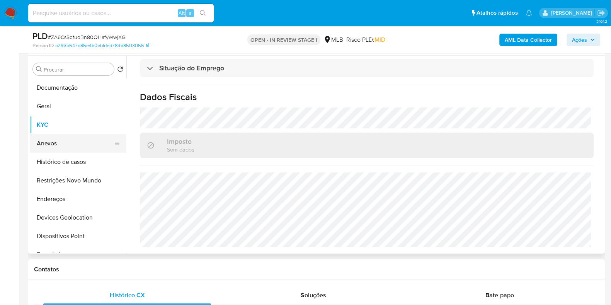
click at [64, 150] on button "Anexos" at bounding box center [75, 143] width 90 height 19
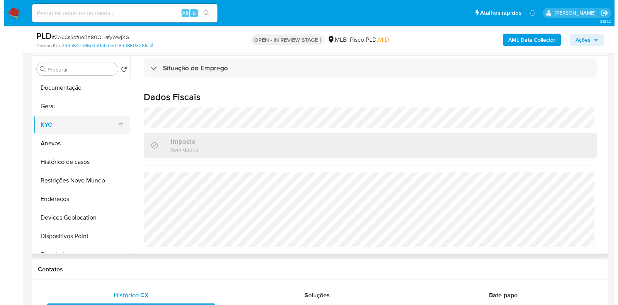
scroll to position [0, 0]
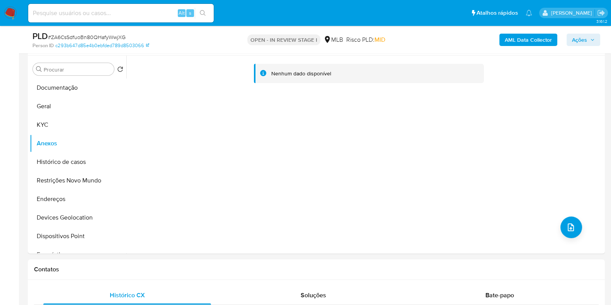
click at [529, 39] on b "AML Data Collector" at bounding box center [528, 40] width 47 height 12
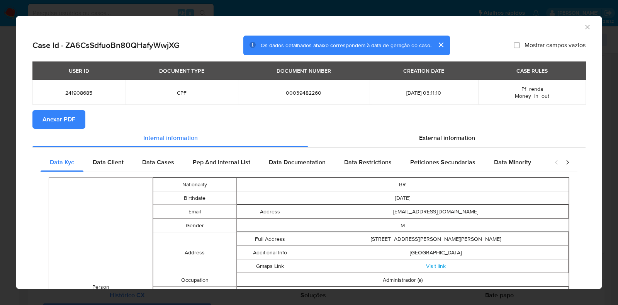
click at [72, 116] on span "Anexar PDF" at bounding box center [59, 119] width 33 height 17
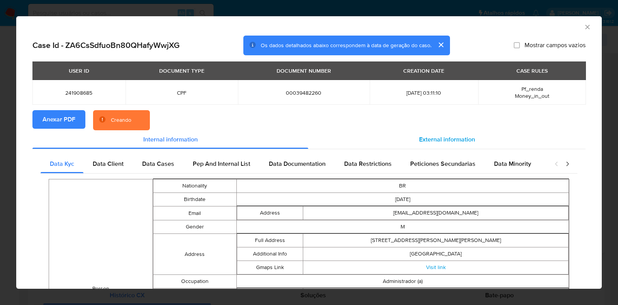
click at [472, 134] on div "External information" at bounding box center [447, 139] width 278 height 19
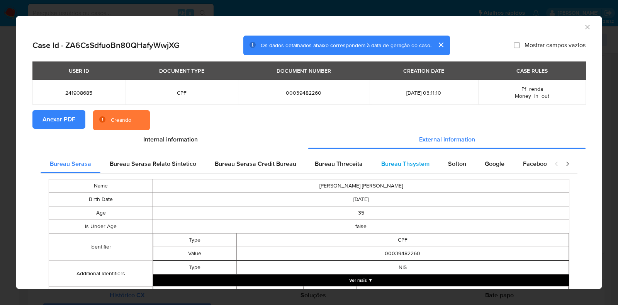
click at [434, 165] on div "Bureau Thsystem" at bounding box center [405, 164] width 67 height 19
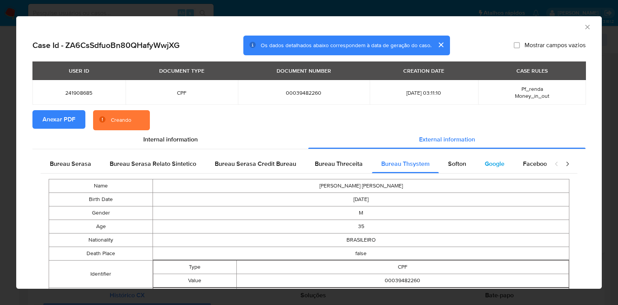
click at [476, 167] on div "Google" at bounding box center [495, 164] width 38 height 19
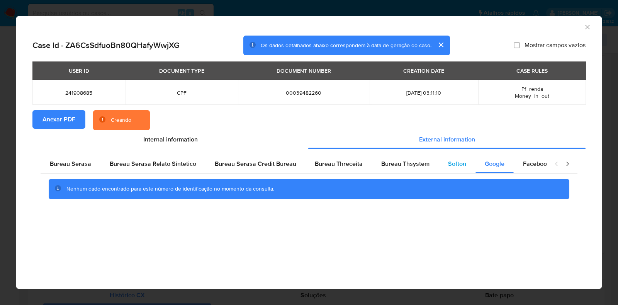
click at [458, 165] on span "Softon" at bounding box center [457, 163] width 18 height 9
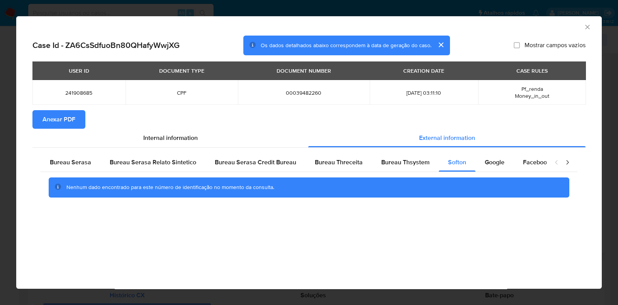
click at [588, 31] on div "AML Data Collector" at bounding box center [309, 25] width 586 height 19
click at [588, 26] on icon "Fechar a janela" at bounding box center [588, 27] width 4 height 4
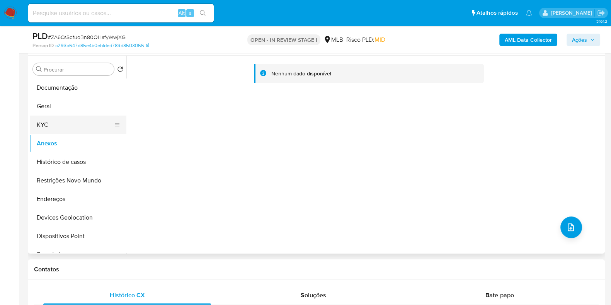
click at [43, 128] on button "KYC" at bounding box center [75, 125] width 90 height 19
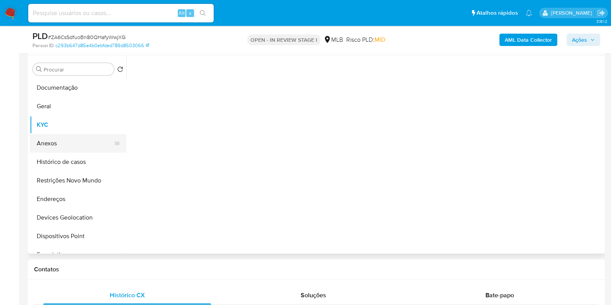
click at [49, 146] on button "Anexos" at bounding box center [75, 143] width 90 height 19
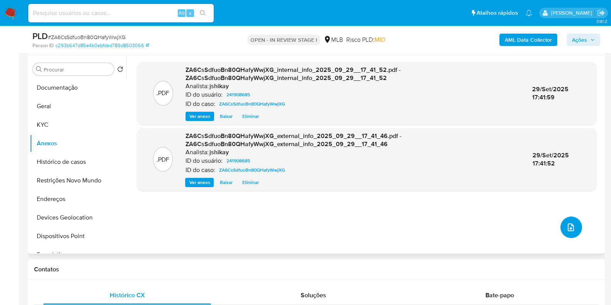
click at [568, 231] on icon "upload-file" at bounding box center [571, 227] width 6 height 8
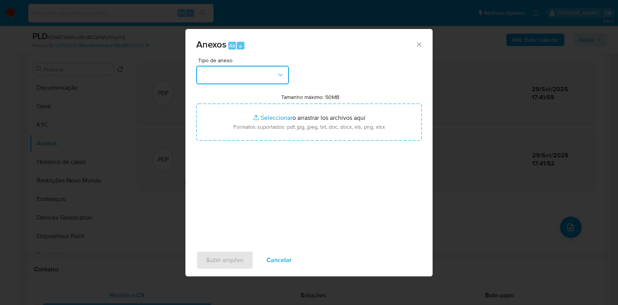
click at [222, 70] on button "button" at bounding box center [242, 75] width 93 height 19
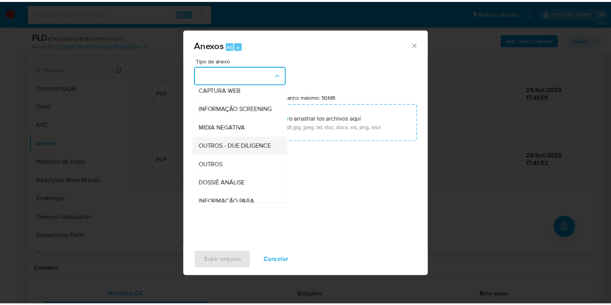
scroll to position [96, 0]
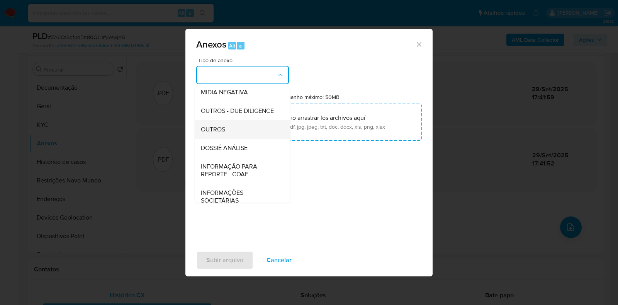
click at [222, 133] on span "OUTROS" at bounding box center [213, 130] width 24 height 8
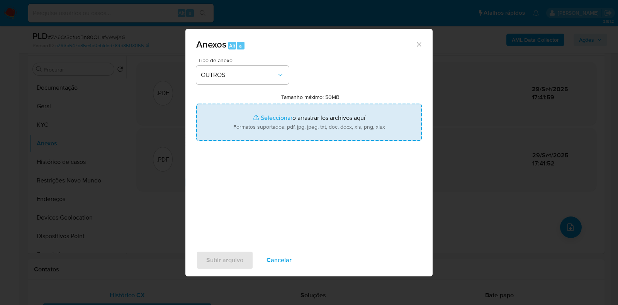
click at [276, 121] on input "Tamanho máximo: 50MB Seleccionar archivos" at bounding box center [309, 122] width 226 height 37
type input "C:\fakepath\SAR - XXXXX - CPF 00039482260 - LUCAS BASTOS PRUDENTE.pdf"
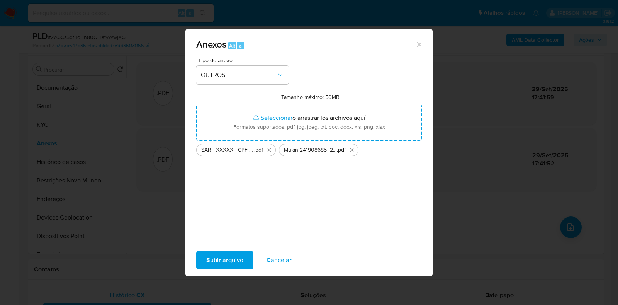
click at [241, 263] on span "Subir arquivo" at bounding box center [224, 260] width 37 height 17
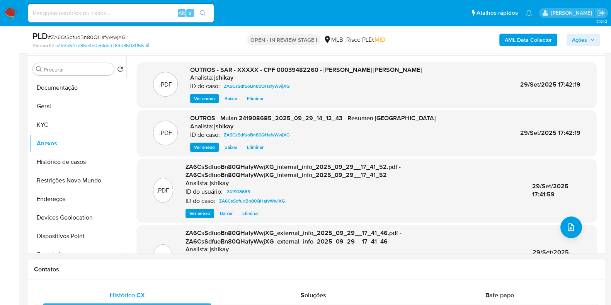
click at [575, 42] on span "Ações" at bounding box center [579, 40] width 15 height 12
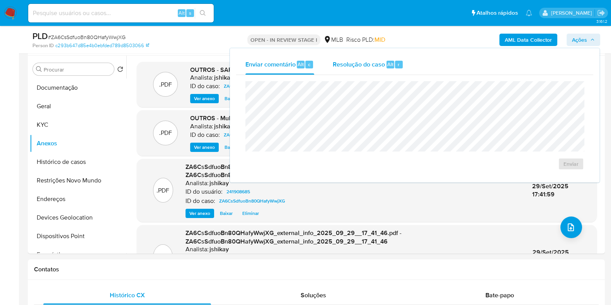
click at [370, 68] on div "Resolução do caso Alt r" at bounding box center [368, 64] width 71 height 20
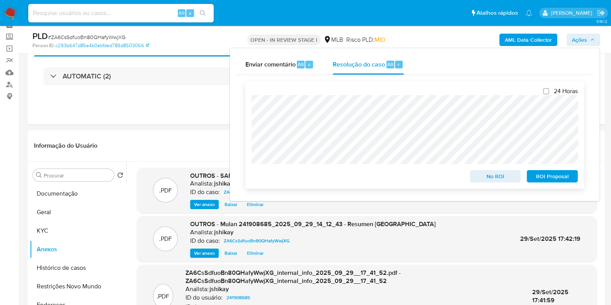
scroll to position [0, 0]
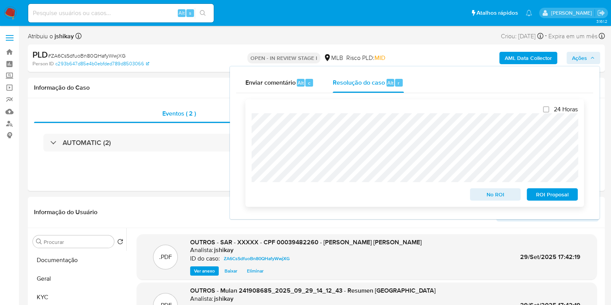
click at [555, 194] on span "ROI Proposal" at bounding box center [552, 194] width 40 height 11
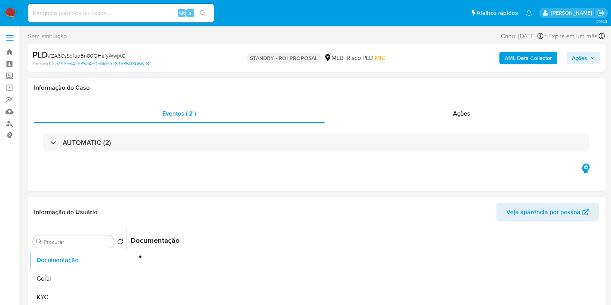
select select "10"
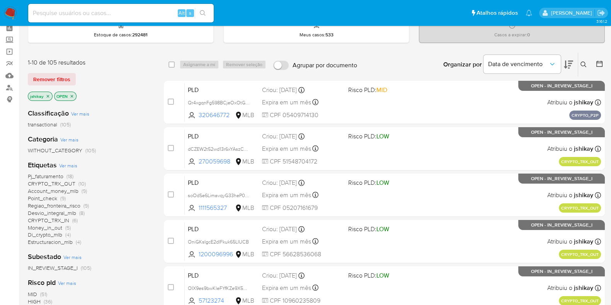
scroll to position [48, 0]
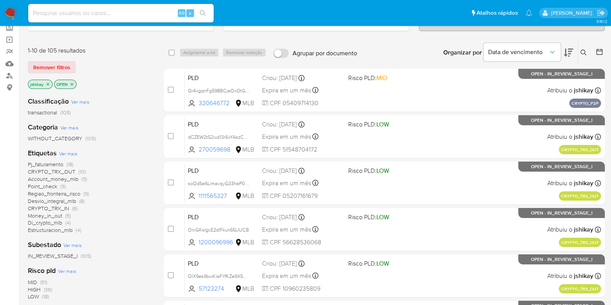
click at [68, 152] on span "Ver mais" at bounding box center [68, 153] width 18 height 7
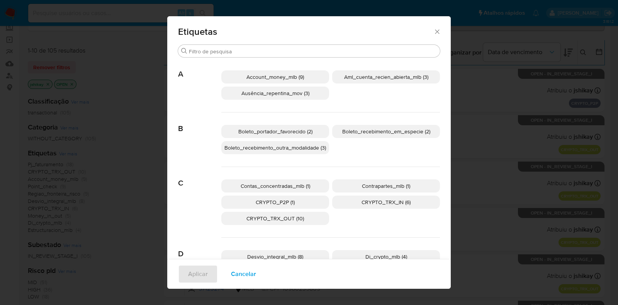
click at [504, 94] on div "Etiquetas Buscar A Account_money_mlb (9) Aml_cuenta_recien_abierta_mlb (3) Ausê…" at bounding box center [309, 152] width 618 height 305
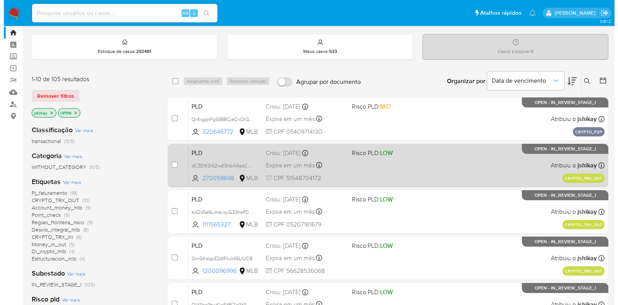
scroll to position [0, 0]
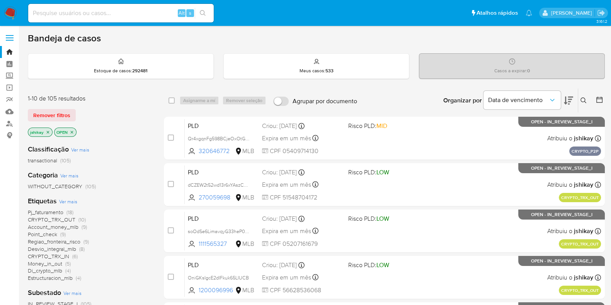
click at [65, 201] on span "Ver mais" at bounding box center [68, 201] width 18 height 7
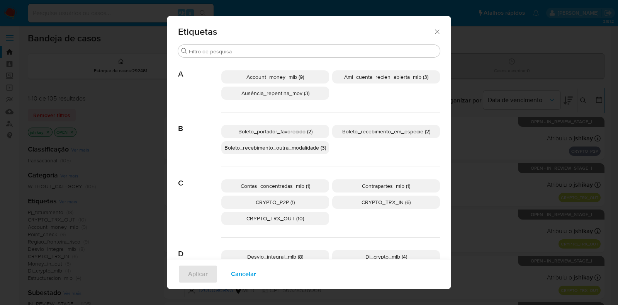
click at [280, 76] on span "Account_money_mlb (9)" at bounding box center [276, 77] width 58 height 8
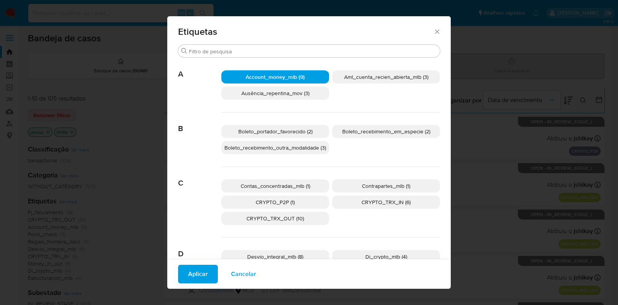
click at [191, 261] on div "Aplicar Cancelar" at bounding box center [309, 274] width 284 height 30
click at [195, 266] on span "Aplicar" at bounding box center [198, 274] width 20 height 17
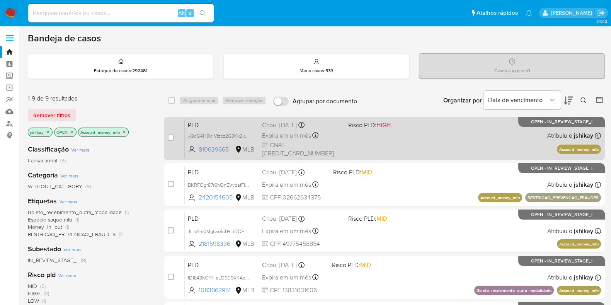
click at [456, 136] on div "PLD yQcGAH9iclVIzbz2G3Kk2kxw 810639665 MLB Risco PLD: HIGH Criou: 12/09/2025 Cr…" at bounding box center [393, 138] width 416 height 39
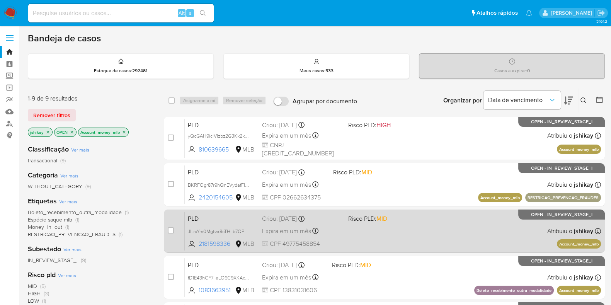
click at [470, 223] on div "PLD JLzxYm0Mgtwr8cTHIlb7QPH4 2181598336 MLB Risco PLD: MID Criou: 12/09/2025 Cr…" at bounding box center [393, 230] width 416 height 39
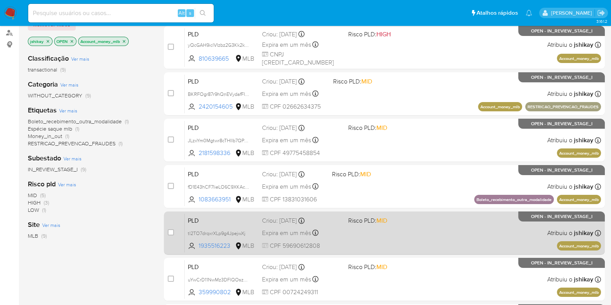
scroll to position [96, 0]
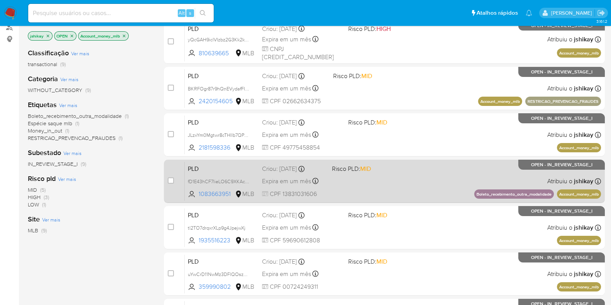
click at [440, 192] on div "PLD fD1E43hCF7IieLO6C9XKAccX 1083663951 MLB Risco PLD: MID Criou: 12/09/2025 Cr…" at bounding box center [393, 181] width 416 height 39
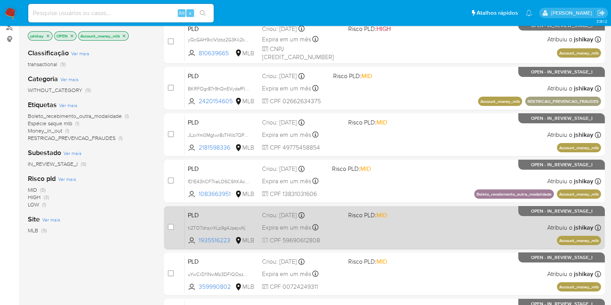
drag, startPoint x: 440, startPoint y: 213, endPoint x: 440, endPoint y: 218, distance: 5.0
click at [440, 213] on div "PLD tl2TO7drqxrXLp9g4JpejwXj 1935516223 MLB Risco PLD: MID Criou: 12/09/2025 Cr…" at bounding box center [393, 227] width 416 height 39
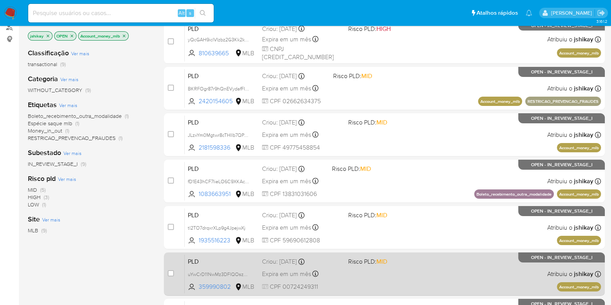
click at [438, 262] on div "PLD uYwCrD11NwMz3DFlQOszCTz9 359990802 MLB Risco PLD: MID Criou: 12/09/2025 Cri…" at bounding box center [393, 273] width 416 height 39
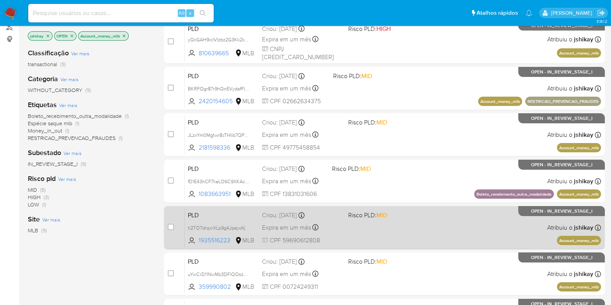
scroll to position [145, 0]
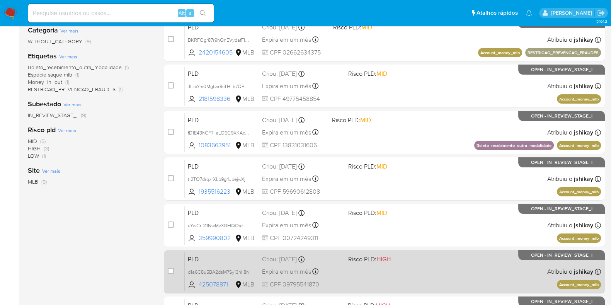
click at [440, 262] on div "PLD d1a6C8u5BA2dsM7Sy13nII8n 425078871 MLB Risco PLD: HIGH Criou: 12/09/2025 Cr…" at bounding box center [393, 271] width 416 height 39
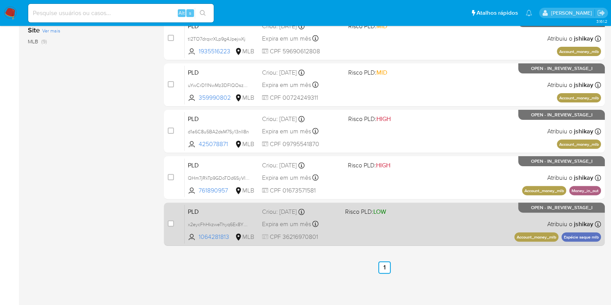
scroll to position [286, 0]
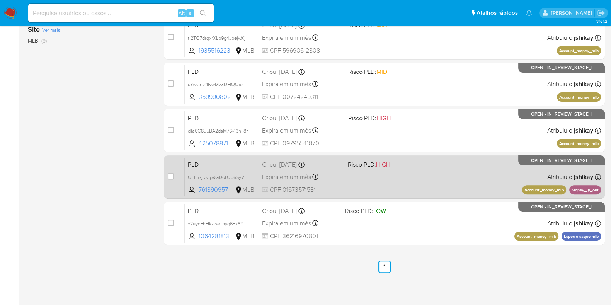
click at [444, 191] on div "PLD QHm7jRkTp9GDoTOd6SyVIbso 761890957 MLB Risco PLD: HIGH Criou: 12/09/2025 Cr…" at bounding box center [393, 176] width 416 height 39
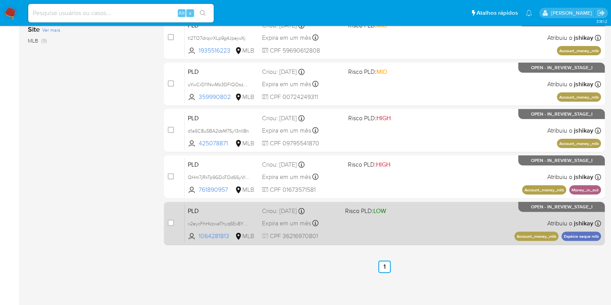
click at [444, 220] on div "PLD x2eycFhHkzweThyq6Ex8YTVe 1064281813 MLB Risco PLD: LOW Criou: 12/09/2025 Cr…" at bounding box center [393, 223] width 416 height 39
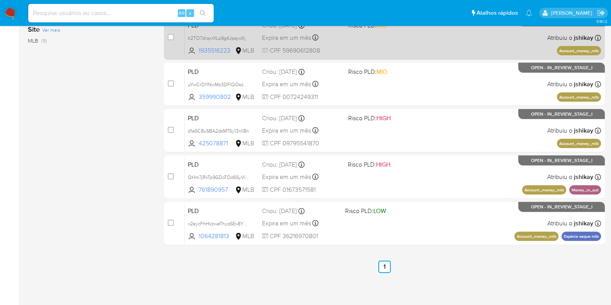
scroll to position [0, 0]
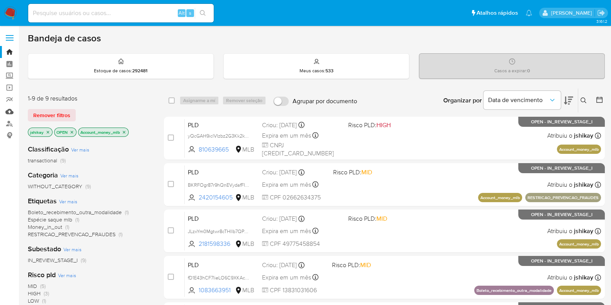
click at [12, 108] on link "Mulan" at bounding box center [46, 112] width 92 height 12
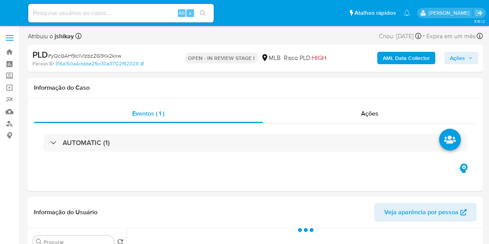
select select "10"
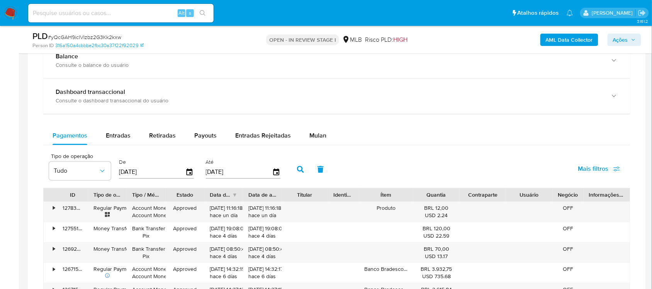
scroll to position [580, 0]
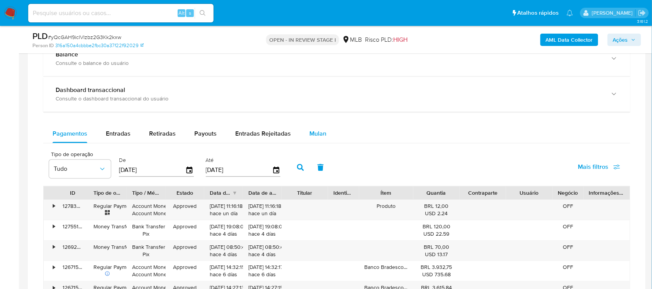
click at [314, 140] on div "Mulan" at bounding box center [318, 133] width 17 height 19
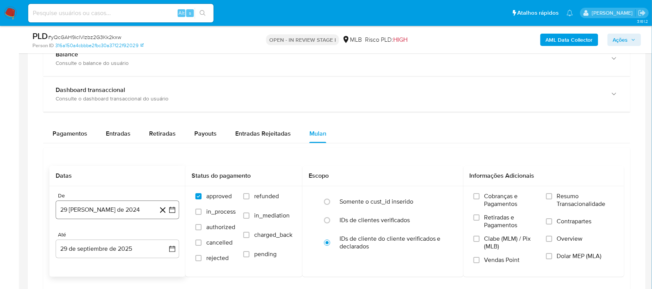
click at [169, 211] on icon "button" at bounding box center [172, 210] width 6 height 6
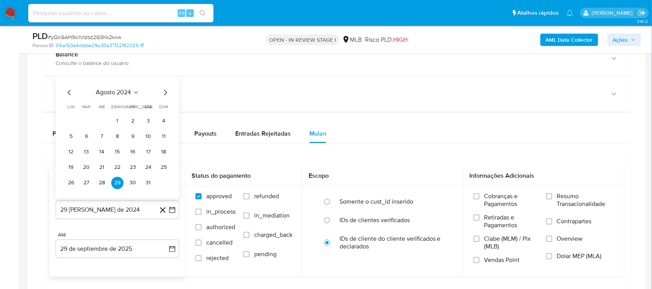
click at [111, 92] on span "agosto 2024" at bounding box center [113, 93] width 35 height 8
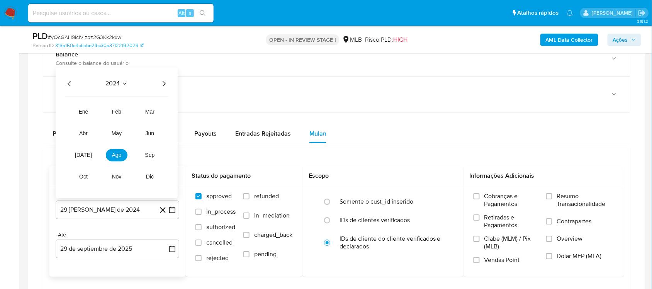
click at [163, 83] on icon "Año siguiente" at bounding box center [164, 83] width 3 height 5
click at [112, 157] on span "ago" at bounding box center [117, 155] width 10 height 6
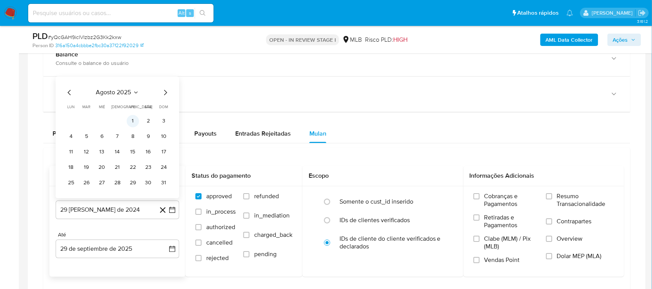
drag, startPoint x: 132, startPoint y: 125, endPoint x: 160, endPoint y: 204, distance: 83.9
click at [132, 126] on button "1" at bounding box center [133, 121] width 12 height 12
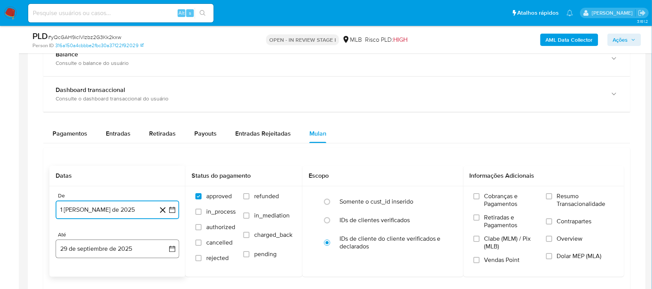
click at [169, 244] on icon "button" at bounding box center [173, 249] width 8 height 8
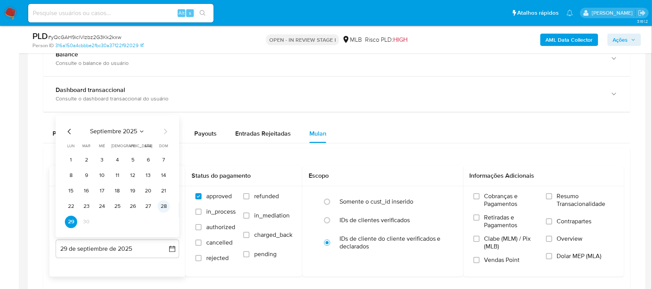
click at [164, 207] on button "28" at bounding box center [164, 206] width 12 height 12
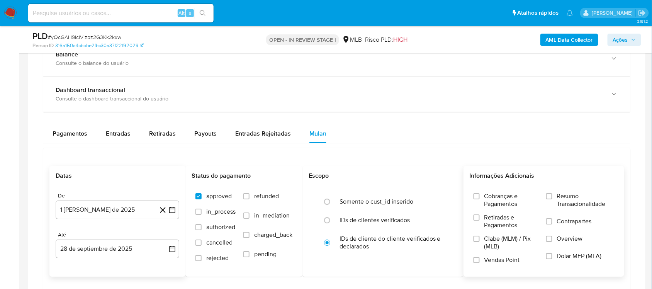
click at [489, 196] on span "Resumo Transacionalidade" at bounding box center [585, 199] width 57 height 15
click at [489, 196] on input "Resumo Transacionalidade" at bounding box center [550, 196] width 6 height 6
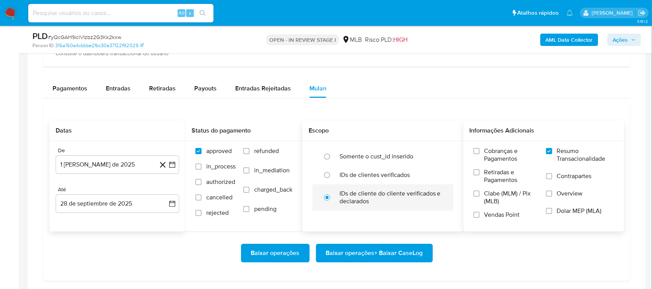
scroll to position [676, 0]
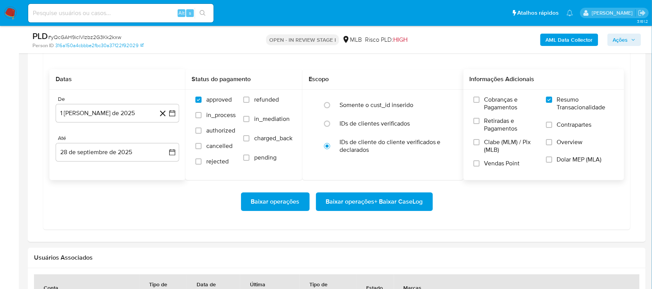
click at [377, 201] on span "Baixar operações + Baixar CaseLog" at bounding box center [374, 201] width 97 height 17
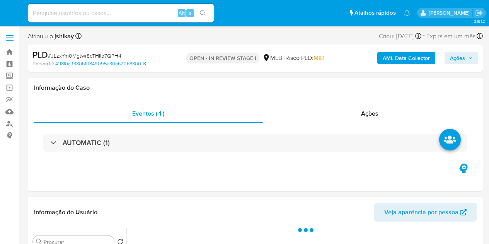
select select "10"
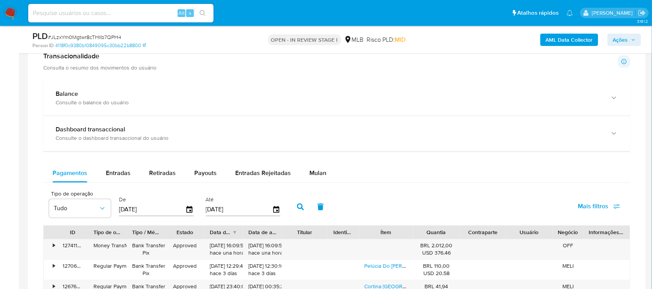
scroll to position [580, 0]
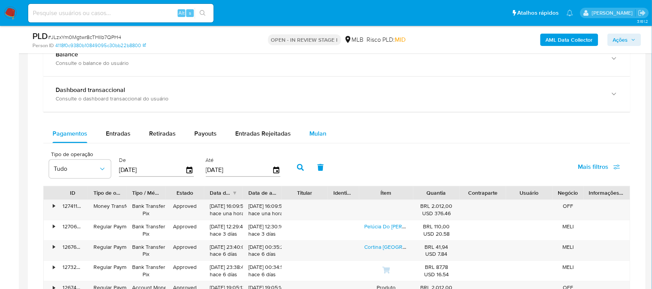
click at [317, 135] on span "Mulan" at bounding box center [318, 133] width 17 height 9
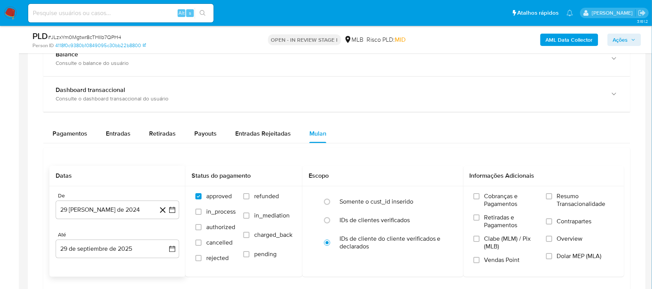
click at [167, 209] on icon at bounding box center [163, 210] width 10 height 10
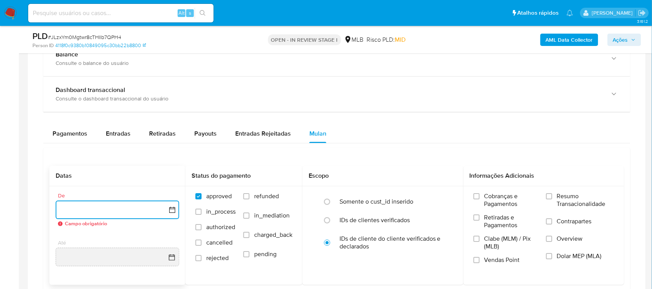
click at [174, 209] on icon "button" at bounding box center [173, 210] width 8 height 8
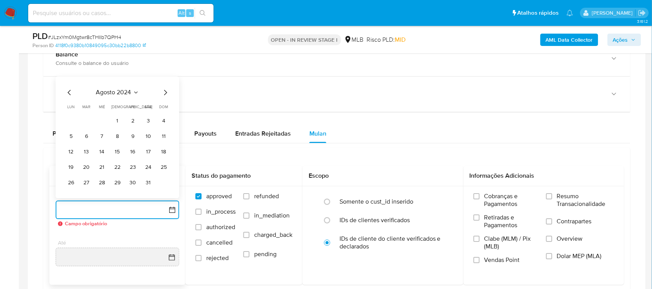
click at [117, 93] on span "agosto 2024" at bounding box center [113, 93] width 35 height 8
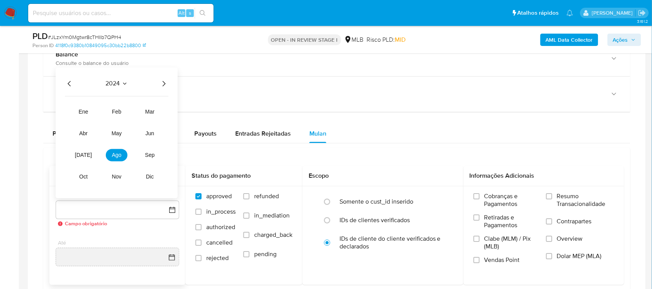
click at [166, 84] on icon "Año siguiente" at bounding box center [163, 83] width 9 height 9
click at [121, 153] on span "ago" at bounding box center [117, 155] width 10 height 6
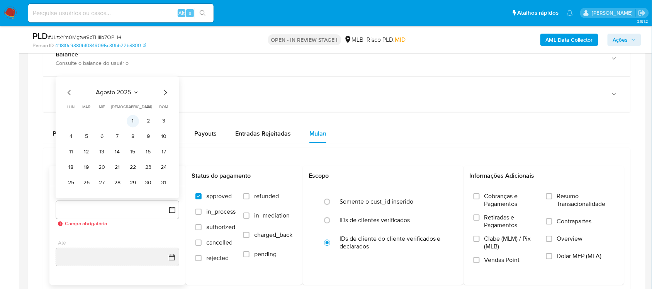
click at [129, 121] on button "1" at bounding box center [133, 121] width 12 height 12
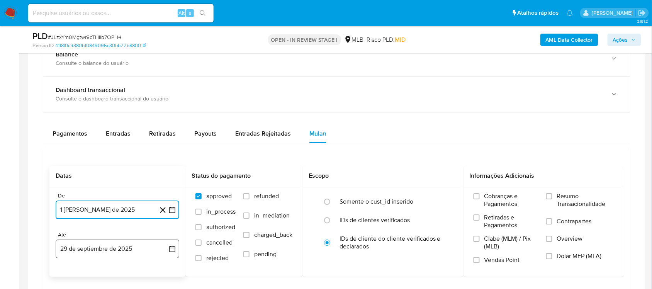
click at [174, 244] on icon "button" at bounding box center [173, 249] width 8 height 8
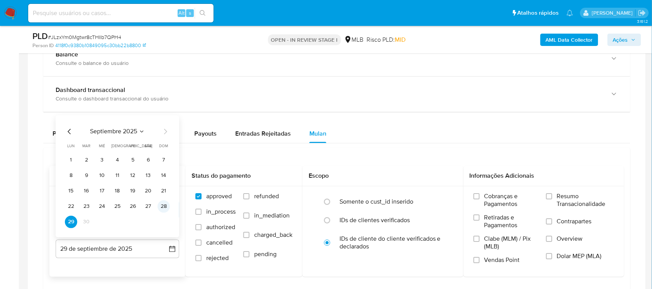
click at [163, 207] on button "28" at bounding box center [164, 206] width 12 height 12
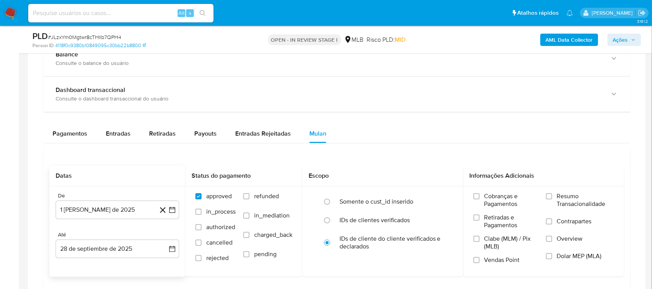
click at [489, 200] on div "Datas De 1 [PERSON_NAME] de 2025 [DATE] Até 28 de septiembre de 2025 [DATE] Sta…" at bounding box center [337, 236] width 588 height 179
click at [489, 202] on span "Resumo Transacionalidade" at bounding box center [585, 199] width 57 height 15
click at [489, 199] on input "Resumo Transacionalidade" at bounding box center [550, 196] width 6 height 6
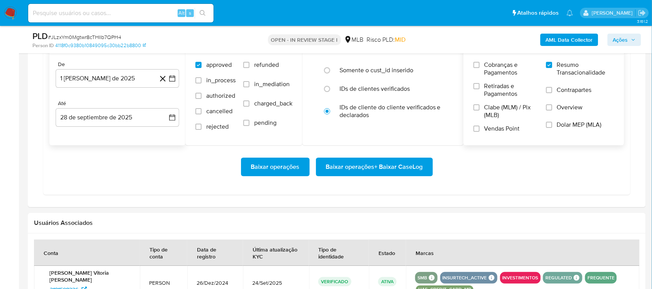
scroll to position [725, 0]
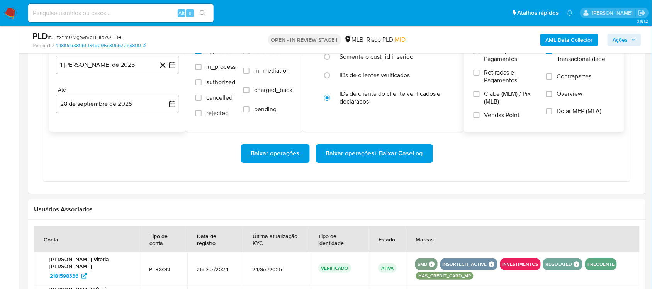
click at [347, 152] on span "Baixar operações + Baixar CaseLog" at bounding box center [374, 153] width 97 height 17
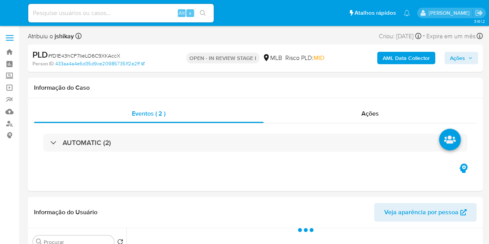
select select "10"
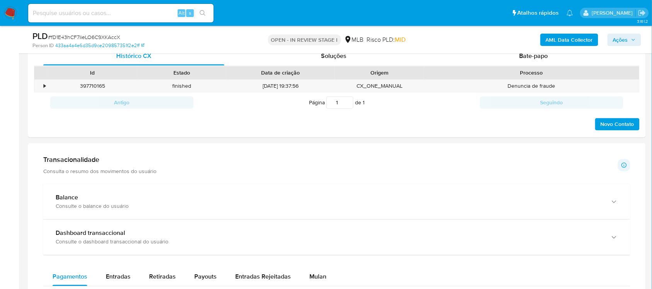
scroll to position [531, 0]
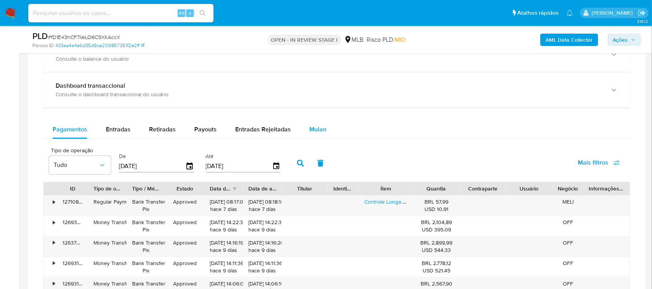
click at [310, 130] on span "Mulan" at bounding box center [318, 129] width 17 height 9
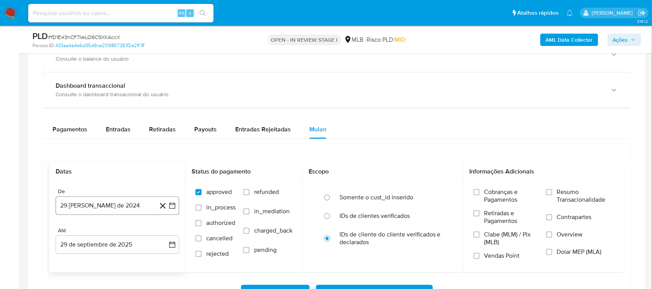
click at [169, 209] on icon "button" at bounding box center [173, 206] width 8 height 8
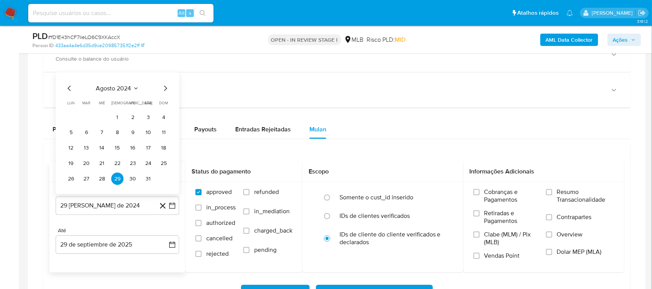
click at [123, 85] on span "agosto 2024" at bounding box center [113, 89] width 35 height 8
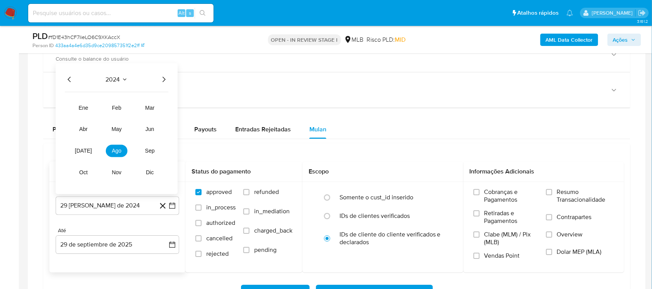
click at [167, 80] on icon "Año siguiente" at bounding box center [163, 79] width 9 height 9
click at [118, 152] on span "ago" at bounding box center [117, 151] width 10 height 6
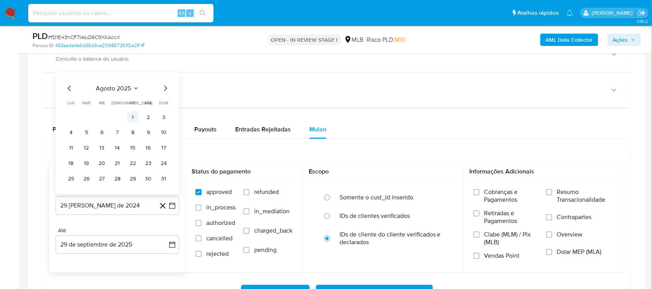
click at [134, 120] on button "1" at bounding box center [133, 117] width 12 height 12
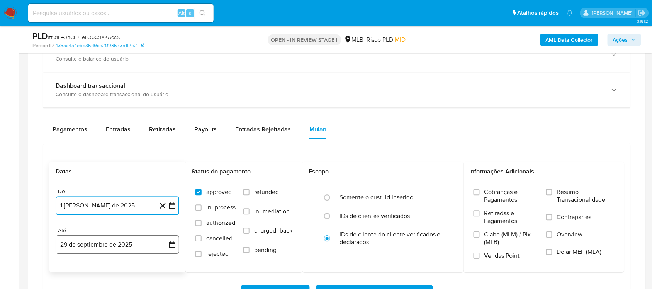
click at [175, 244] on icon "button" at bounding box center [172, 245] width 6 height 6
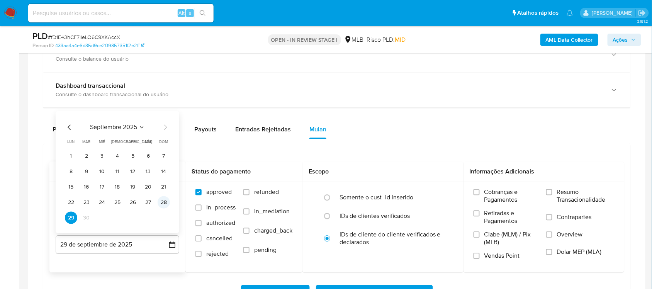
click at [158, 202] on button "28" at bounding box center [164, 202] width 12 height 12
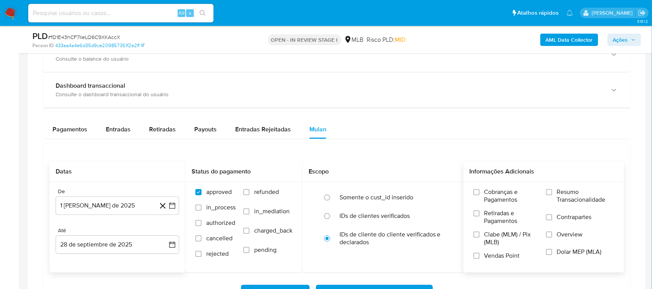
click at [489, 198] on div "Cobranças e Pagamentos Retiradas e Pagamentos Clabe (MLM) / Pix (MLB) Vendas Po…" at bounding box center [544, 226] width 149 height 77
click at [489, 196] on span "Cobranças e Pagamentos" at bounding box center [512, 195] width 54 height 15
click at [480, 195] on input "Cobranças e Pagamentos" at bounding box center [477, 192] width 6 height 6
click at [489, 212] on label "Resumo Transacionalidade" at bounding box center [581, 200] width 68 height 25
click at [489, 195] on input "Resumo Transacionalidade" at bounding box center [550, 192] width 6 height 6
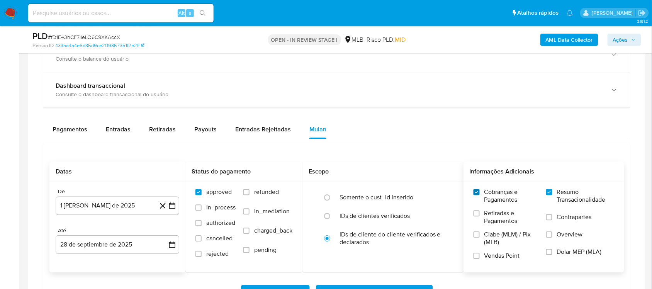
click at [477, 194] on input "Cobranças e Pagamentos" at bounding box center [477, 192] width 6 height 6
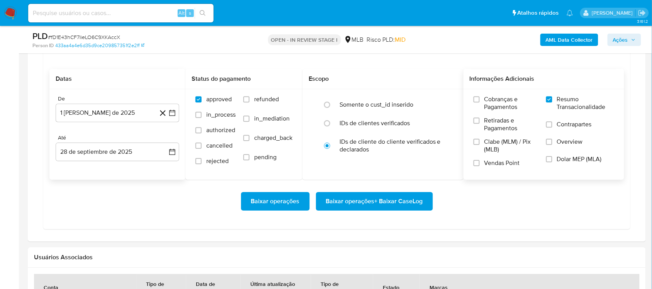
scroll to position [628, 0]
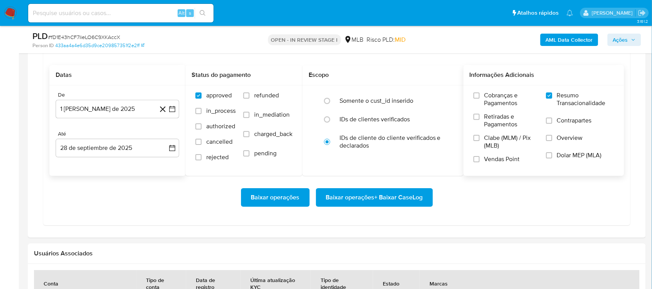
click at [354, 197] on span "Baixar operações + Baixar CaseLog" at bounding box center [374, 197] width 97 height 17
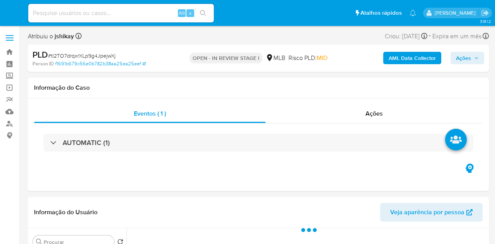
select select "10"
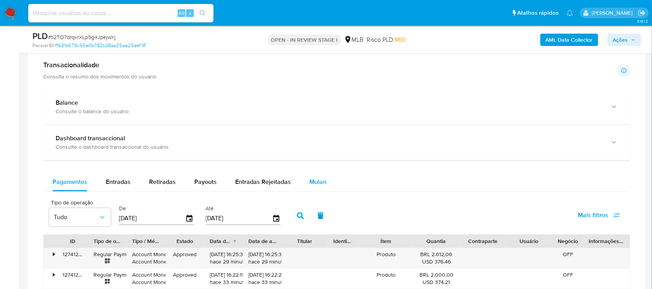
click at [312, 176] on div "Mulan" at bounding box center [318, 182] width 17 height 19
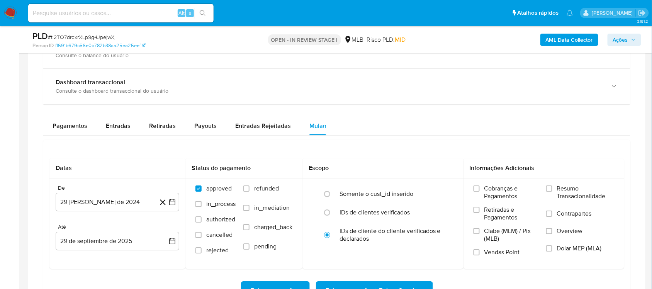
scroll to position [676, 0]
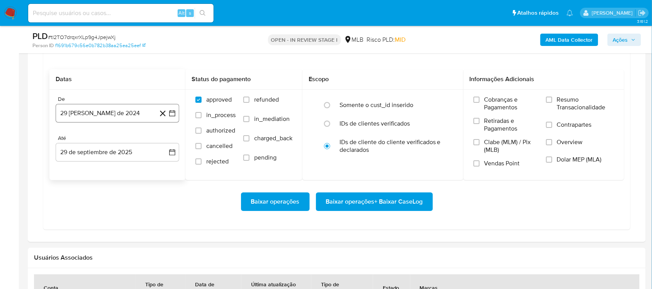
click at [169, 114] on icon "button" at bounding box center [172, 113] width 6 height 6
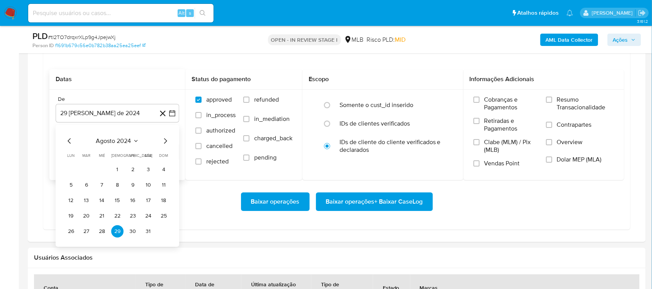
click at [121, 140] on span "agosto 2024" at bounding box center [113, 141] width 35 height 8
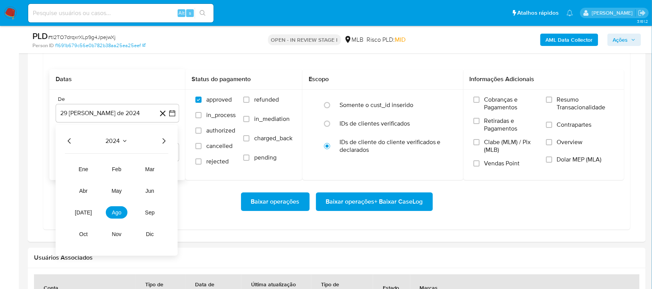
drag, startPoint x: 165, startPoint y: 136, endPoint x: 162, endPoint y: 143, distance: 7.6
click at [165, 136] on div "2024 2024 ene feb mar abr may jun jul ago sep oct nov dic" at bounding box center [117, 190] width 122 height 131
click at [161, 144] on icon "Año siguiente" at bounding box center [163, 140] width 9 height 9
click at [116, 213] on span "ago" at bounding box center [117, 212] width 10 height 6
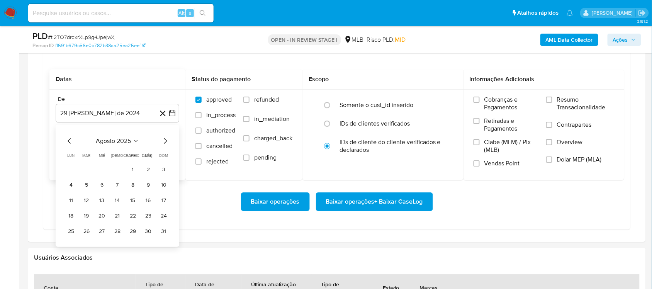
click at [133, 172] on button "1" at bounding box center [133, 169] width 12 height 12
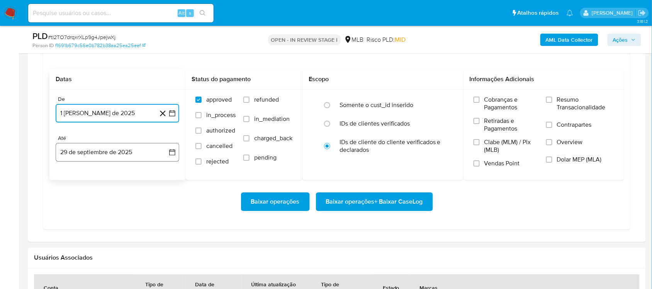
click at [178, 153] on button "29 de septiembre de 2025" at bounding box center [118, 152] width 124 height 19
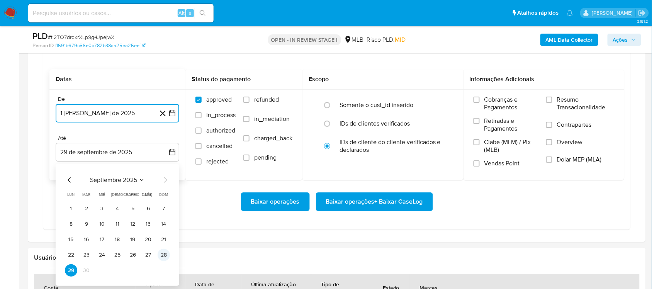
click at [166, 244] on button "28" at bounding box center [164, 255] width 12 height 12
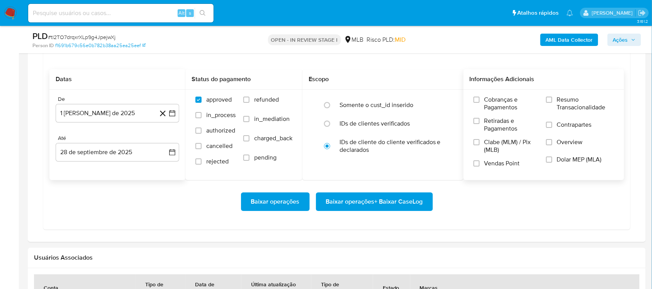
click at [494, 109] on div "Cobranças e Pagamentos Retiradas e Pagamentos Clabe (MLM) / Pix (MLB) Vendas Po…" at bounding box center [544, 134] width 149 height 77
click at [494, 103] on label "Resumo Transacionalidade" at bounding box center [581, 108] width 68 height 25
click at [494, 103] on input "Resumo Transacionalidade" at bounding box center [550, 100] width 6 height 6
click at [361, 205] on span "Baixar operações + Baixar CaseLog" at bounding box center [374, 201] width 97 height 17
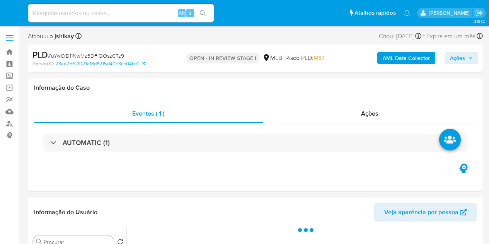
select select "10"
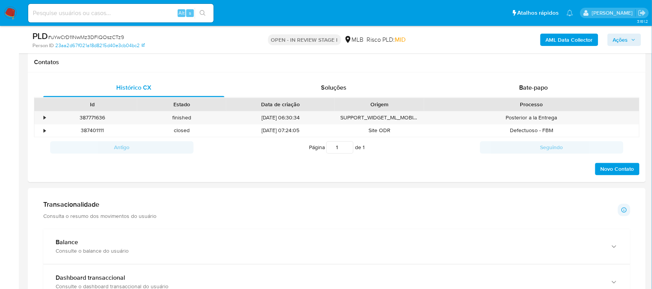
scroll to position [483, 0]
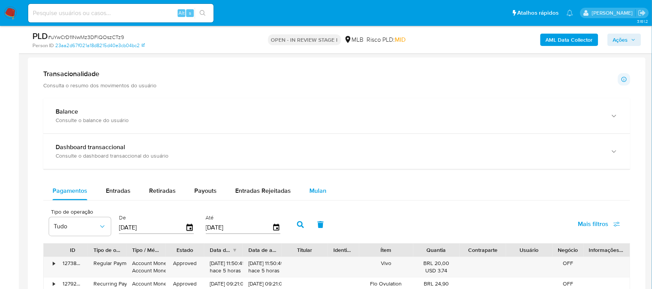
click at [303, 184] on button "Mulan" at bounding box center [318, 191] width 36 height 19
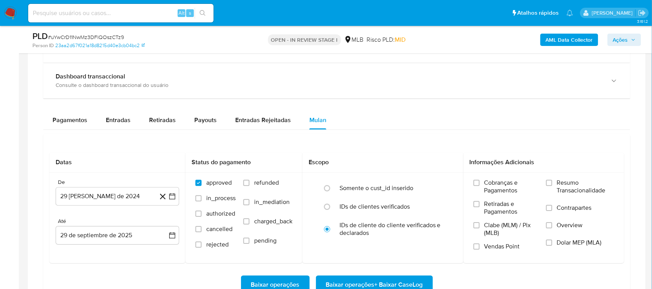
scroll to position [676, 0]
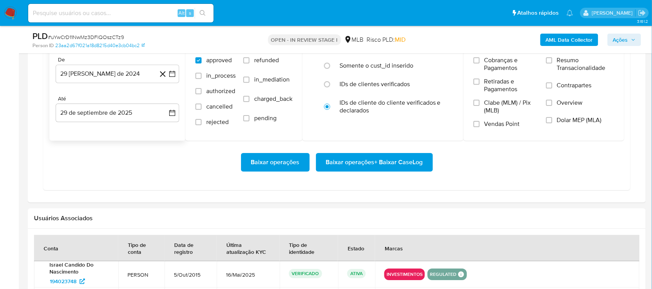
click at [167, 76] on icon at bounding box center [163, 74] width 10 height 10
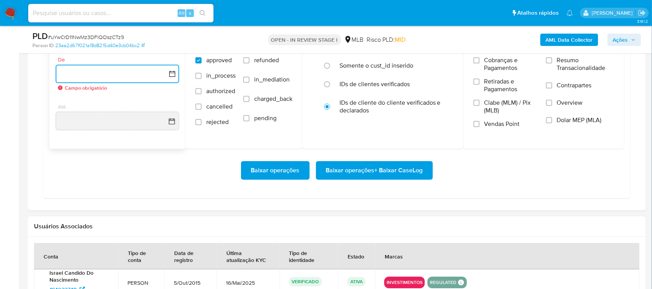
click at [173, 75] on icon "button" at bounding box center [173, 74] width 8 height 8
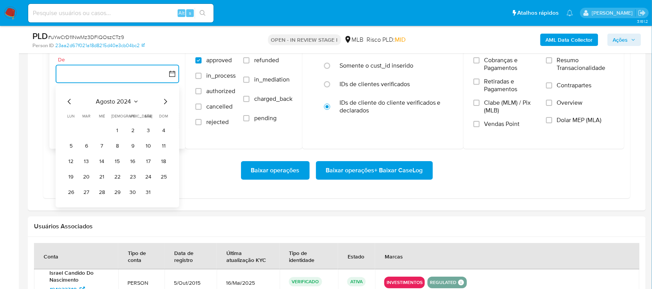
click at [119, 102] on span "agosto 2024" at bounding box center [113, 102] width 35 height 8
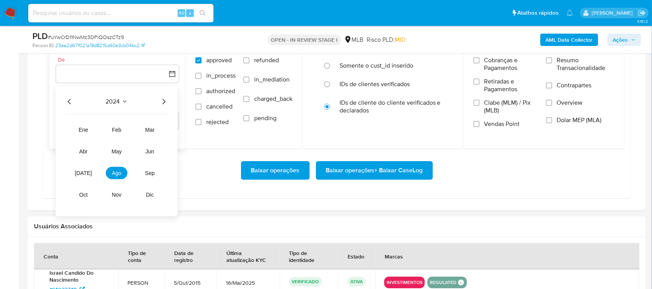
click at [166, 103] on icon "Año siguiente" at bounding box center [163, 101] width 9 height 9
click at [116, 169] on button "ago" at bounding box center [117, 173] width 22 height 12
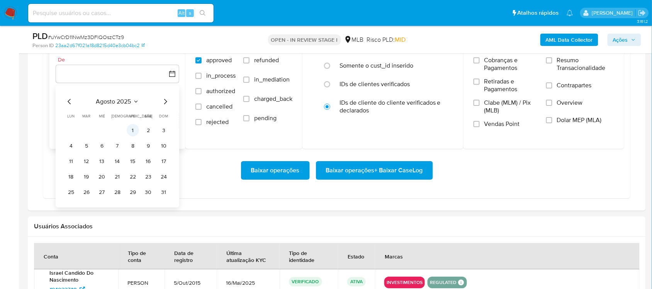
click at [136, 130] on button "1" at bounding box center [133, 130] width 12 height 12
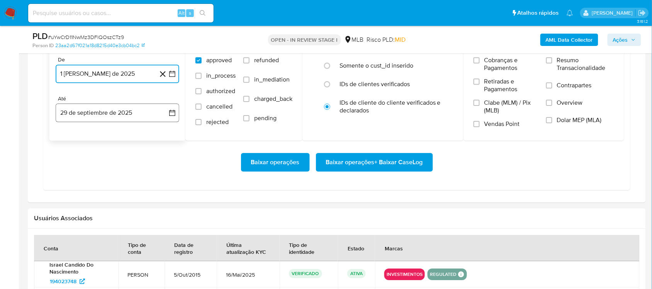
click at [174, 108] on button "29 de septiembre de 2025" at bounding box center [118, 113] width 124 height 19
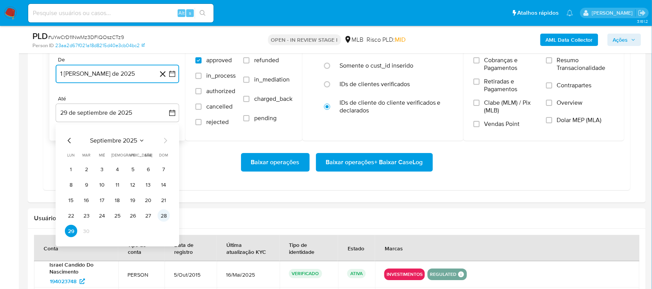
click at [161, 215] on button "28" at bounding box center [164, 215] width 12 height 12
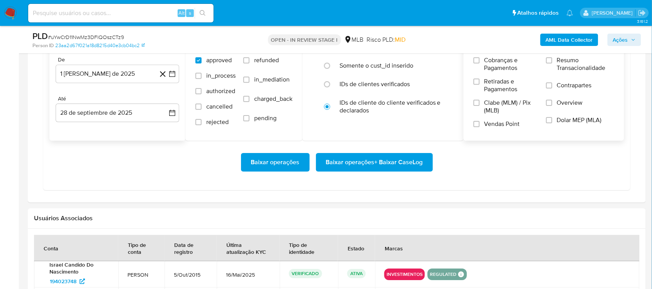
click at [489, 64] on label "Resumo Transacionalidade" at bounding box center [581, 68] width 68 height 25
click at [489, 63] on input "Resumo Transacionalidade" at bounding box center [550, 60] width 6 height 6
click at [393, 162] on span "Baixar operações + Baixar CaseLog" at bounding box center [374, 162] width 97 height 17
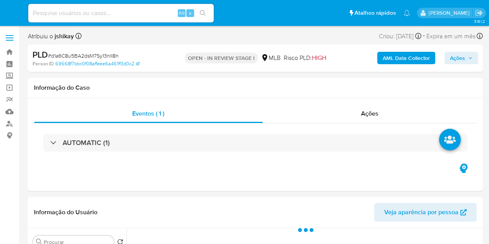
select select "10"
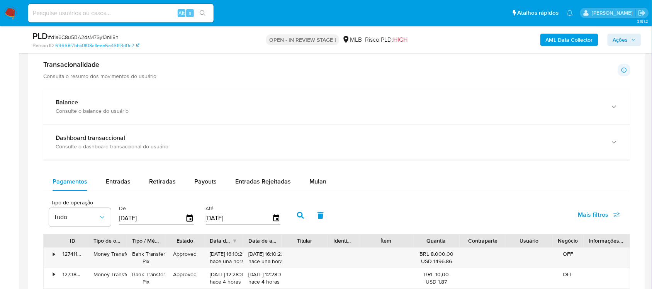
scroll to position [628, 0]
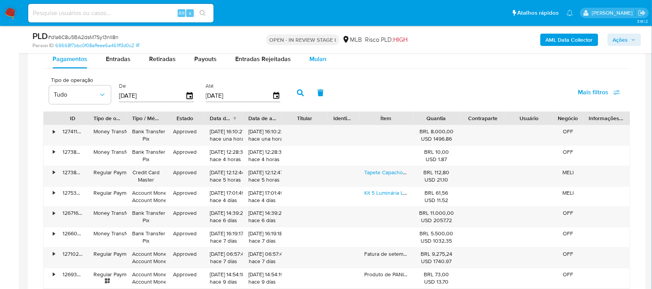
click at [308, 70] on div "Pagamentos Entradas Retiradas Payouts Entradas Rejeitadas Mulan Tipo de operaçã…" at bounding box center [337, 200] width 588 height 300
click at [310, 68] on div "Mulan" at bounding box center [318, 59] width 17 height 19
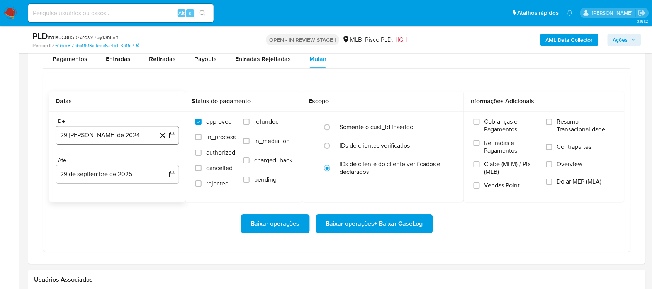
click at [171, 135] on icon "button" at bounding box center [173, 135] width 8 height 8
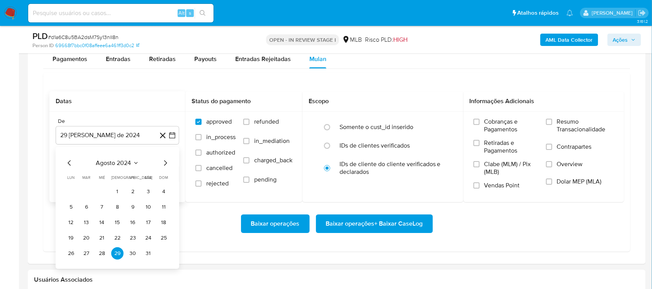
click at [123, 165] on span "agosto 2024" at bounding box center [113, 163] width 35 height 8
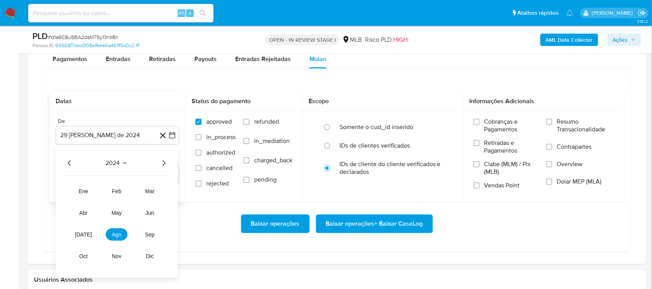
click at [163, 164] on icon "Año siguiente" at bounding box center [163, 162] width 9 height 9
click at [115, 233] on span "ago" at bounding box center [117, 235] width 10 height 6
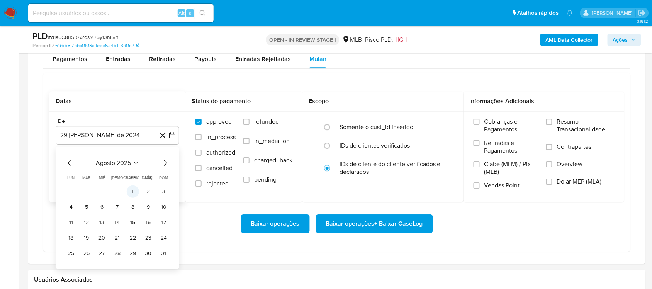
click at [133, 195] on button "1" at bounding box center [133, 192] width 12 height 12
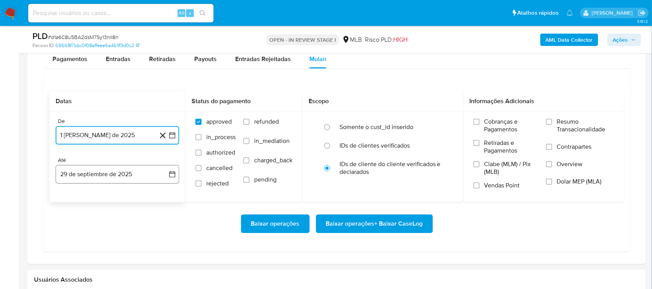
click at [170, 177] on icon "button" at bounding box center [173, 174] width 8 height 8
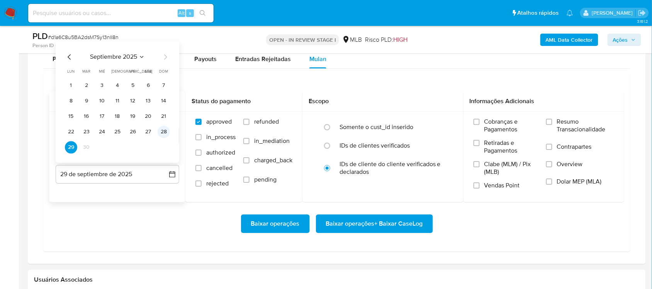
click at [161, 133] on button "28" at bounding box center [164, 132] width 12 height 12
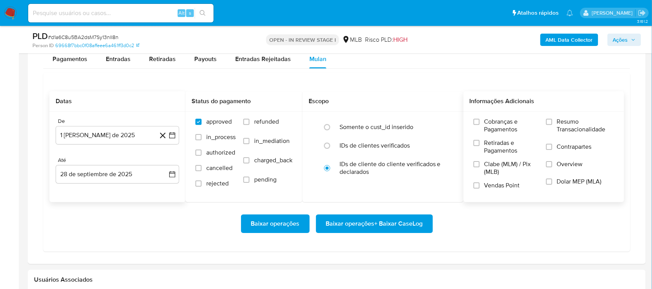
click at [489, 122] on label "Resumo Transacionalidade" at bounding box center [581, 130] width 68 height 25
click at [489, 122] on input "Resumo Transacionalidade" at bounding box center [550, 122] width 6 height 6
click at [388, 217] on span "Baixar operações + Baixar CaseLog" at bounding box center [374, 223] width 97 height 17
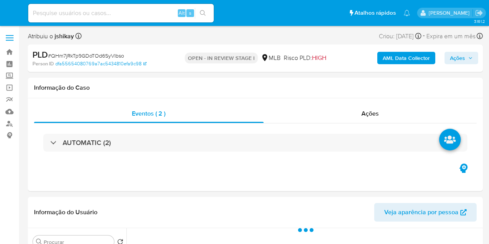
select select "10"
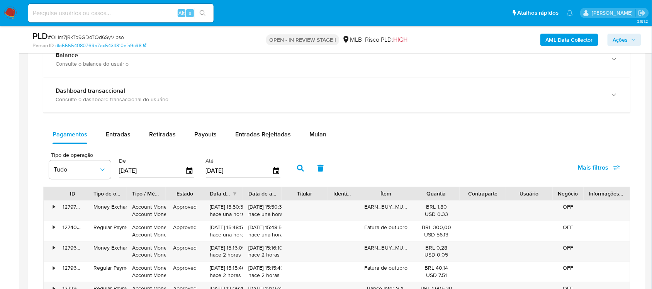
scroll to position [580, 0]
click at [318, 141] on div "Mulan" at bounding box center [318, 133] width 17 height 19
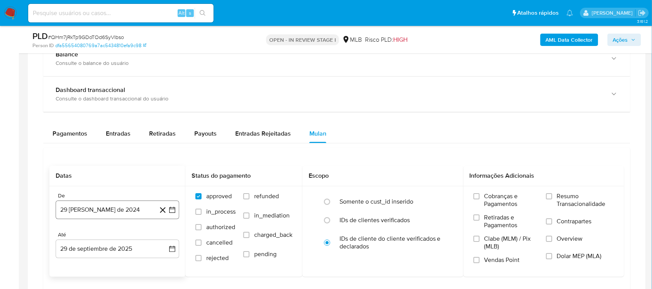
click at [176, 207] on button "29 [PERSON_NAME] de 2024" at bounding box center [118, 210] width 124 height 19
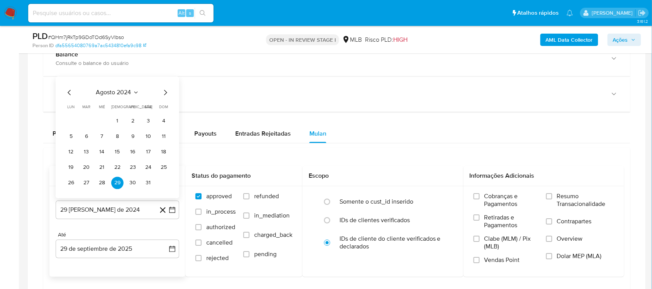
click at [126, 90] on span "agosto 2024" at bounding box center [113, 93] width 35 height 8
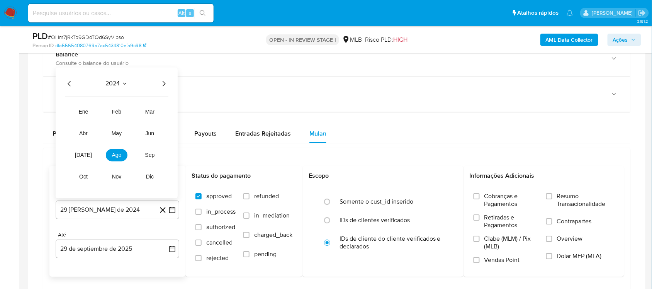
click at [159, 88] on icon "Año siguiente" at bounding box center [163, 83] width 9 height 9
click at [114, 153] on span "ago" at bounding box center [117, 155] width 10 height 6
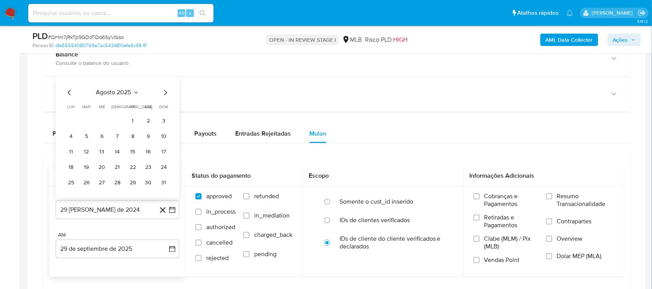
click at [140, 117] on tr "1 2 3" at bounding box center [117, 121] width 105 height 12
click at [133, 123] on button "1" at bounding box center [133, 121] width 12 height 12
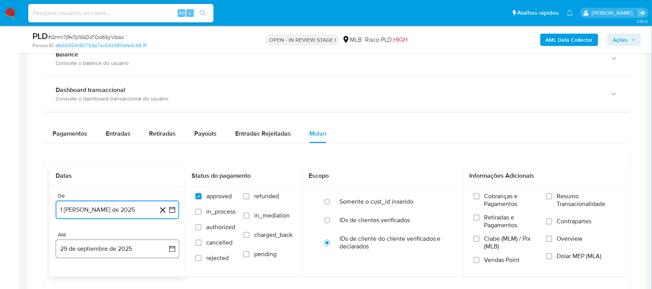
click at [175, 244] on icon "button" at bounding box center [172, 249] width 6 height 6
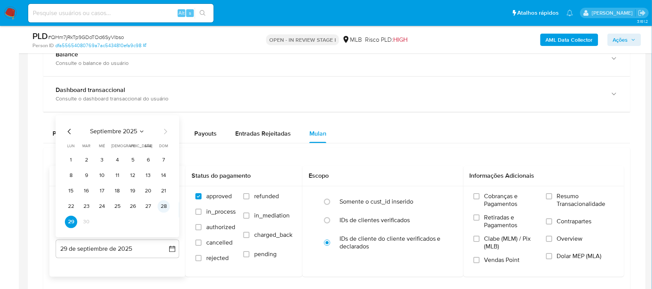
click at [165, 206] on button "28" at bounding box center [164, 206] width 12 height 12
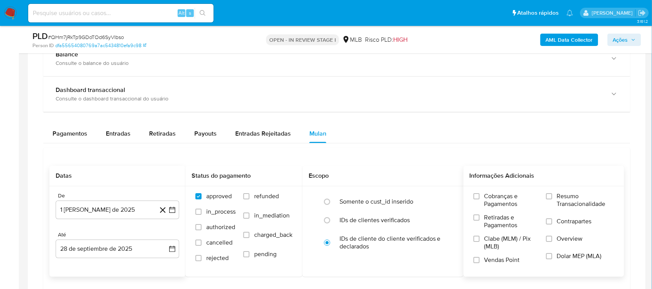
click at [489, 206] on span "Resumo Transacionalidade" at bounding box center [585, 199] width 57 height 15
click at [489, 199] on input "Resumo Transacionalidade" at bounding box center [550, 196] width 6 height 6
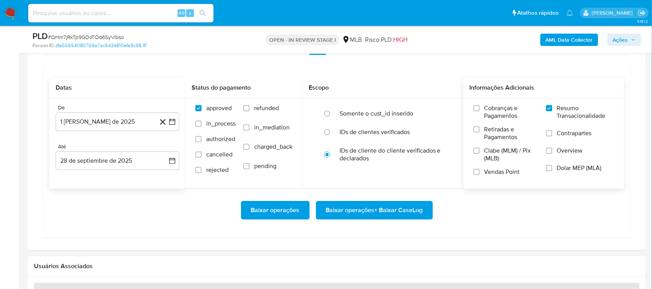
scroll to position [676, 0]
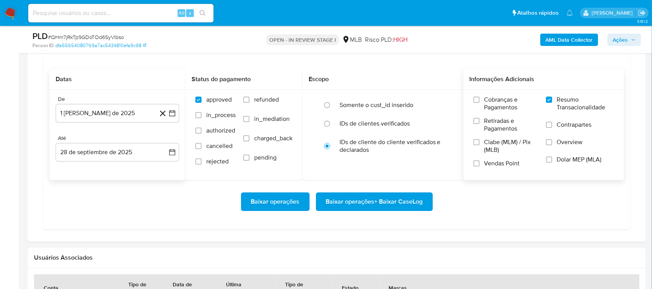
click at [331, 206] on span "Baixar operações + Baixar CaseLog" at bounding box center [374, 201] width 97 height 17
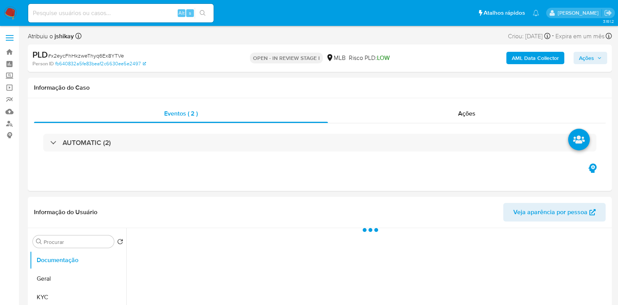
select select "10"
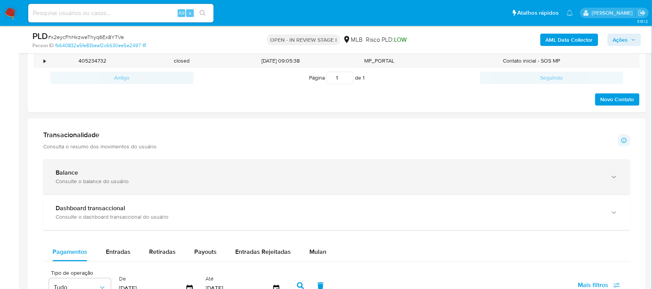
scroll to position [580, 0]
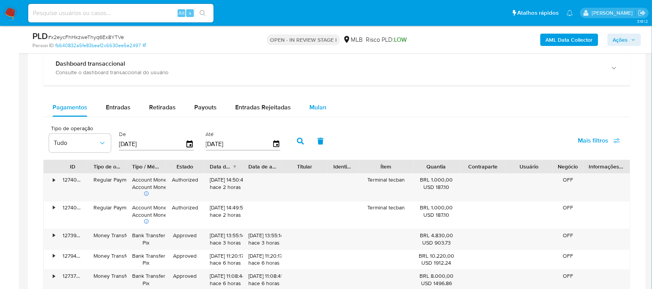
click at [325, 104] on button "Mulan" at bounding box center [318, 107] width 36 height 19
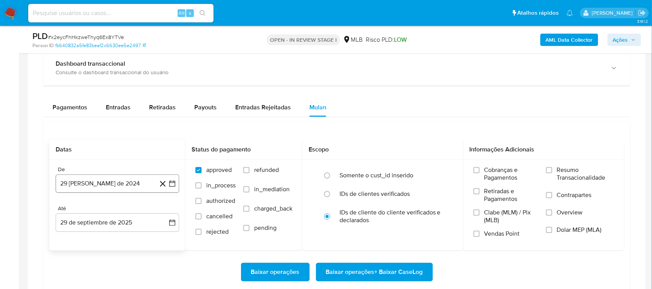
click at [171, 186] on icon "button" at bounding box center [173, 184] width 8 height 8
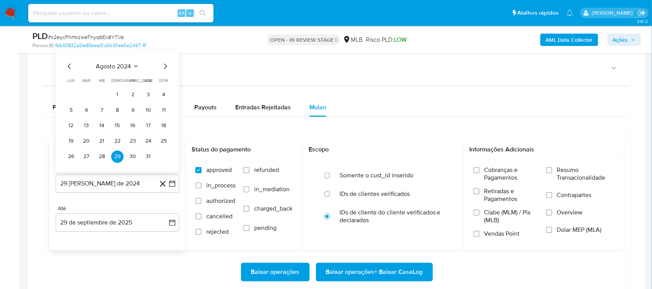
click at [117, 68] on span "agosto 2024" at bounding box center [113, 66] width 35 height 8
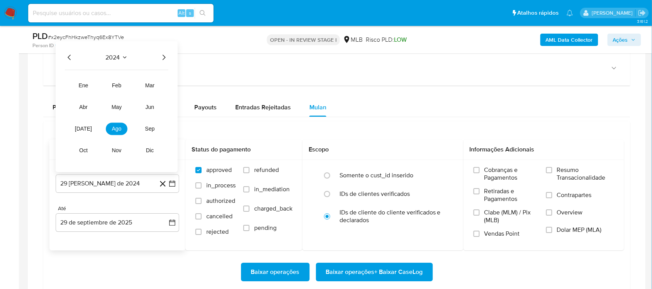
click at [163, 59] on icon "Año siguiente" at bounding box center [163, 57] width 9 height 9
click at [123, 126] on button "ago" at bounding box center [117, 129] width 22 height 12
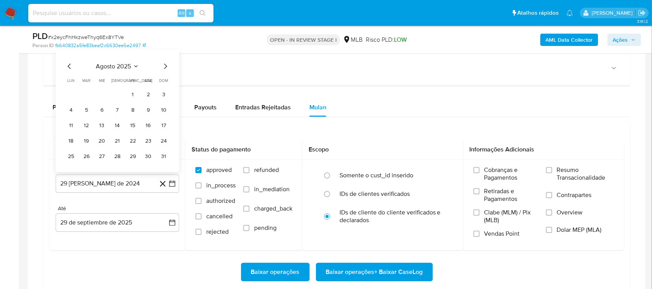
drag, startPoint x: 136, startPoint y: 98, endPoint x: 137, endPoint y: 113, distance: 15.5
click at [136, 99] on button "1" at bounding box center [133, 95] width 12 height 12
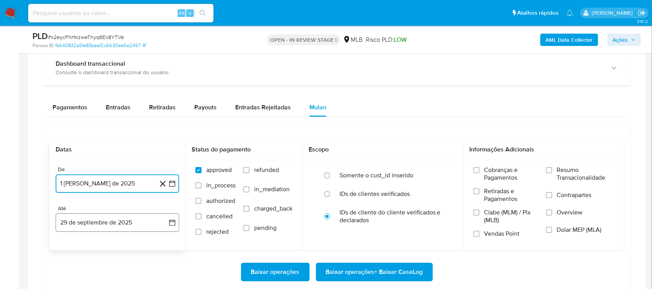
click at [171, 219] on button "29 de septiembre de 2025" at bounding box center [118, 222] width 124 height 19
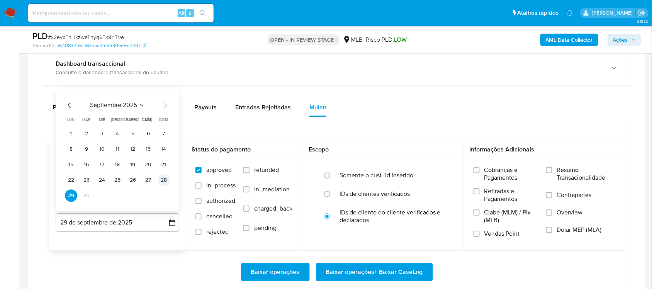
click at [159, 180] on button "28" at bounding box center [164, 180] width 12 height 12
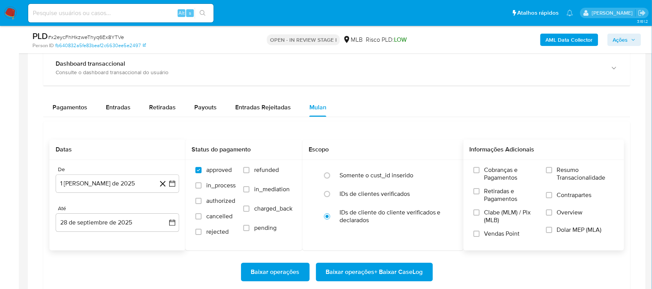
click at [577, 167] on span "Resumo Transacionalidade" at bounding box center [585, 173] width 57 height 15
click at [553, 167] on input "Resumo Transacionalidade" at bounding box center [550, 170] width 6 height 6
click at [388, 269] on span "Baixar operações + Baixar CaseLog" at bounding box center [374, 272] width 97 height 17
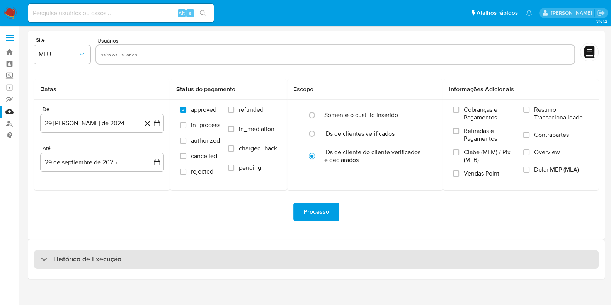
click at [93, 260] on h3 "Histórico de Execução" at bounding box center [87, 259] width 68 height 9
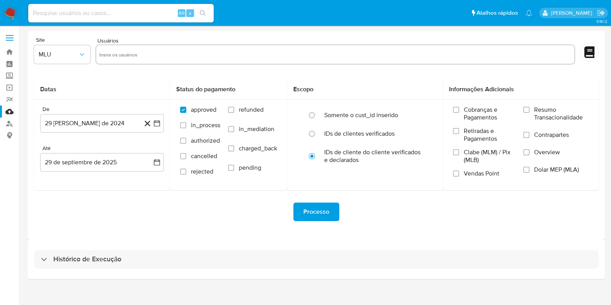
select select "10"
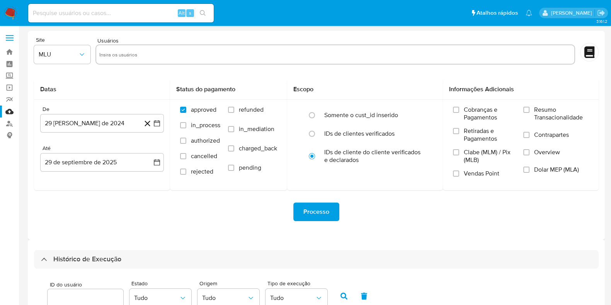
click at [11, 14] on img at bounding box center [10, 13] width 13 height 13
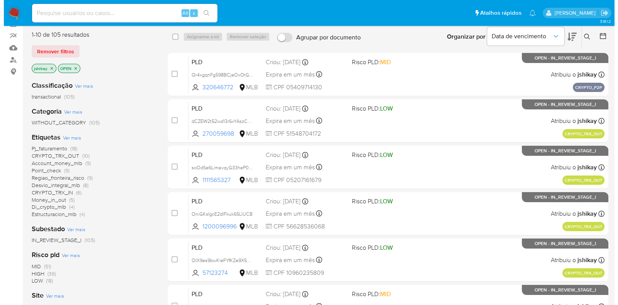
scroll to position [96, 0]
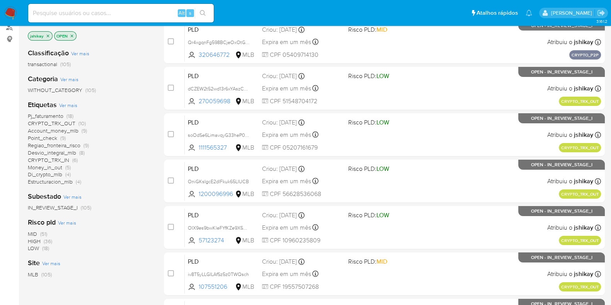
click at [69, 100] on div "Etiquetas Ver mais Pj_faturamento (18) CRYPTO_TRX_OUT (10) Account_money_mlb (9…" at bounding box center [90, 142] width 124 height 85
click at [70, 102] on span "Ver mais" at bounding box center [68, 105] width 18 height 7
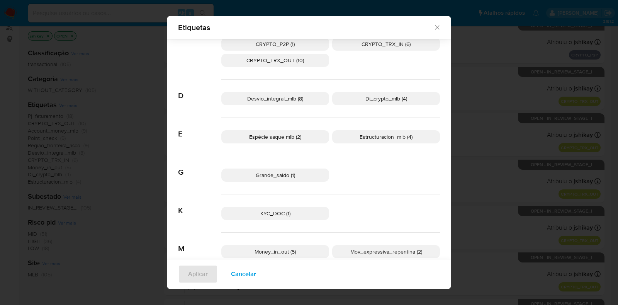
scroll to position [139, 0]
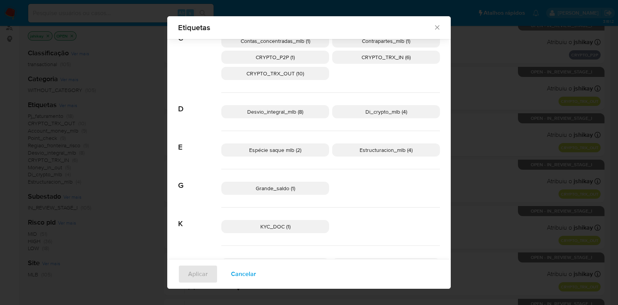
click at [380, 108] on span "Di_crypto_mlb (4)" at bounding box center [387, 112] width 42 height 8
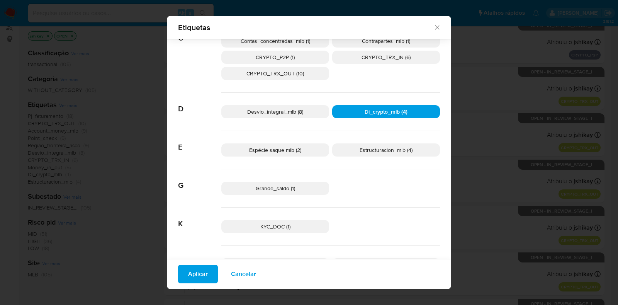
click at [203, 270] on button "Aplicar" at bounding box center [198, 274] width 40 height 19
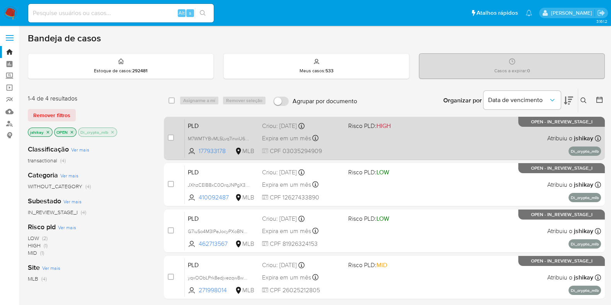
scroll to position [48, 0]
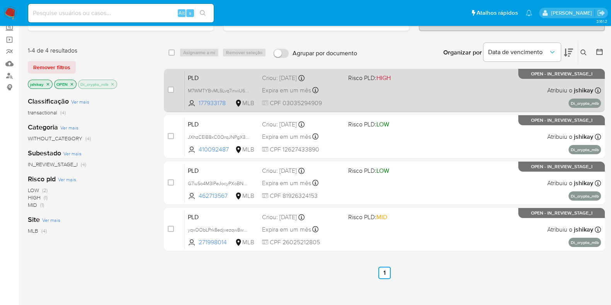
click at [429, 95] on div "PLD M7WMTYBvML5Lvq7irwiU6e1s 177933178 MLB Risco PLD: HIGH Criou: 12/09/2025 Cr…" at bounding box center [393, 90] width 416 height 39
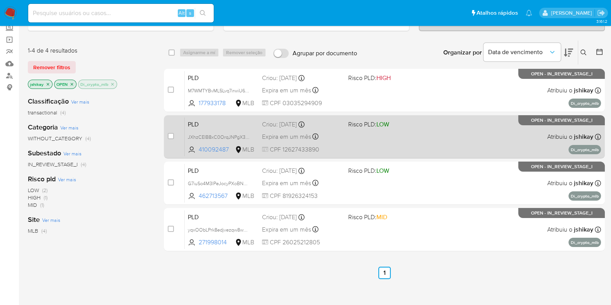
click at [428, 134] on div "PLD JXhzCEIB8xC0OrqJNPgX37Xe 410092487 MLB Risco PLD: LOW Criou: 12/09/2025 Cri…" at bounding box center [393, 136] width 416 height 39
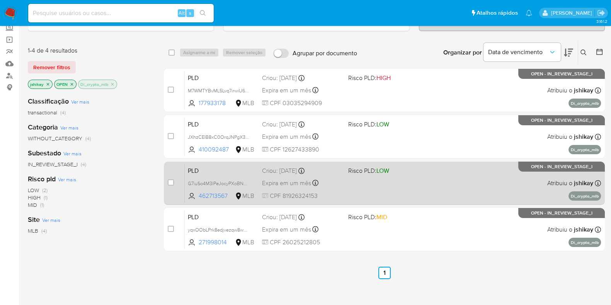
click at [412, 194] on div "PLD G7iuSo4M3lPeJocyPXoBNzlV 462713567 MLB Risco PLD: LOW Criou: 12/09/2025 Cri…" at bounding box center [393, 182] width 416 height 39
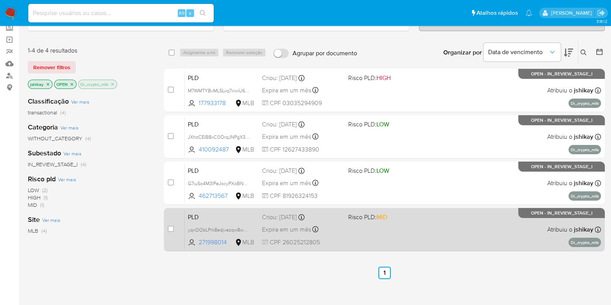
click at [415, 223] on div "PLD yqxOObLPrk8edjvezqw8wBLv 271998014 MLB Risco PLD: MID Criou: 12/09/2025 Cri…" at bounding box center [393, 229] width 416 height 39
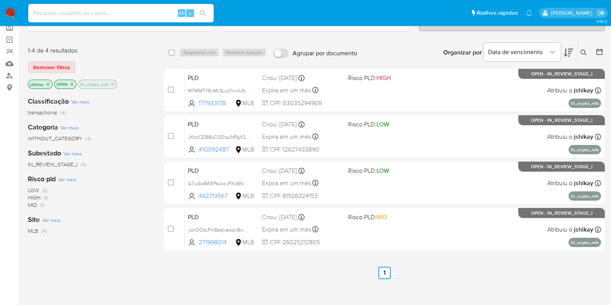
click at [8, 11] on img at bounding box center [10, 13] width 13 height 13
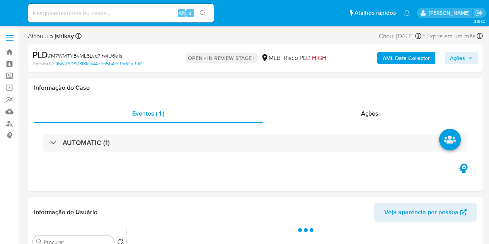
select select "10"
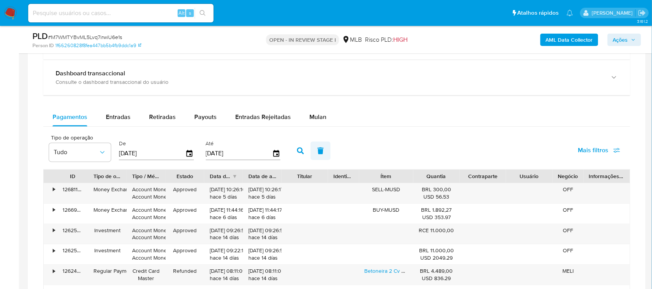
scroll to position [628, 0]
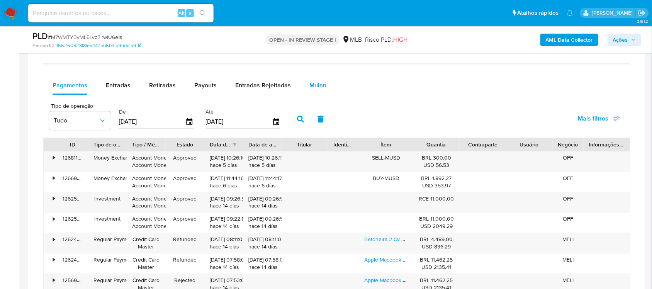
drag, startPoint x: 311, startPoint y: 78, endPoint x: 311, endPoint y: 90, distance: 12.4
click at [311, 78] on div "Mulan" at bounding box center [318, 85] width 17 height 19
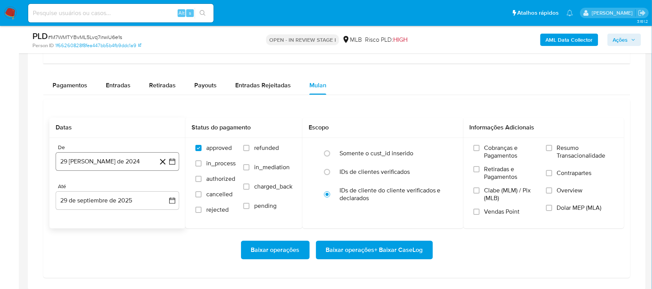
click at [176, 163] on icon "button" at bounding box center [173, 162] width 8 height 8
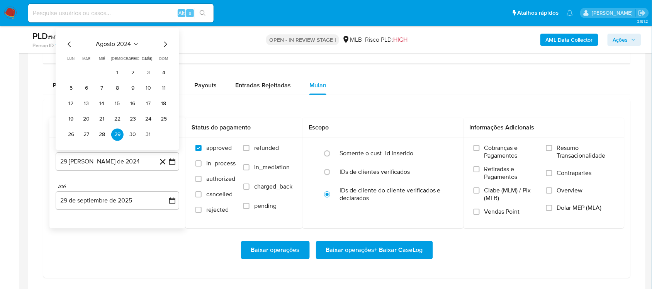
click at [124, 42] on span "agosto 2024" at bounding box center [113, 44] width 35 height 8
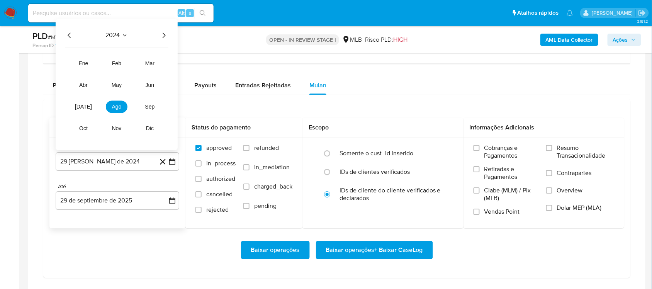
click at [163, 36] on icon "Año siguiente" at bounding box center [163, 35] width 9 height 9
click at [113, 107] on span "ago" at bounding box center [117, 107] width 10 height 6
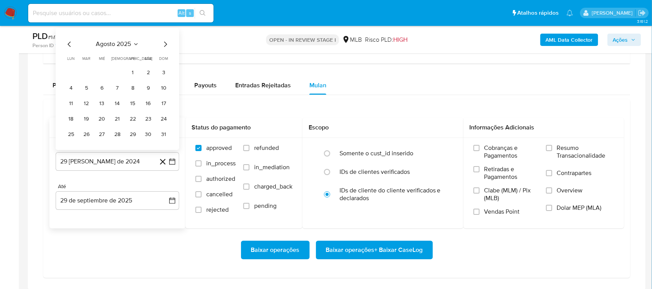
click at [134, 66] on table "lun lunes mar martes mié miércoles jue jueves vie viernes sáb sábado dom doming…" at bounding box center [117, 98] width 105 height 85
click at [134, 74] on button "1" at bounding box center [133, 72] width 12 height 12
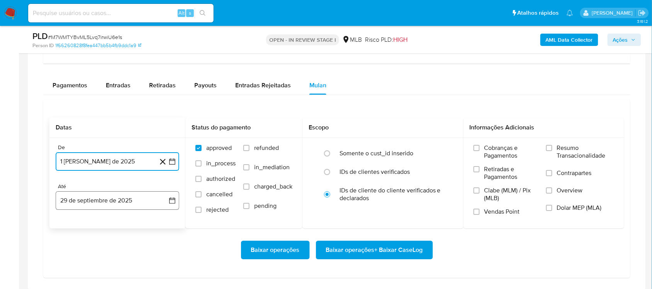
click at [176, 204] on icon "button" at bounding box center [173, 201] width 8 height 8
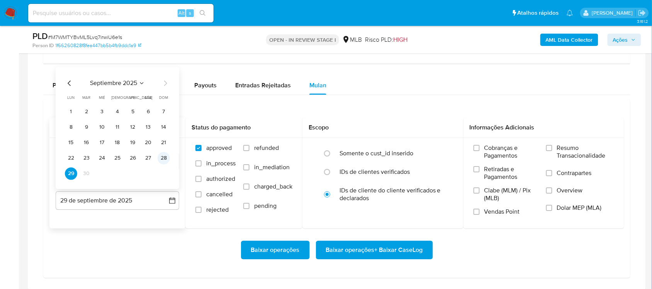
click at [164, 155] on button "28" at bounding box center [164, 158] width 12 height 12
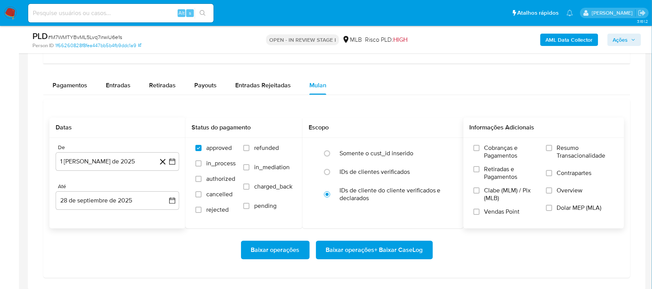
click at [489, 148] on span "Resumo Transacionalidade" at bounding box center [585, 151] width 57 height 15
click at [489, 148] on input "Resumo Transacionalidade" at bounding box center [550, 148] width 6 height 6
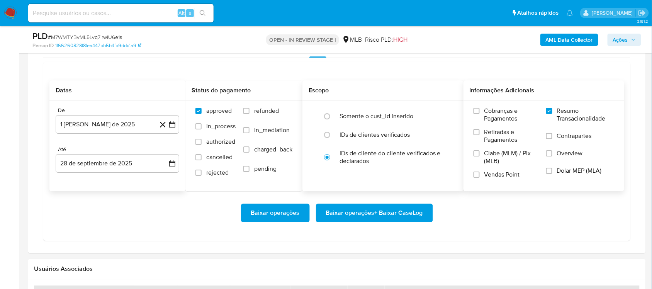
scroll to position [676, 0]
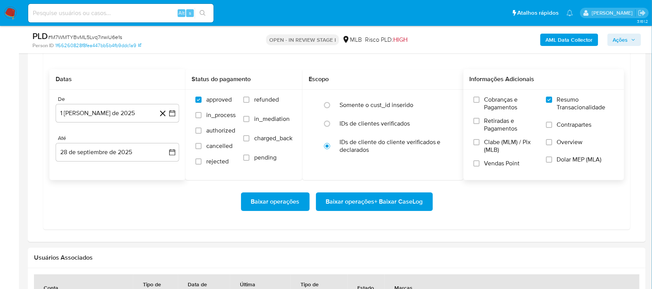
click at [375, 198] on span "Baixar operações + Baixar CaseLog" at bounding box center [374, 201] width 97 height 17
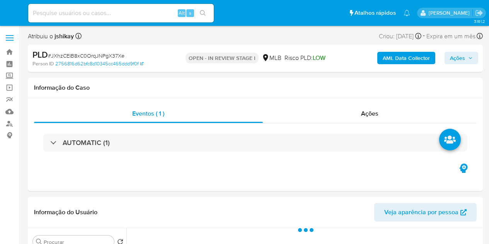
select select "10"
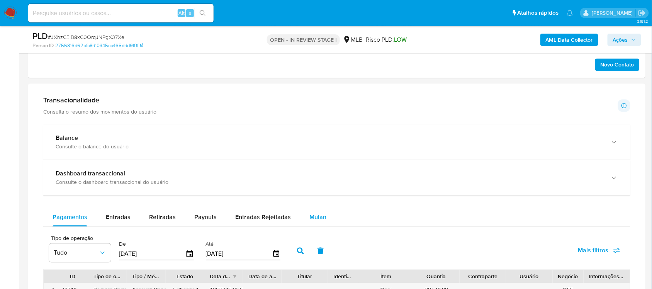
click at [318, 218] on span "Mulan" at bounding box center [318, 217] width 17 height 9
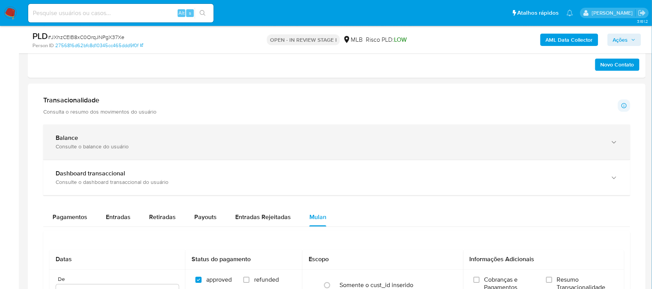
scroll to position [628, 0]
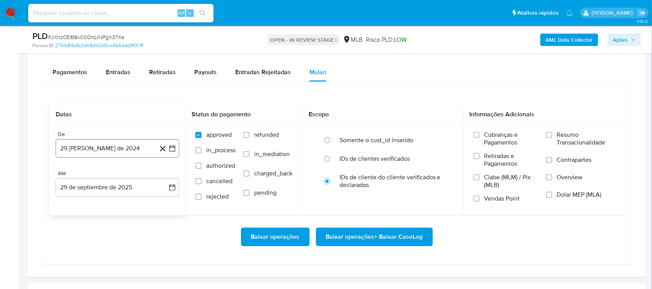
click at [172, 155] on button "29 [PERSON_NAME] de 2024" at bounding box center [118, 148] width 124 height 19
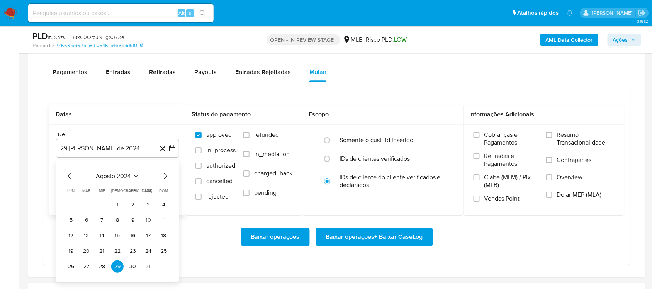
click at [123, 173] on span "agosto 2024" at bounding box center [113, 176] width 35 height 8
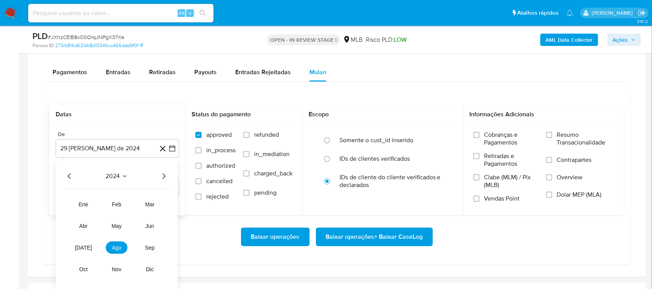
click at [164, 177] on icon "Año siguiente" at bounding box center [163, 176] width 9 height 9
click at [123, 244] on button "ago" at bounding box center [117, 248] width 22 height 12
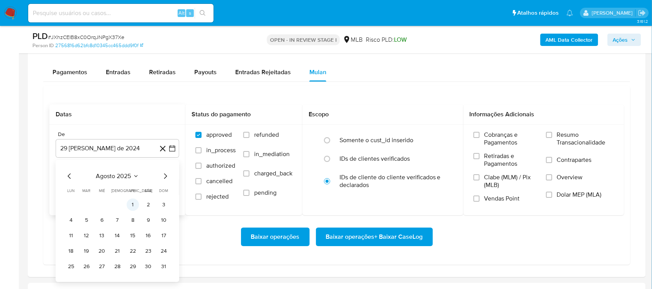
click at [131, 209] on button "1" at bounding box center [133, 205] width 12 height 12
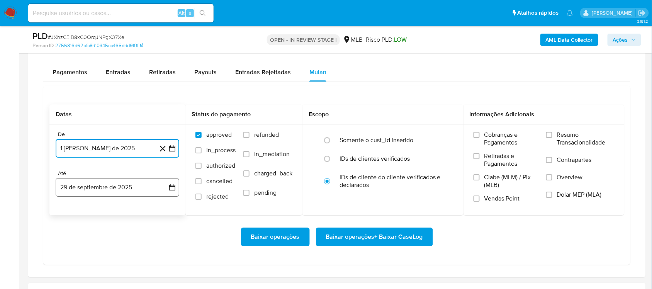
click at [179, 191] on button "29 de septiembre de 2025" at bounding box center [118, 187] width 124 height 19
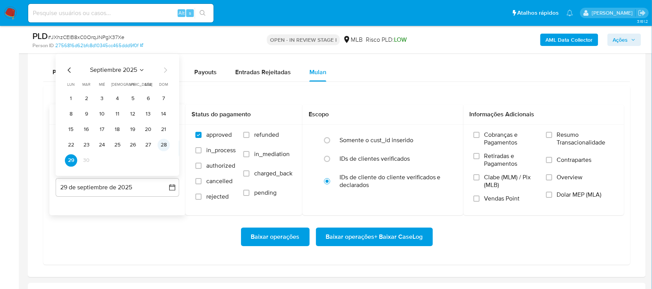
click at [169, 146] on button "28" at bounding box center [164, 145] width 12 height 12
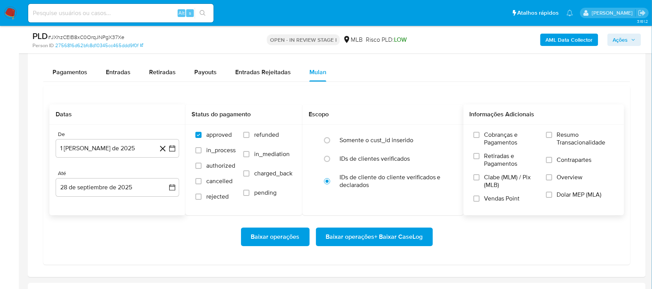
click at [489, 138] on span "Resumo Transacionalidade" at bounding box center [585, 138] width 57 height 15
click at [489, 138] on input "Resumo Transacionalidade" at bounding box center [550, 135] width 6 height 6
click at [375, 242] on span "Baixar operações + Baixar CaseLog" at bounding box center [374, 236] width 97 height 17
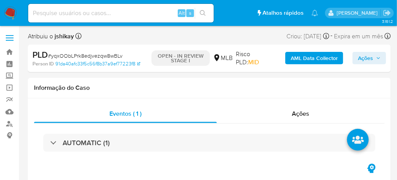
select select "10"
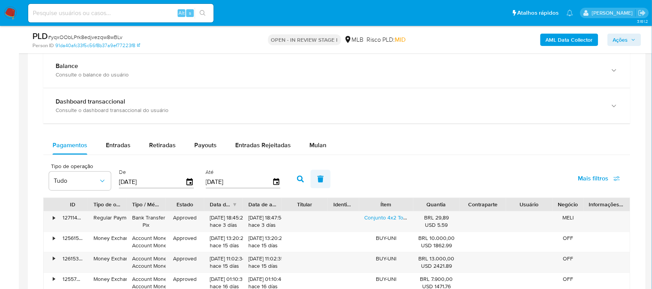
scroll to position [531, 0]
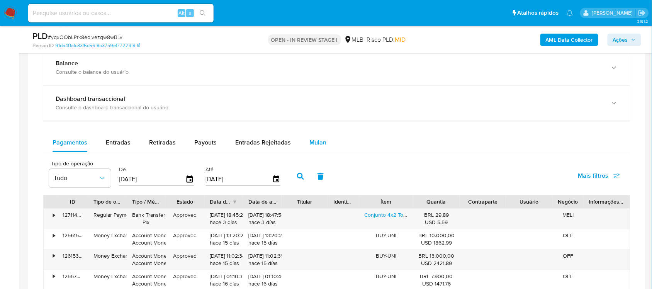
click at [318, 144] on span "Mulan" at bounding box center [318, 142] width 17 height 9
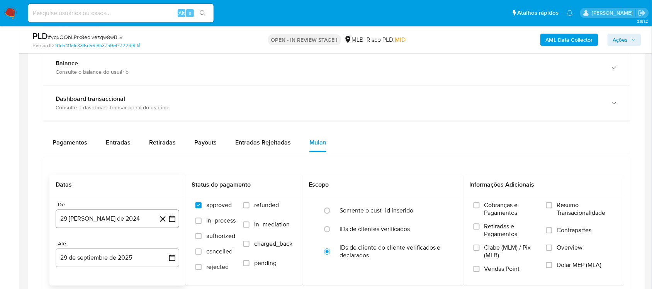
click at [169, 221] on icon "button" at bounding box center [173, 219] width 8 height 8
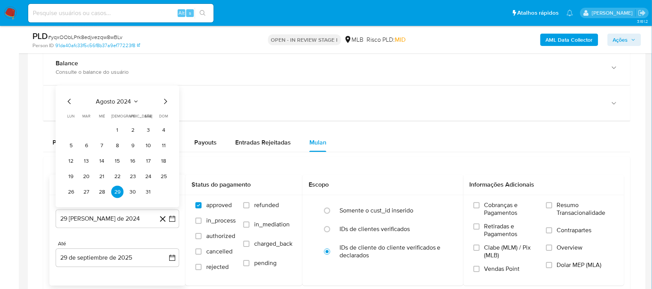
click at [121, 101] on span "agosto 2024" at bounding box center [113, 102] width 35 height 8
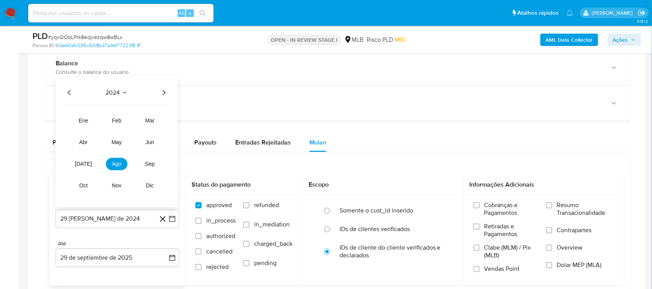
click at [162, 91] on icon "Año siguiente" at bounding box center [163, 92] width 9 height 9
click at [116, 169] on button "ago" at bounding box center [117, 164] width 22 height 12
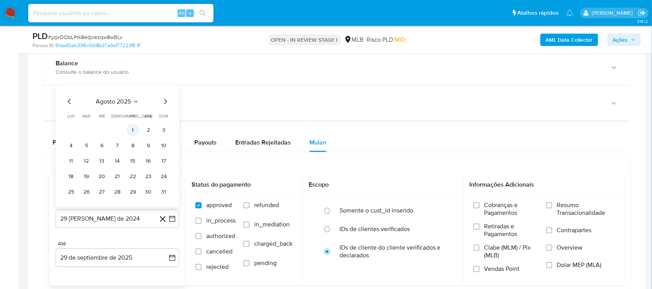
click at [130, 130] on button "1" at bounding box center [133, 130] width 12 height 12
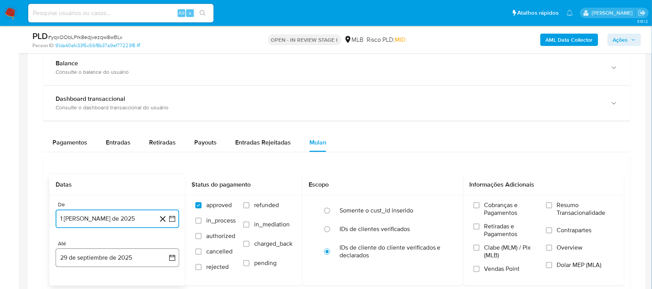
click at [170, 263] on button "29 de septiembre de 2025" at bounding box center [118, 258] width 124 height 19
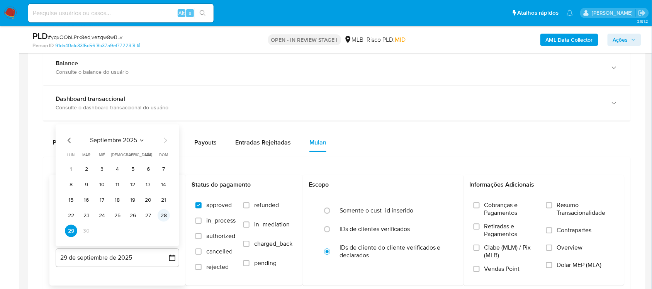
click at [163, 218] on button "28" at bounding box center [164, 215] width 12 height 12
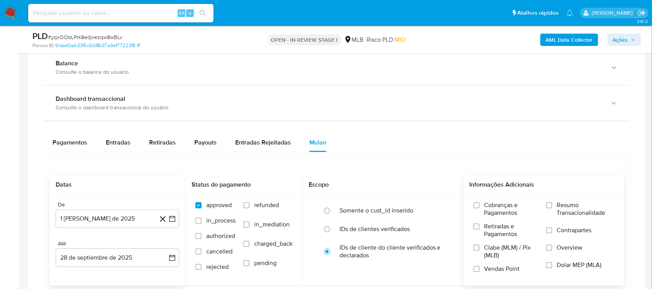
click at [603, 204] on span "Resumo Transacionalidade" at bounding box center [585, 208] width 57 height 15
click at [553, 204] on input "Resumo Transacionalidade" at bounding box center [550, 205] width 6 height 6
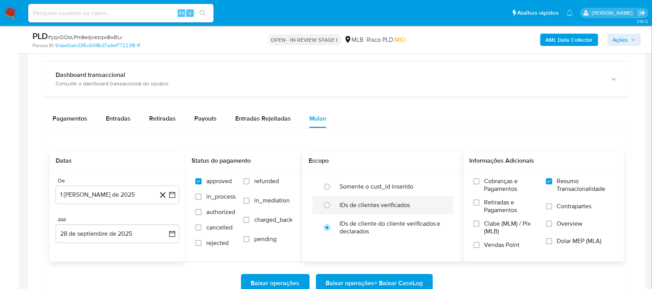
scroll to position [580, 0]
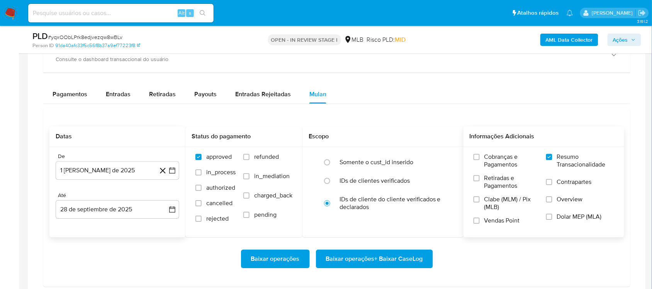
click at [336, 250] on div "Baixar operações Baixar operações + Baixar CaseLog" at bounding box center [336, 258] width 575 height 43
click at [337, 254] on span "Baixar operações + Baixar CaseLog" at bounding box center [374, 258] width 97 height 17
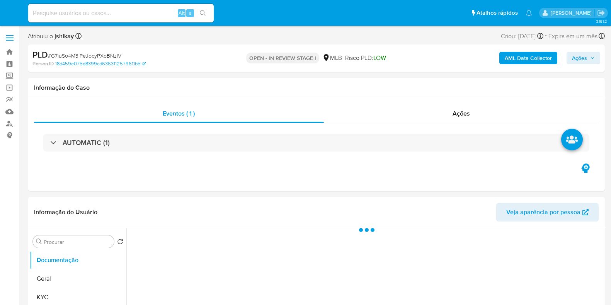
select select "10"
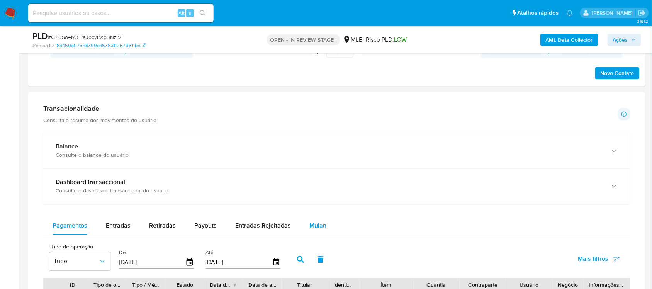
click at [315, 232] on div "Mulan" at bounding box center [318, 226] width 17 height 19
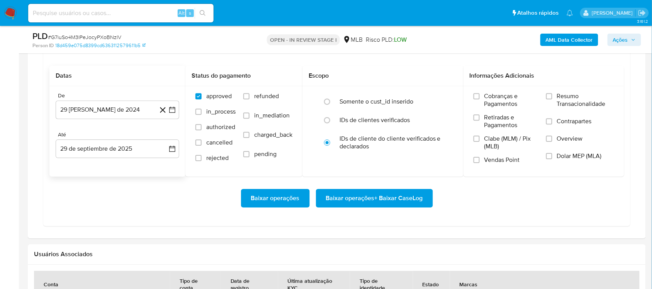
scroll to position [628, 0]
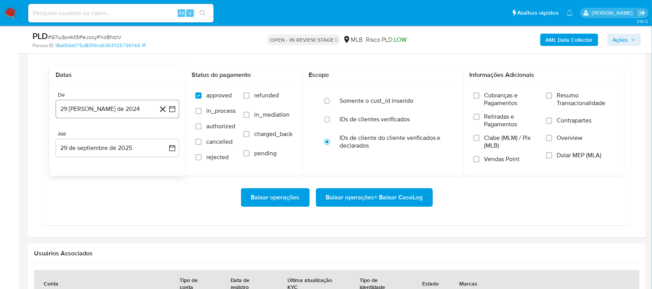
click at [175, 111] on icon "button" at bounding box center [172, 109] width 6 height 6
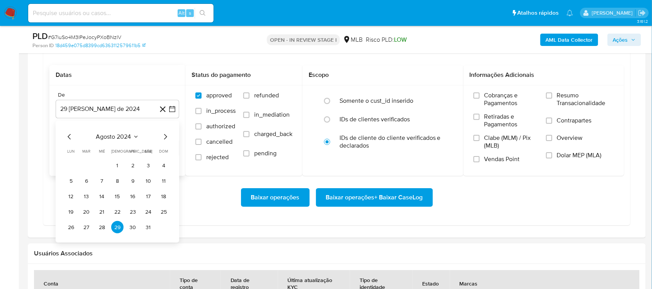
click at [121, 136] on span "agosto 2024" at bounding box center [113, 137] width 35 height 8
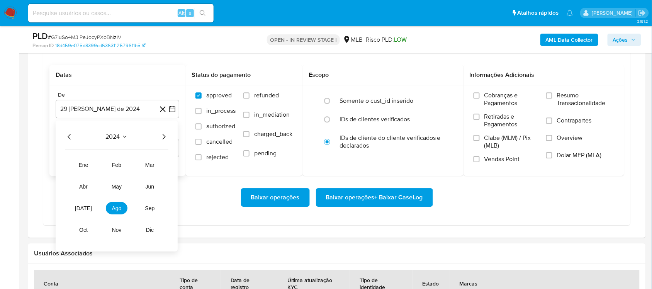
click at [163, 139] on icon "Año siguiente" at bounding box center [163, 136] width 9 height 9
click at [112, 209] on span "ago" at bounding box center [117, 208] width 10 height 6
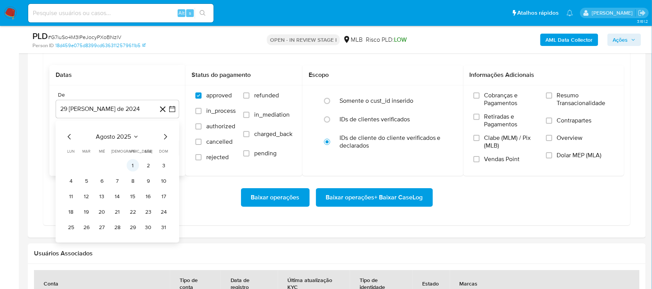
click at [132, 165] on button "1" at bounding box center [133, 165] width 12 height 12
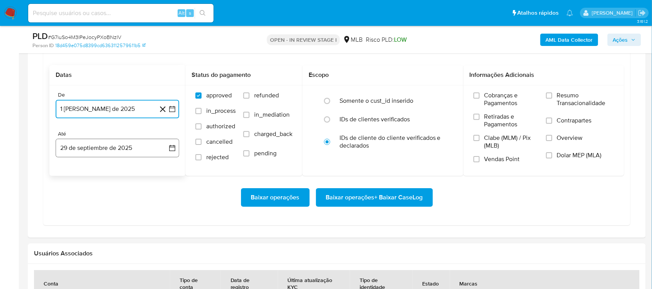
click at [177, 142] on button "29 de septiembre de 2025" at bounding box center [118, 148] width 124 height 19
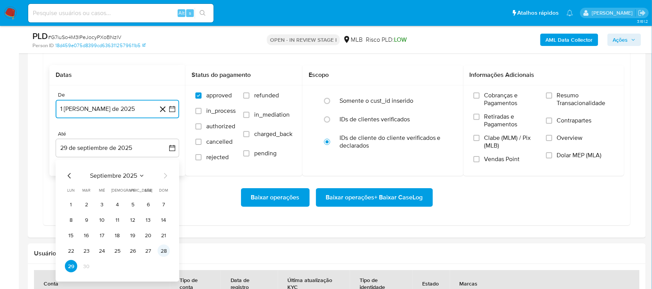
click at [163, 248] on button "28" at bounding box center [164, 251] width 12 height 12
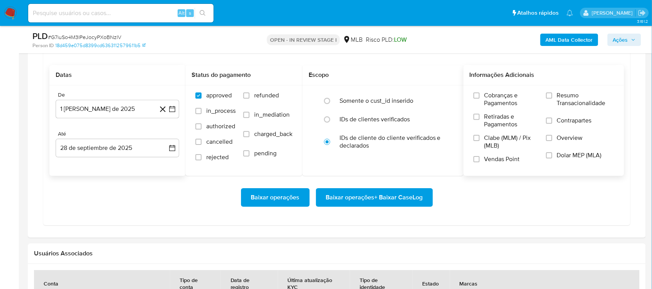
click at [565, 95] on span "Resumo Transacionalidade" at bounding box center [585, 99] width 57 height 15
click at [553, 95] on input "Resumo Transacionalidade" at bounding box center [550, 95] width 6 height 6
click at [356, 198] on span "Baixar operações + Baixar CaseLog" at bounding box center [374, 197] width 97 height 17
